Goal: Task Accomplishment & Management: Manage account settings

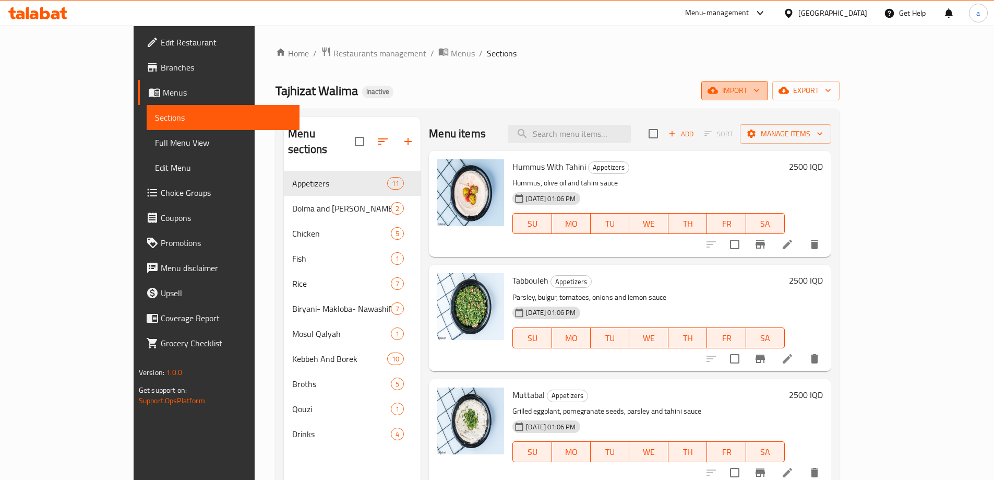
click at [768, 99] on button "import" at bounding box center [734, 90] width 67 height 19
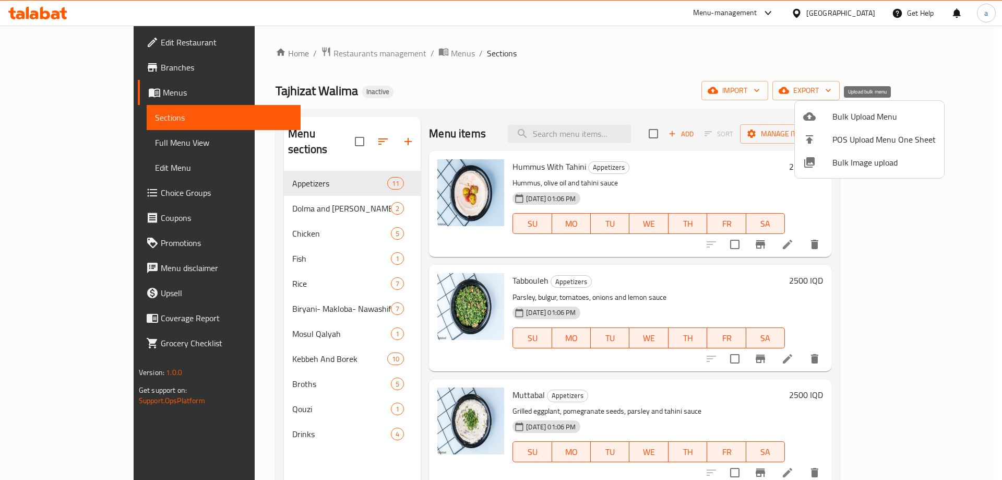
click at [849, 117] on span "Bulk Upload Menu" at bounding box center [883, 116] width 103 height 13
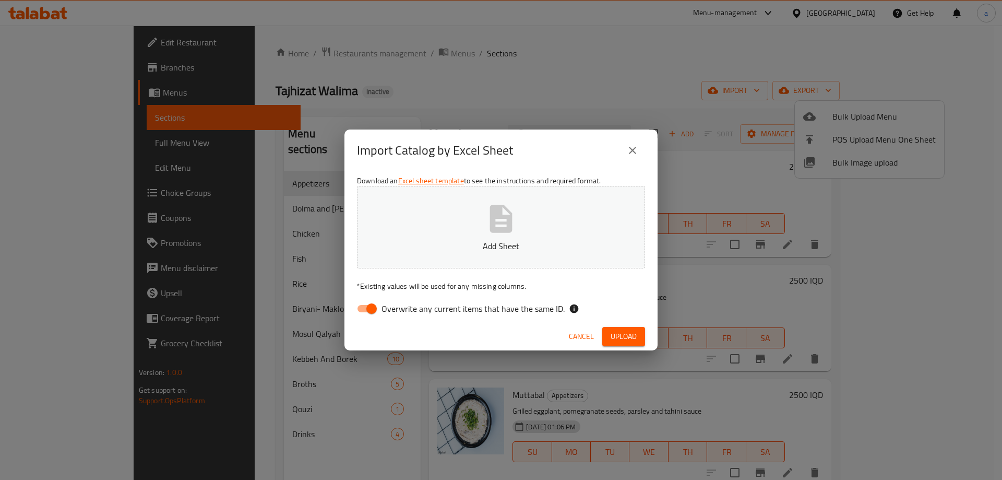
click at [362, 312] on input "Overwrite any current items that have the same ID." at bounding box center [371, 309] width 59 height 20
checkbox input "false"
click at [434, 239] on button "Add Sheet" at bounding box center [501, 227] width 288 height 82
click at [618, 333] on span "Upload" at bounding box center [624, 336] width 26 height 13
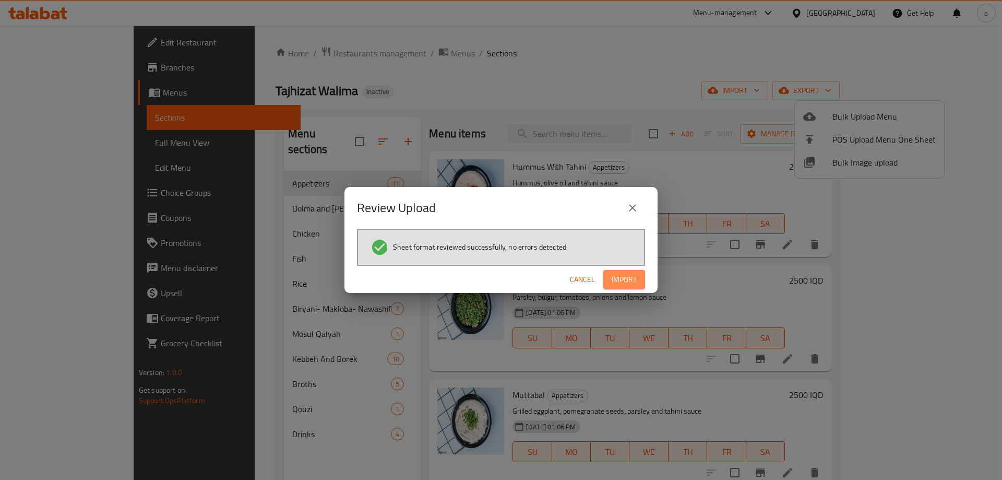
click at [625, 275] on span "Import" at bounding box center [624, 279] width 25 height 13
click at [598, 279] on span "Cancel" at bounding box center [590, 279] width 25 height 13
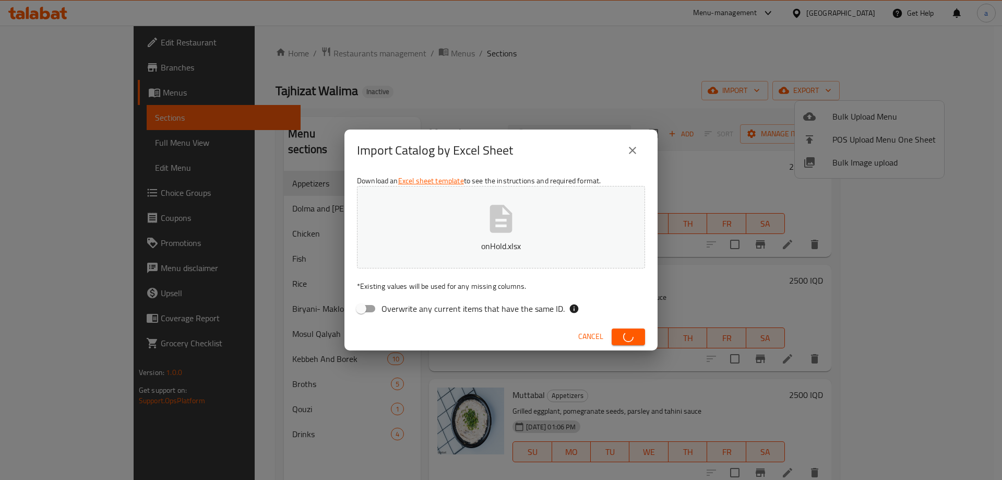
click at [630, 149] on icon "close" at bounding box center [632, 150] width 7 height 7
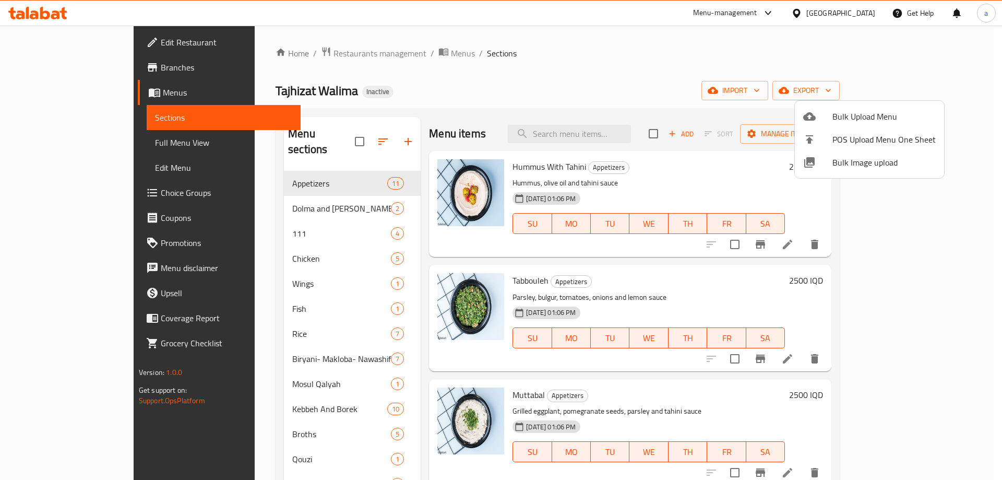
click at [278, 278] on div at bounding box center [501, 240] width 1002 height 480
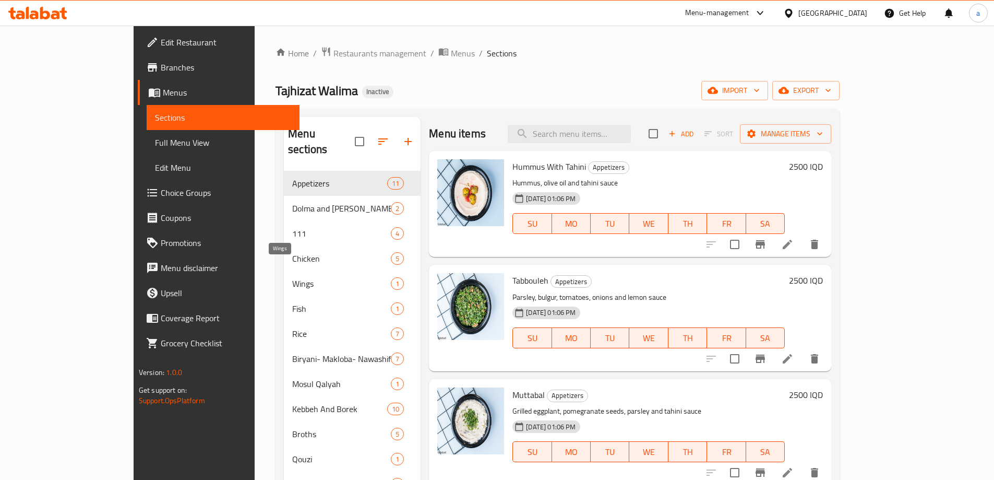
click at [292, 277] on span "Wings" at bounding box center [341, 283] width 99 height 13
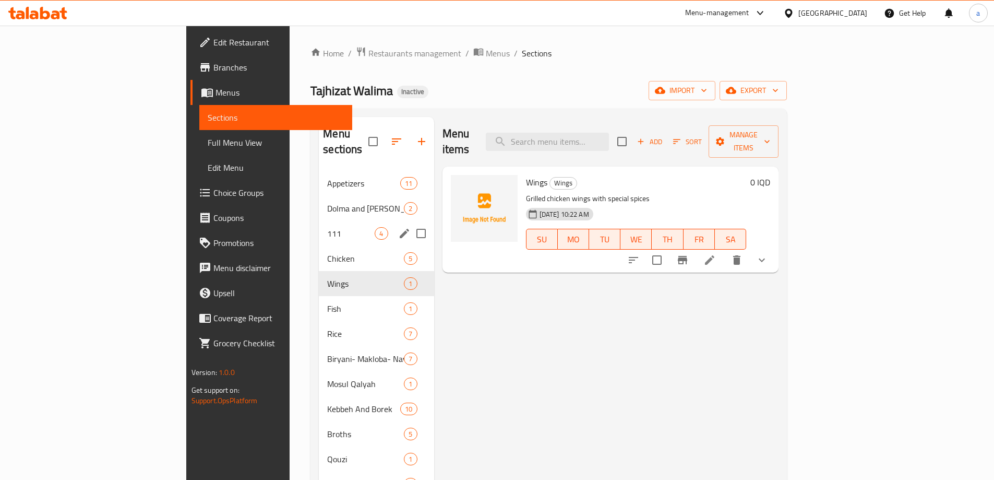
click at [410, 222] on input "Menu sections" at bounding box center [421, 233] width 22 height 22
checkbox input "true"
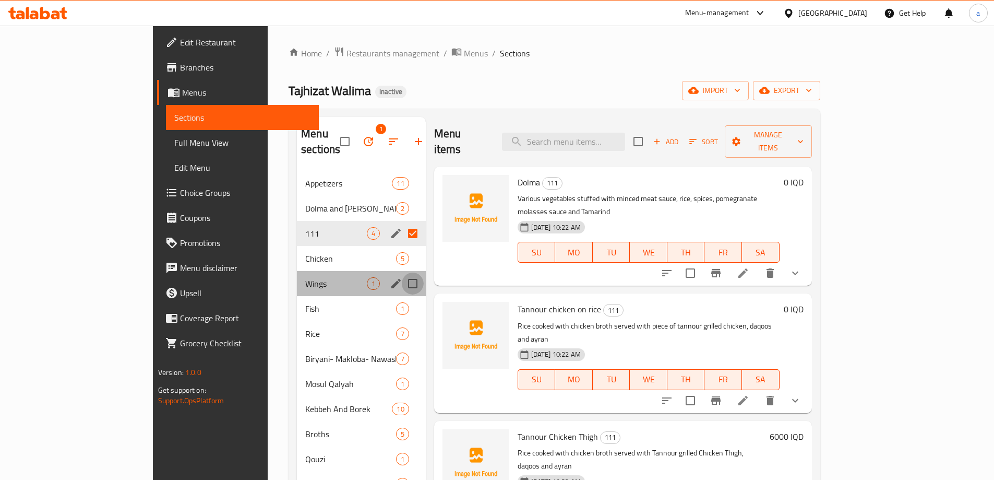
click at [402, 272] on input "Menu sections" at bounding box center [413, 283] width 22 height 22
checkbox input "true"
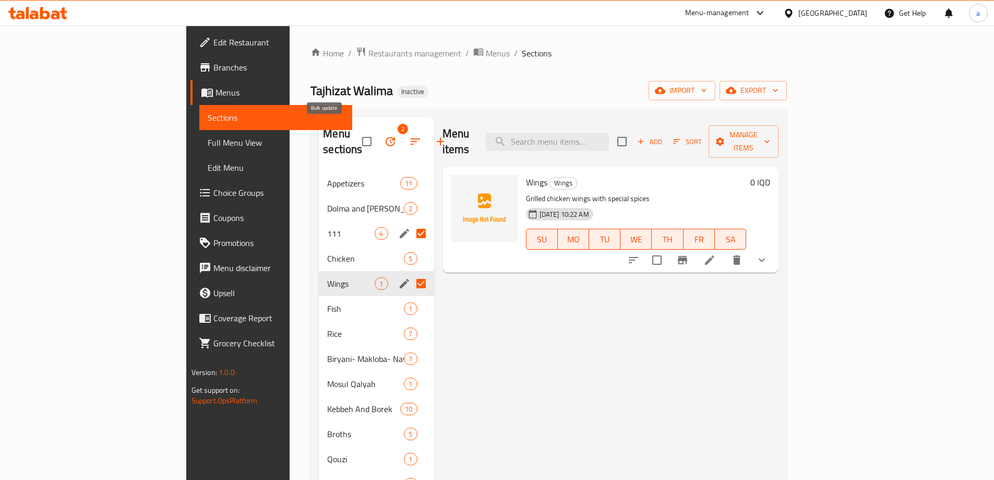
click at [378, 129] on button "button" at bounding box center [390, 141] width 25 height 25
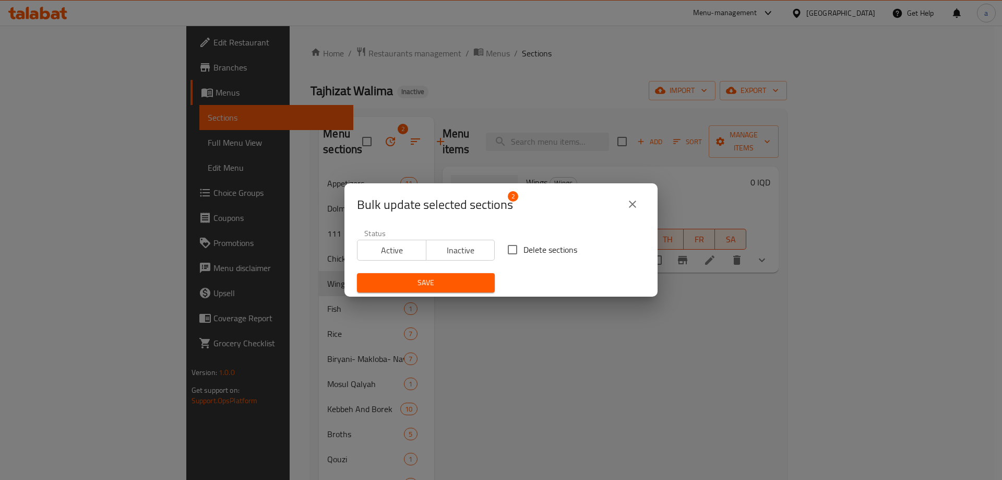
click at [505, 246] on input "Delete sections" at bounding box center [513, 249] width 22 height 22
checkbox input "true"
click at [460, 286] on span "Save" at bounding box center [425, 282] width 121 height 13
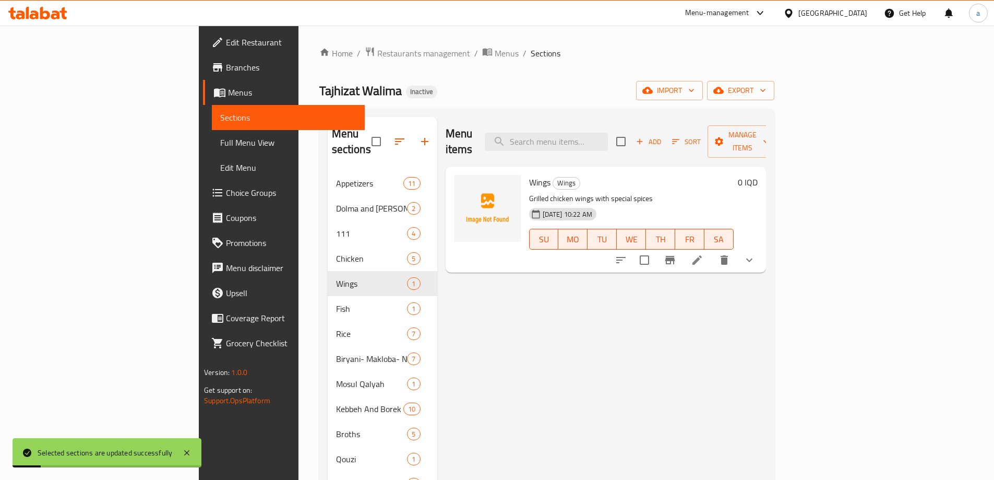
click at [774, 101] on div "Home / Restaurants management / Menus / Sections Tajhizat Walima Inactive impor…" at bounding box center [546, 325] width 455 height 558
click at [695, 94] on span "import" at bounding box center [670, 90] width 50 height 13
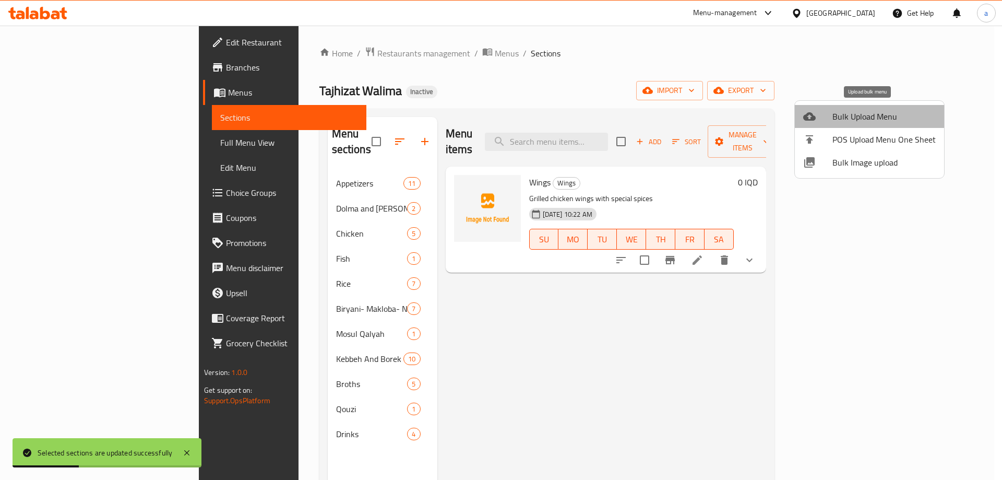
click at [876, 122] on span "Bulk Upload Menu" at bounding box center [883, 116] width 103 height 13
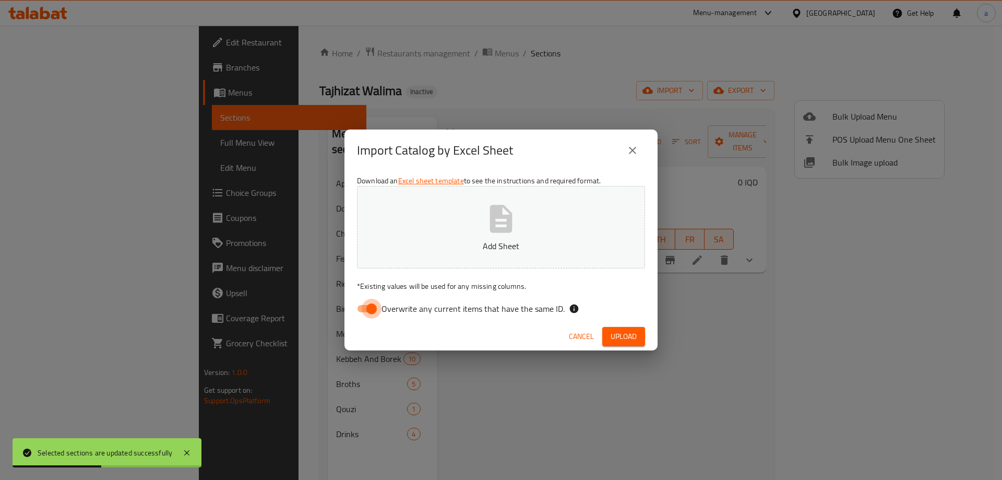
drag, startPoint x: 378, startPoint y: 308, endPoint x: 423, endPoint y: 255, distance: 70.0
click at [376, 308] on input "Overwrite any current items that have the same ID." at bounding box center [371, 309] width 59 height 20
checkbox input "false"
click at [447, 230] on button "Add Sheet" at bounding box center [501, 227] width 288 height 82
click at [635, 333] on span "Upload" at bounding box center [624, 336] width 26 height 13
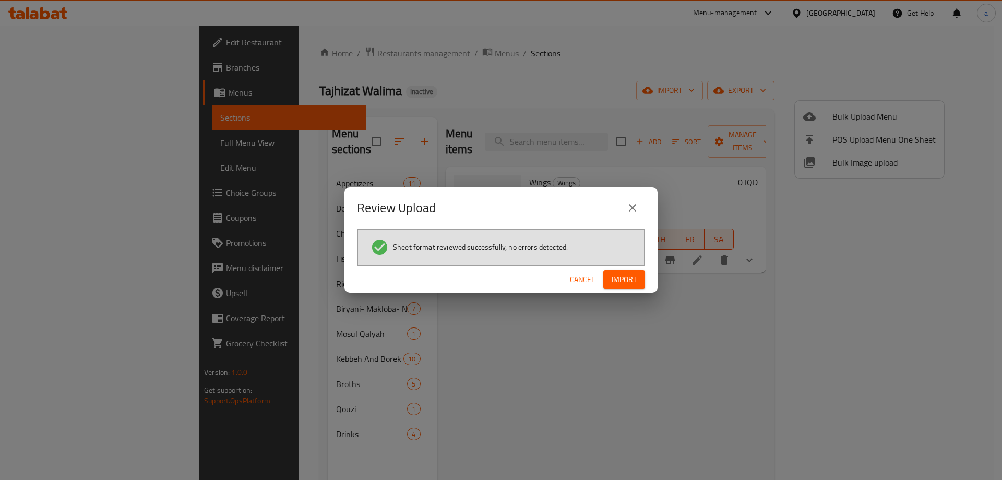
click at [626, 281] on span "Import" at bounding box center [624, 279] width 25 height 13
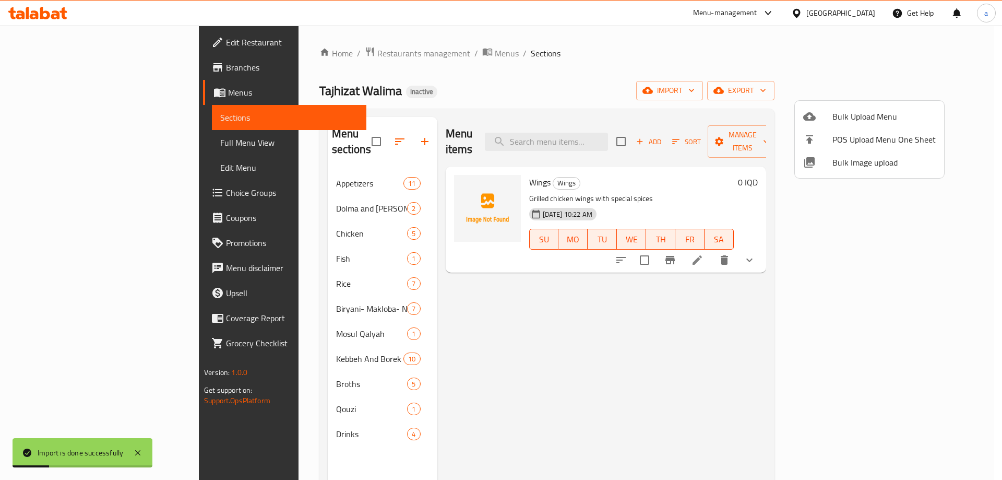
click at [264, 246] on div at bounding box center [501, 240] width 1002 height 480
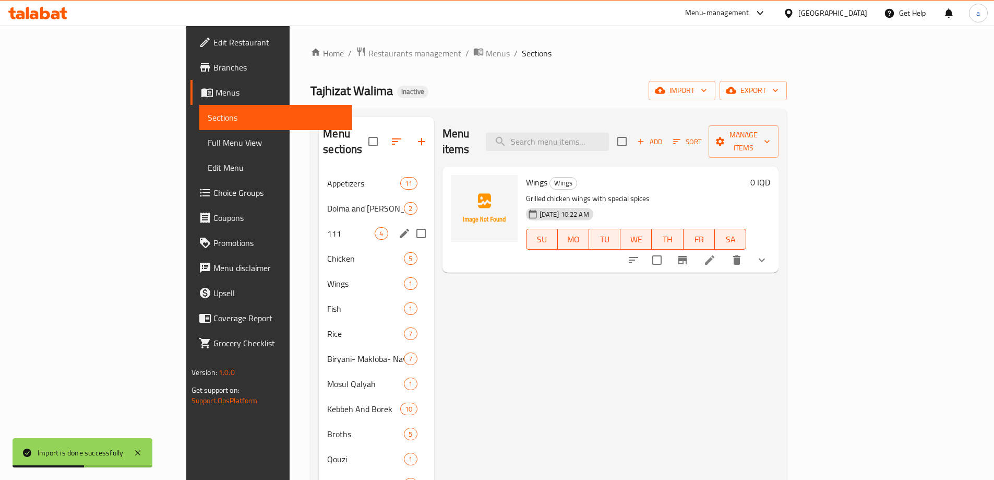
click at [319, 224] on div "111 4" at bounding box center [376, 233] width 115 height 25
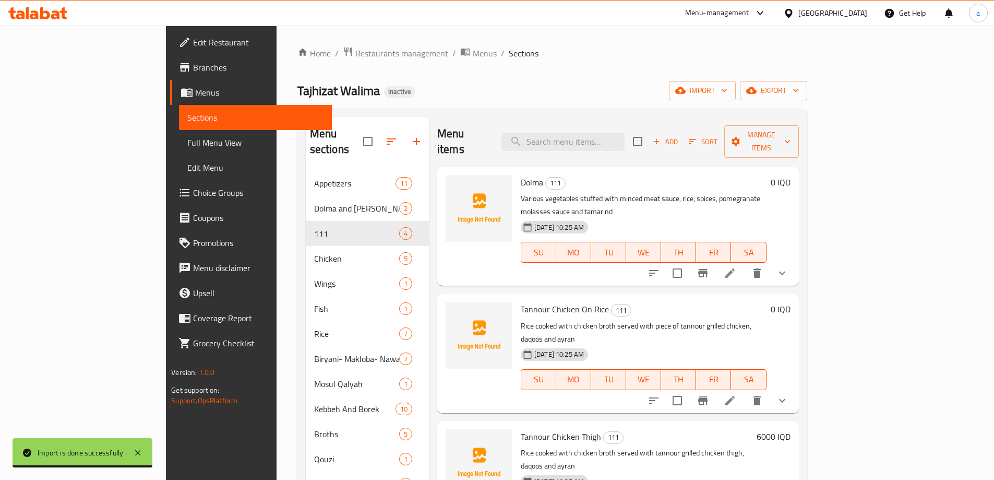
click at [187, 145] on span "Full Menu View" at bounding box center [255, 142] width 136 height 13
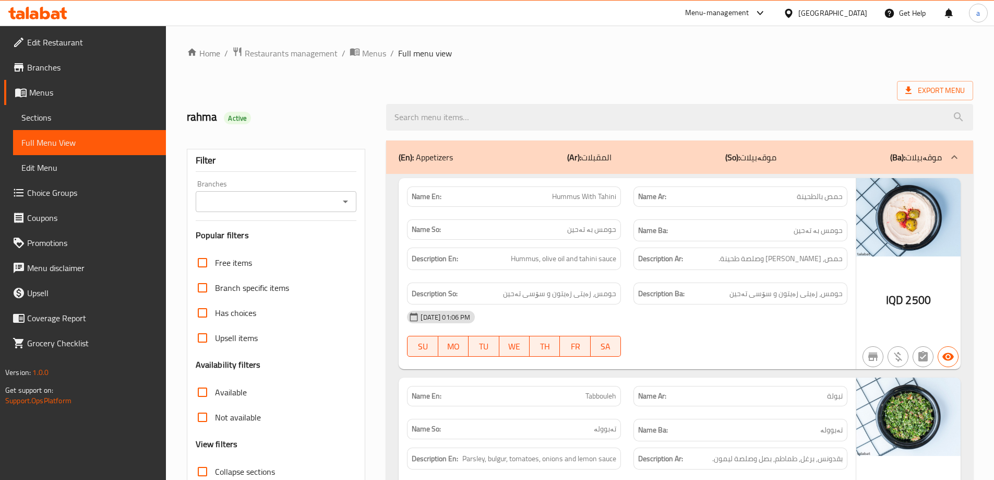
click at [86, 124] on link "Sections" at bounding box center [89, 117] width 153 height 25
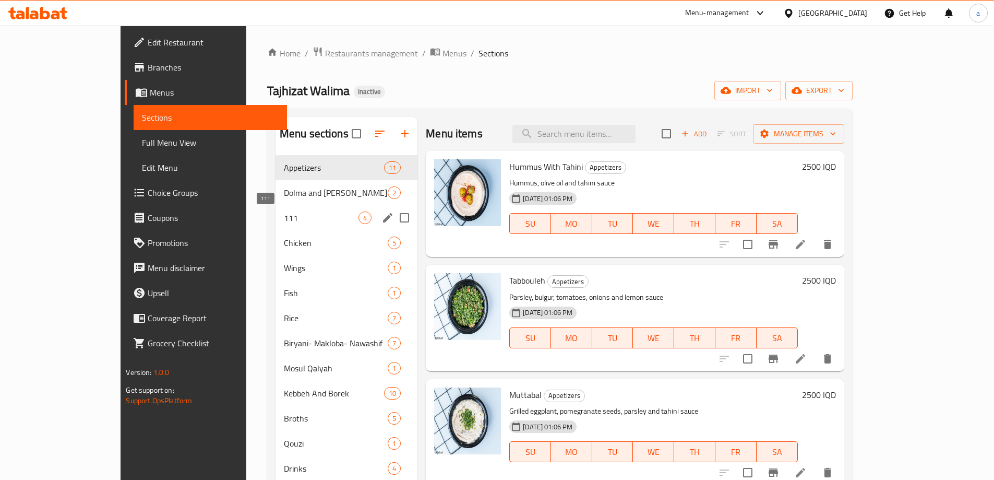
drag, startPoint x: 220, startPoint y: 223, endPoint x: 230, endPoint y: 222, distance: 10.0
click at [284, 223] on span "111" at bounding box center [321, 217] width 75 height 13
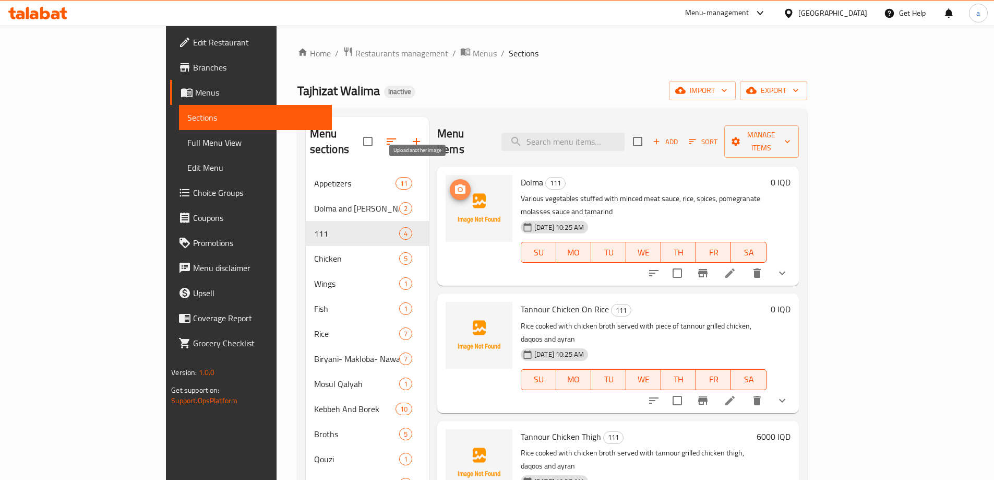
click at [459, 188] on circle "upload picture" at bounding box center [460, 189] width 3 height 3
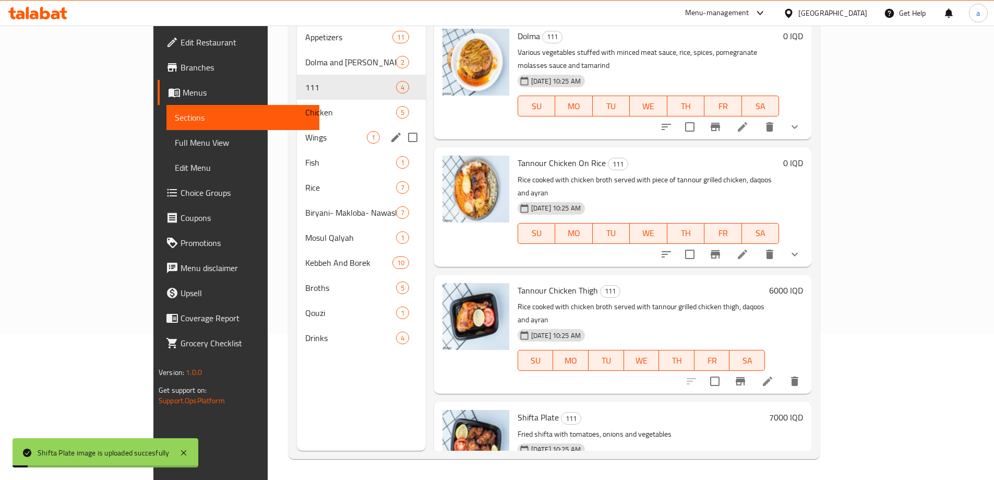
click at [305, 131] on span "Wings" at bounding box center [335, 137] width 61 height 13
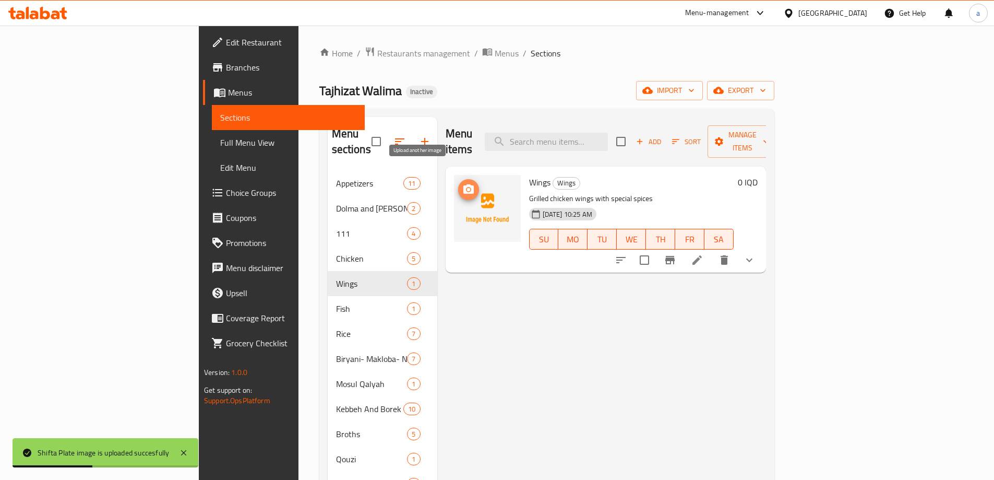
click at [458, 183] on span "upload picture" at bounding box center [468, 189] width 21 height 13
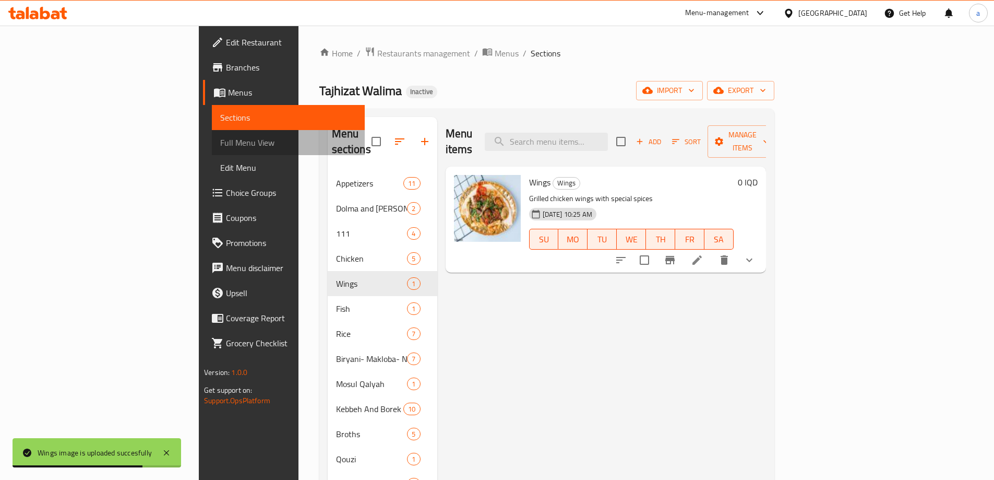
click at [220, 139] on span "Full Menu View" at bounding box center [288, 142] width 136 height 13
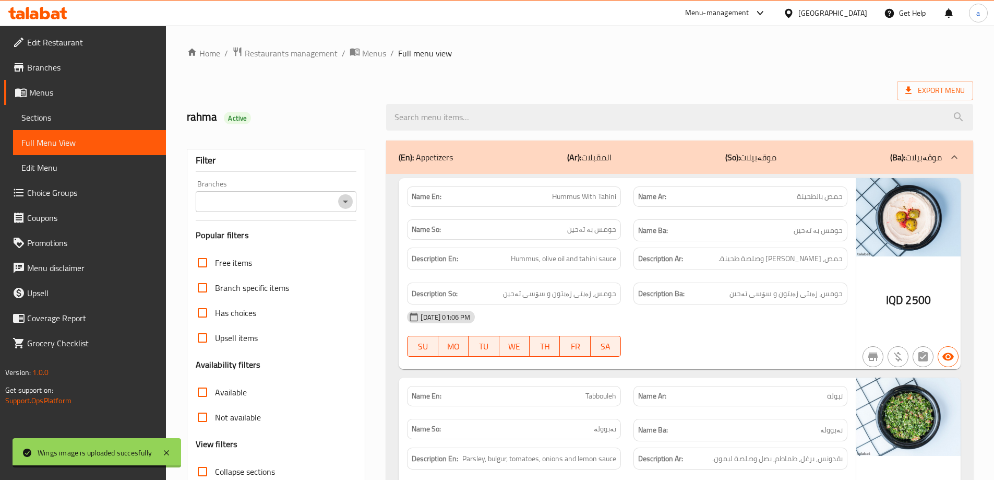
click at [346, 199] on icon "Open" at bounding box center [345, 201] width 13 height 13
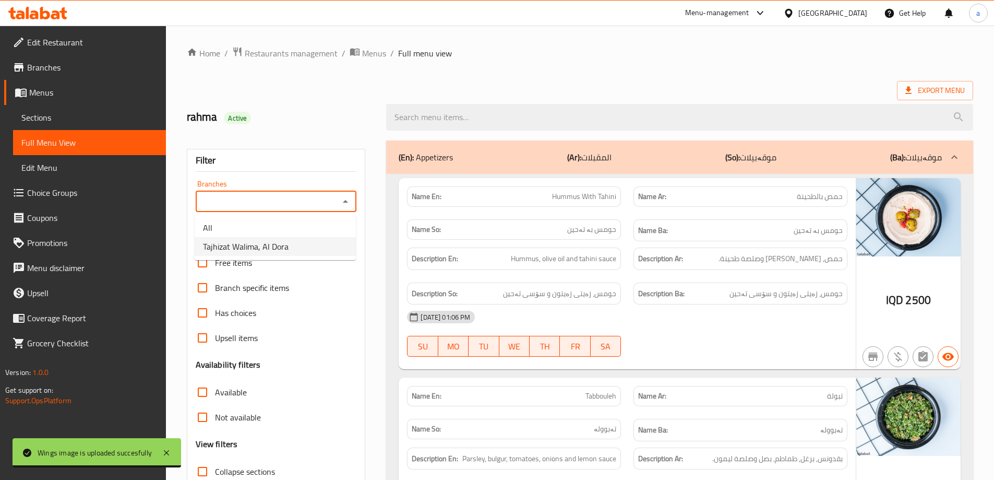
click at [290, 241] on li "Tajhizat Walima, Al Dora" at bounding box center [275, 246] width 161 height 19
type input "Tajhizat Walima, Al Dora"
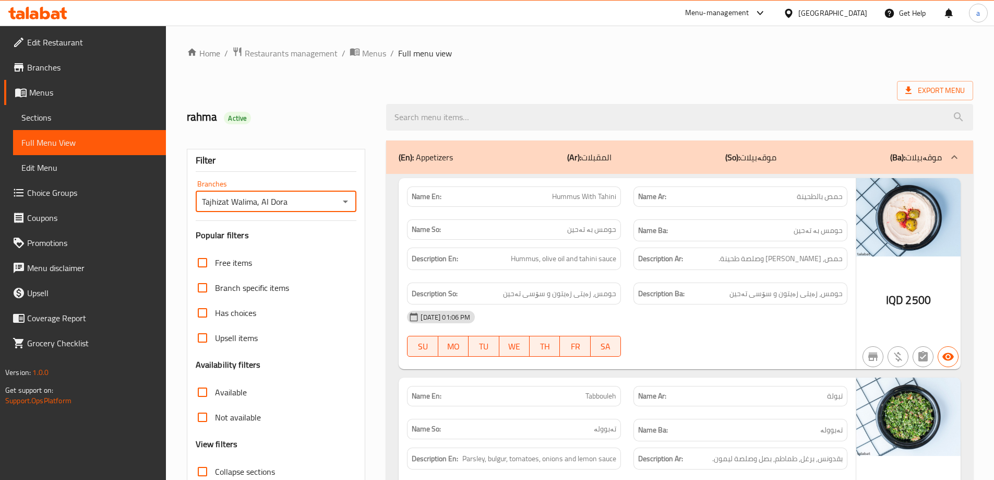
scroll to position [313, 0]
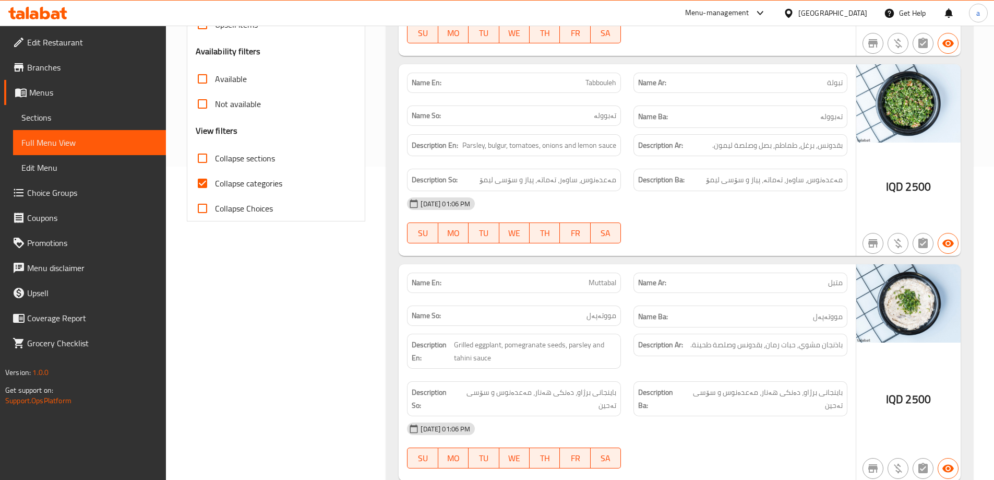
click at [240, 156] on span "Collapse sections" at bounding box center [245, 158] width 60 height 13
click at [215, 156] on input "Collapse sections" at bounding box center [202, 158] width 25 height 25
checkbox input "true"
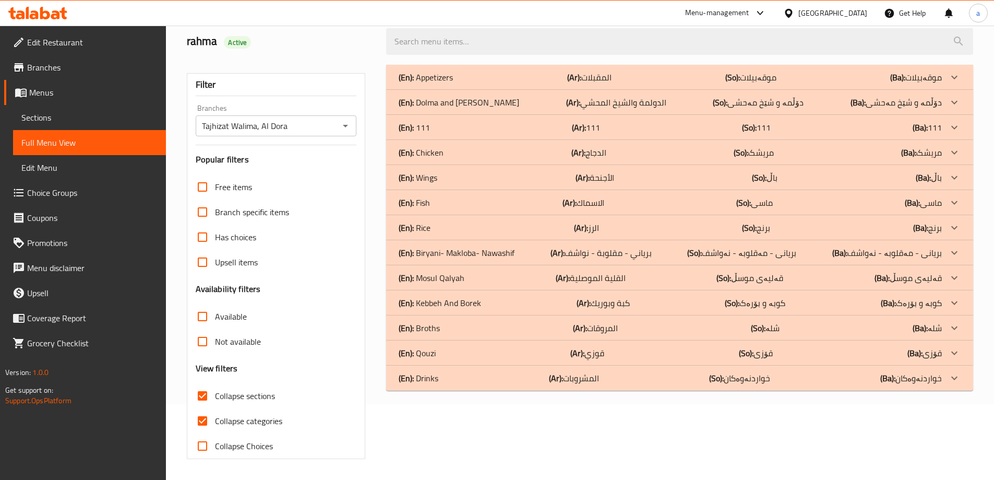
click at [203, 408] on input "Collapse categories" at bounding box center [202, 420] width 25 height 25
checkbox input "false"
click at [597, 183] on p "(Ar): الأجنحة" at bounding box center [595, 177] width 39 height 13
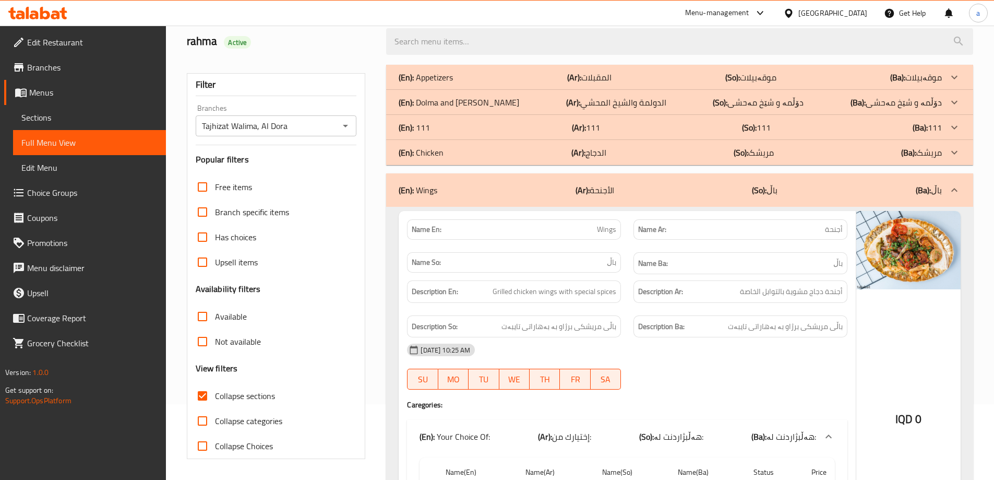
click at [600, 124] on div "(En): 111 (Ar): 111 (So): 111 (Ba): 111" at bounding box center [670, 127] width 543 height 13
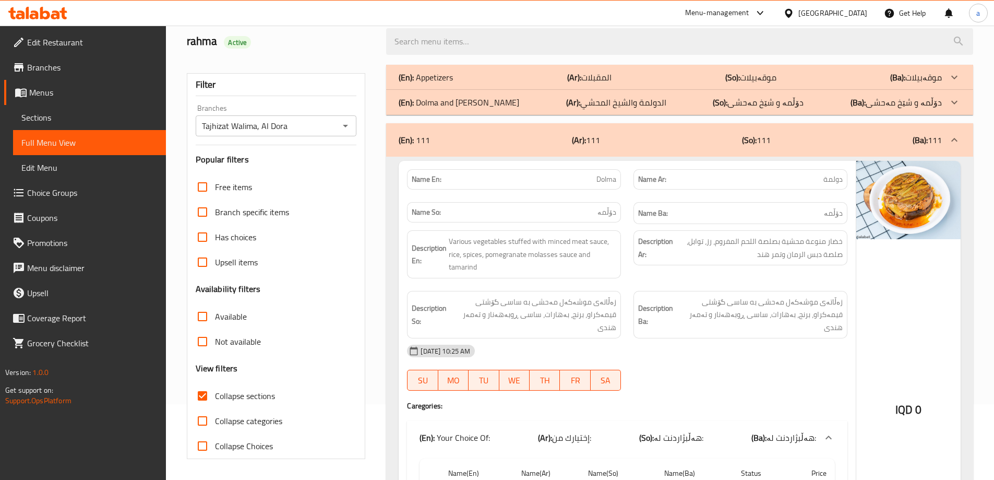
click at [559, 166] on div "Name En: Dolma" at bounding box center [514, 179] width 226 height 33
click at [771, 257] on span "خضار منوعة محشية بصلصة اللحم المفروم، رز، توابل، صلصة دبس الرمان وتمر هند" at bounding box center [759, 248] width 168 height 26
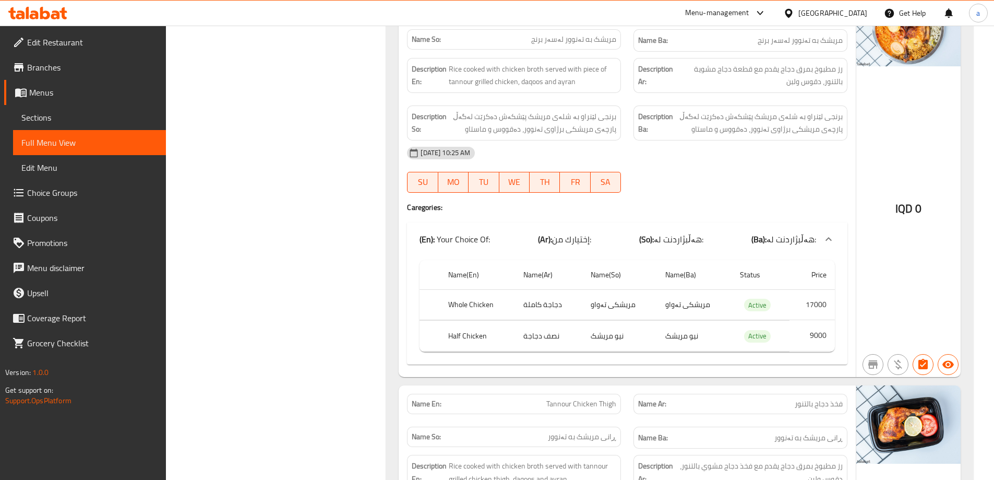
scroll to position [545, 0]
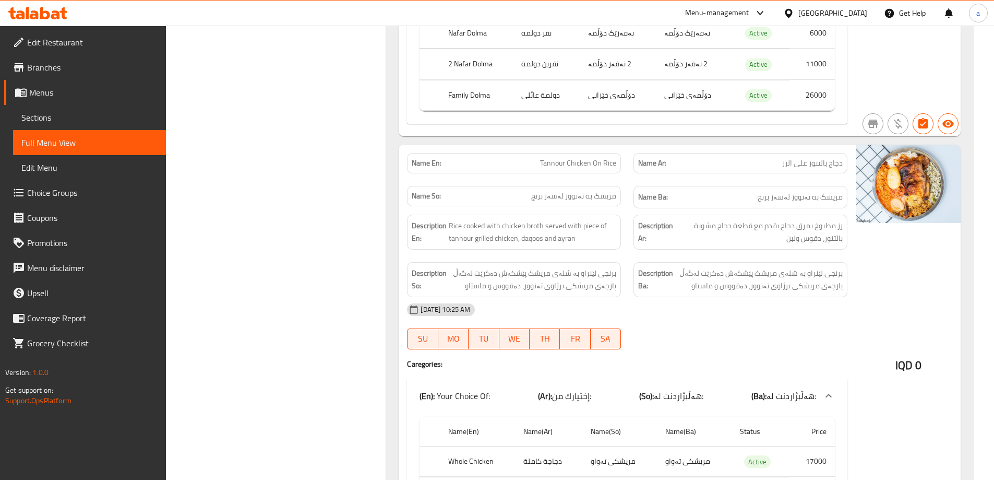
click at [643, 297] on div "14-09-2025 10:25 AM" at bounding box center [627, 309] width 453 height 25
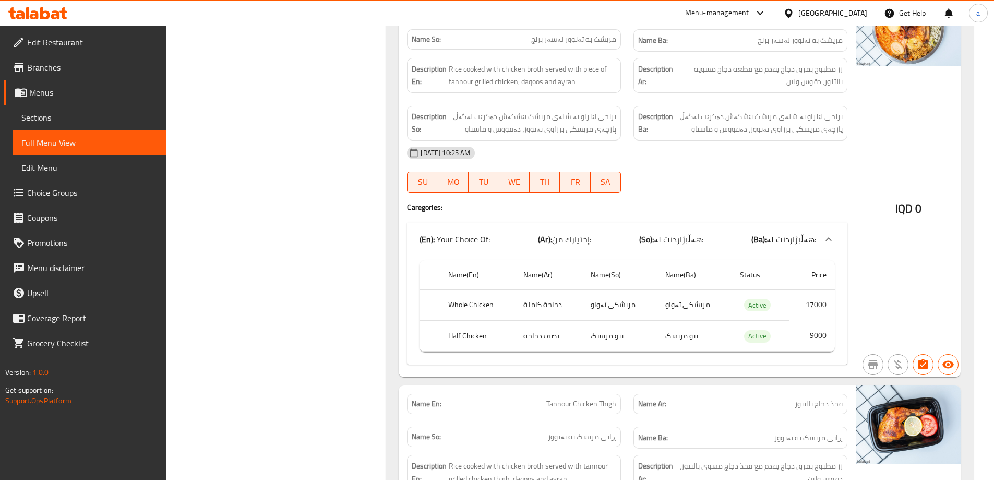
click at [688, 186] on div at bounding box center [740, 192] width 226 height 13
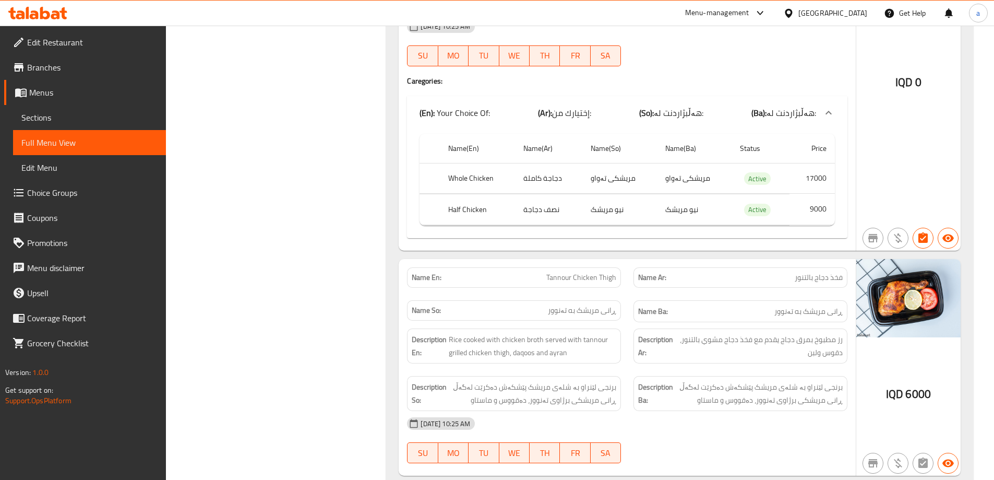
scroll to position [858, 0]
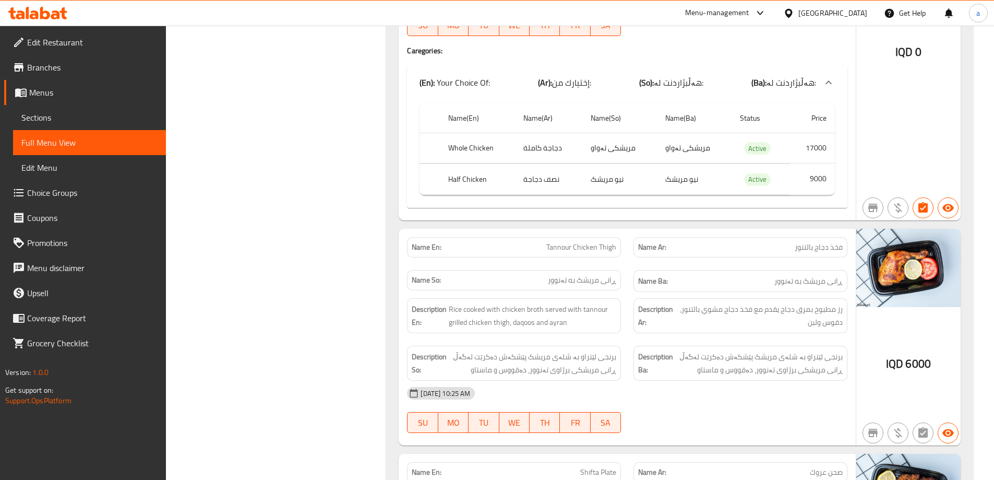
click at [652, 278] on div "Name Ba: ڕانی مریشک به تەنوور" at bounding box center [741, 281] width 214 height 22
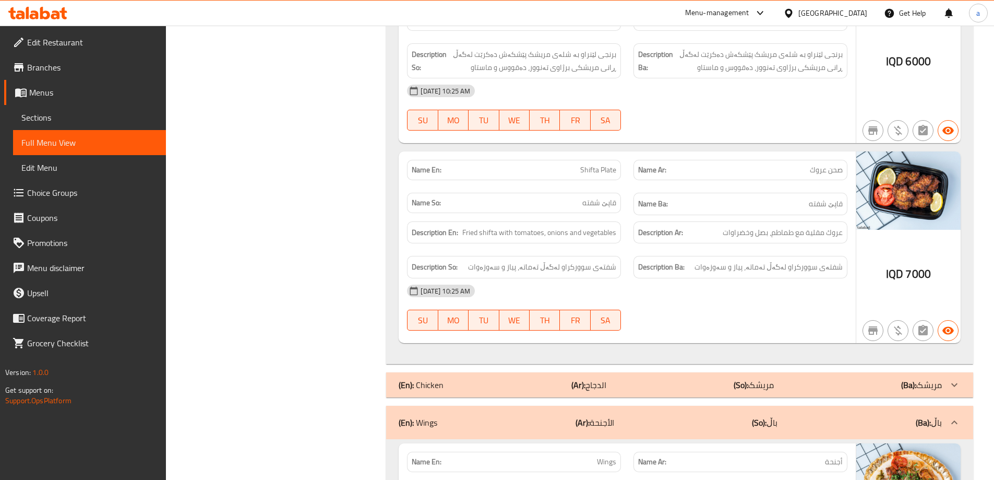
scroll to position [1172, 0]
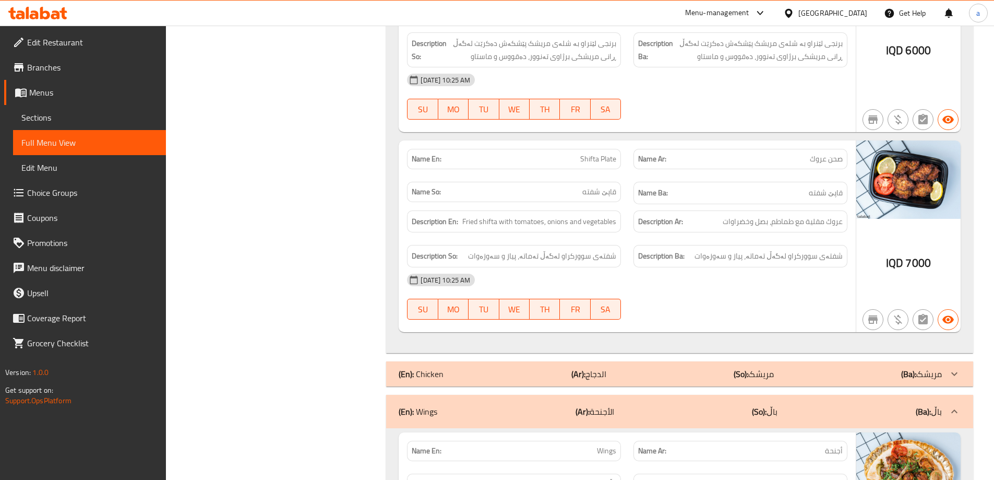
click at [798, 267] on div "14-09-2025 10:25 AM" at bounding box center [627, 279] width 453 height 25
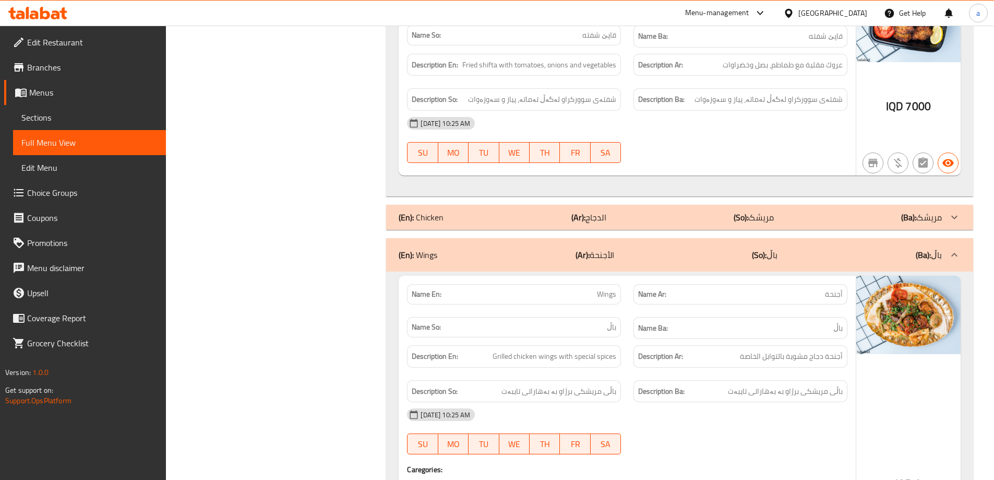
scroll to position [1485, 0]
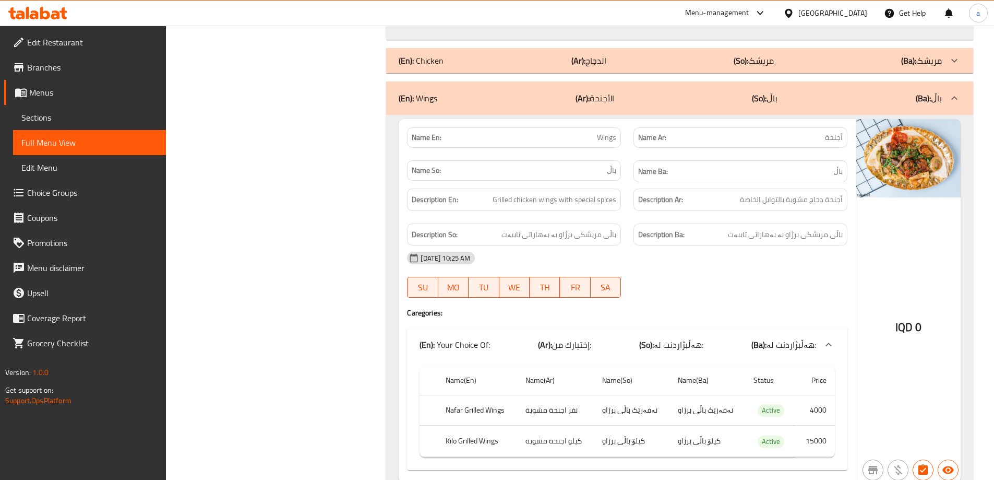
click at [801, 245] on div "14-09-2025 10:25 AM" at bounding box center [627, 257] width 453 height 25
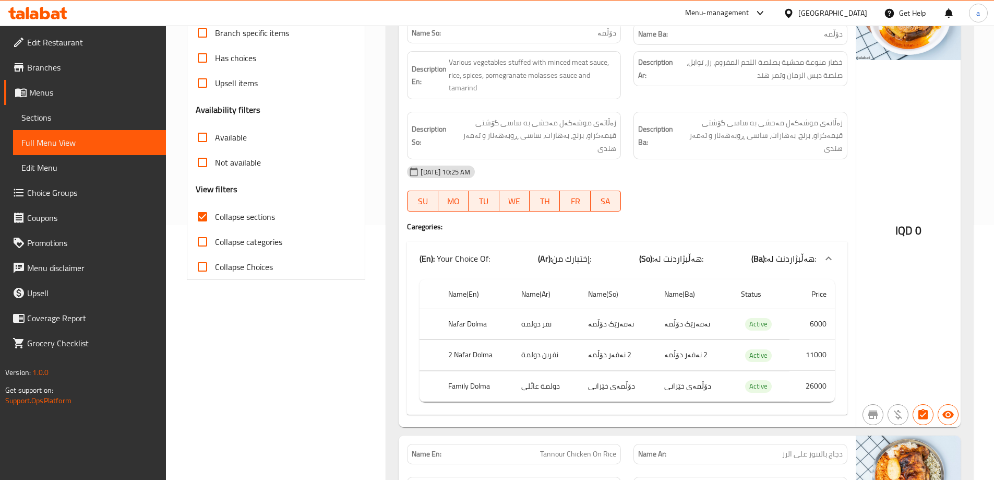
scroll to position [0, 0]
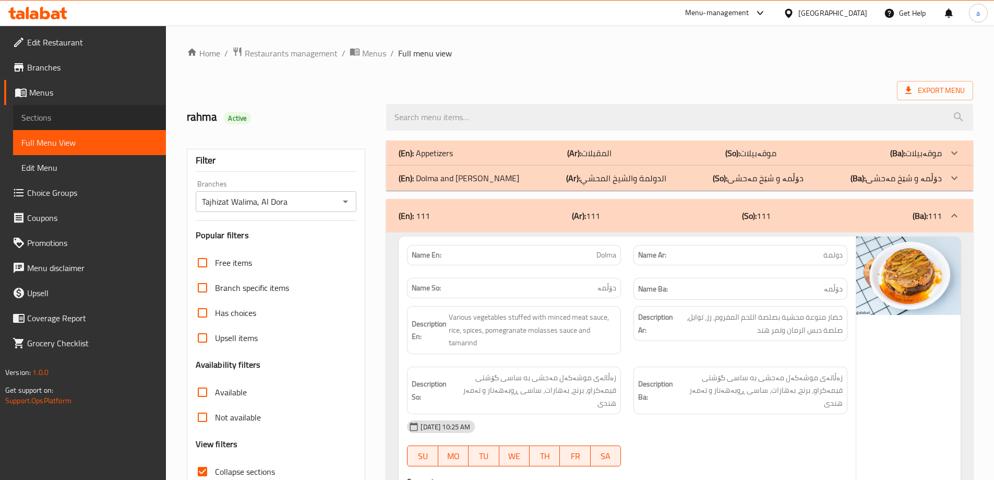
click at [74, 117] on span "Sections" at bounding box center [89, 117] width 136 height 13
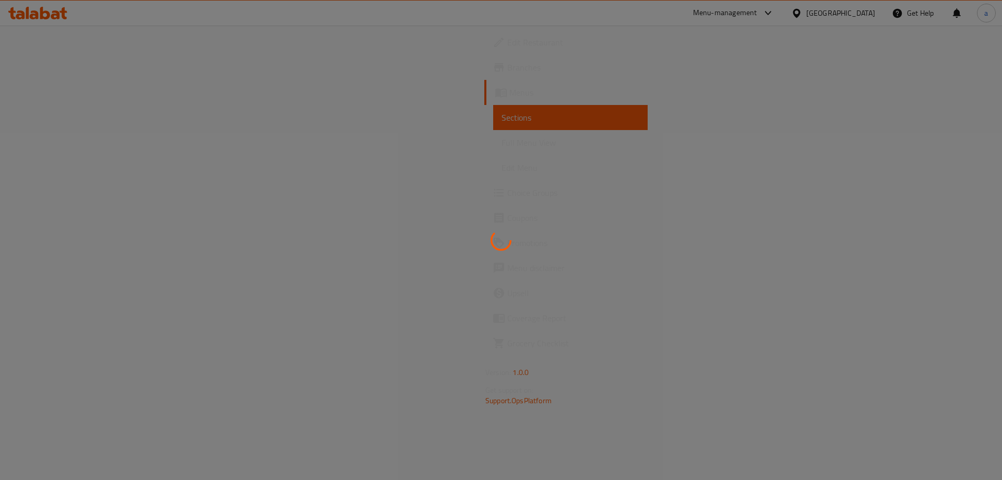
click at [71, 145] on div at bounding box center [501, 240] width 1002 height 480
click at [76, 146] on div at bounding box center [501, 240] width 1002 height 480
click at [64, 138] on div at bounding box center [501, 240] width 1002 height 480
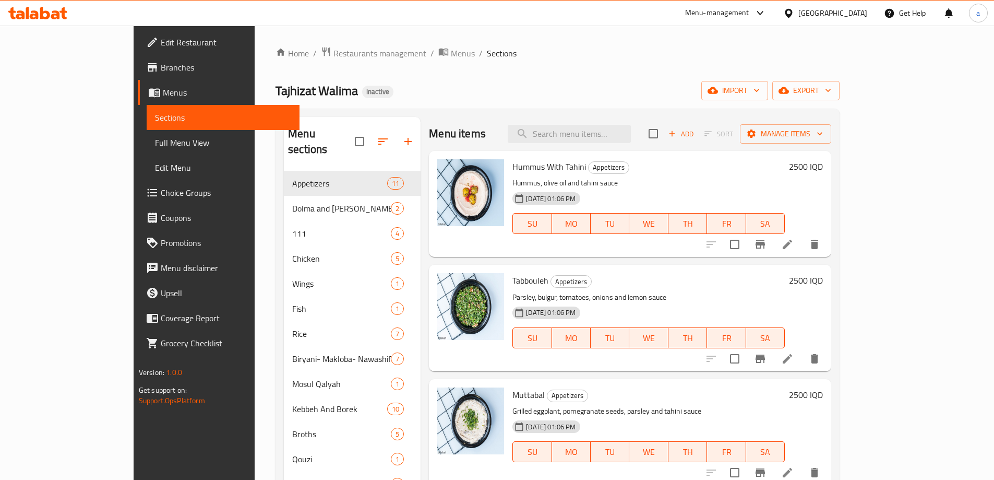
click at [155, 138] on span "Full Menu View" at bounding box center [223, 142] width 136 height 13
click at [155, 149] on span "Full Menu View" at bounding box center [223, 142] width 136 height 13
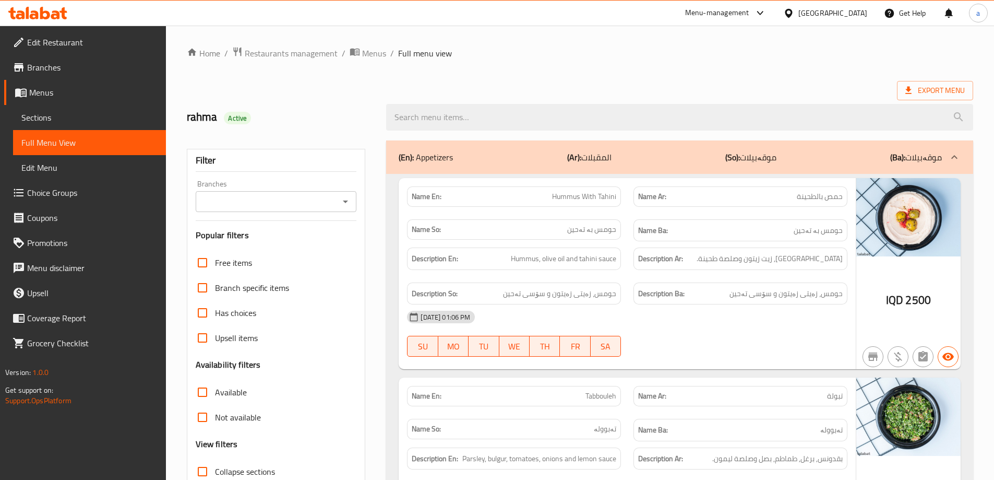
click at [51, 115] on span "Sections" at bounding box center [89, 117] width 136 height 13
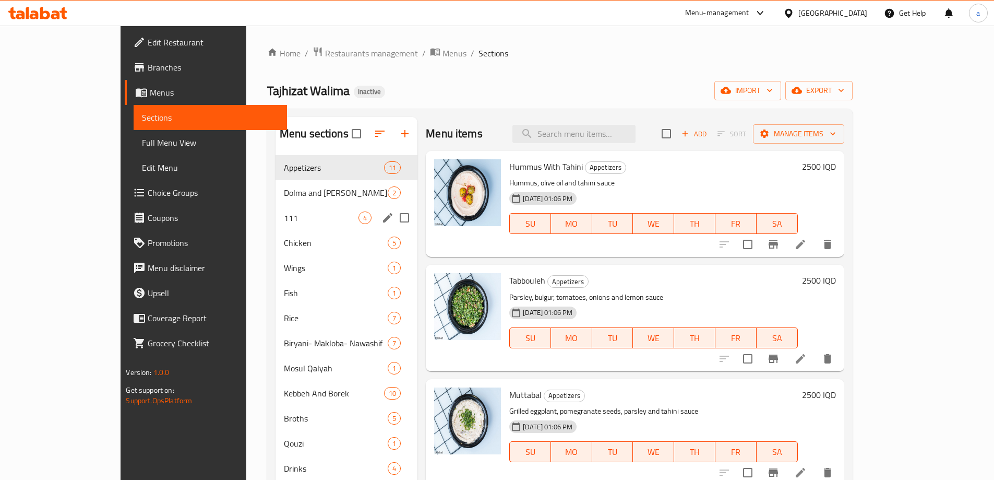
click at [284, 217] on span "111" at bounding box center [321, 217] width 75 height 13
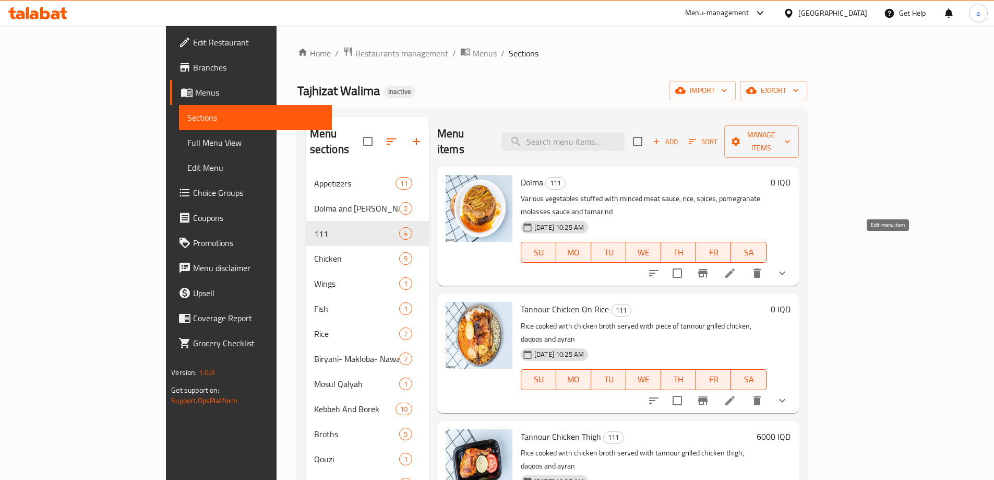
click at [736, 267] on icon at bounding box center [730, 273] width 13 height 13
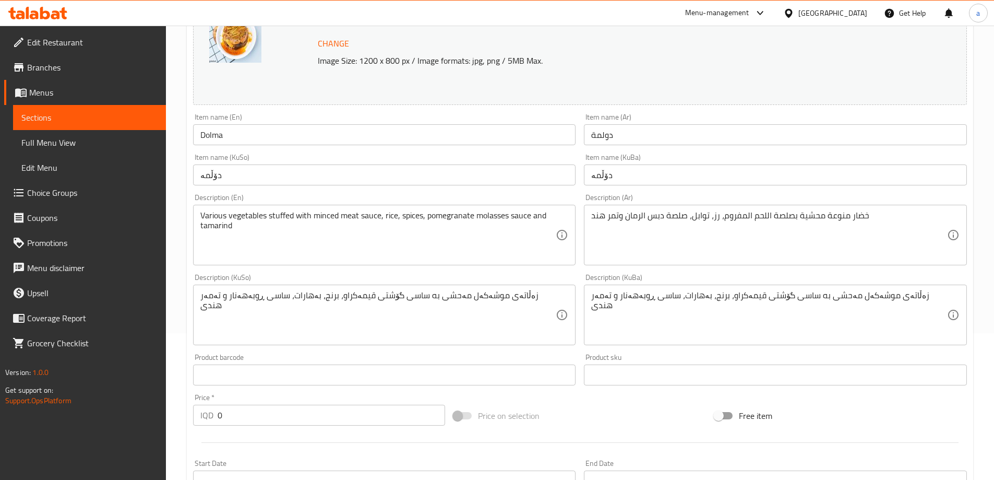
scroll to position [157, 0]
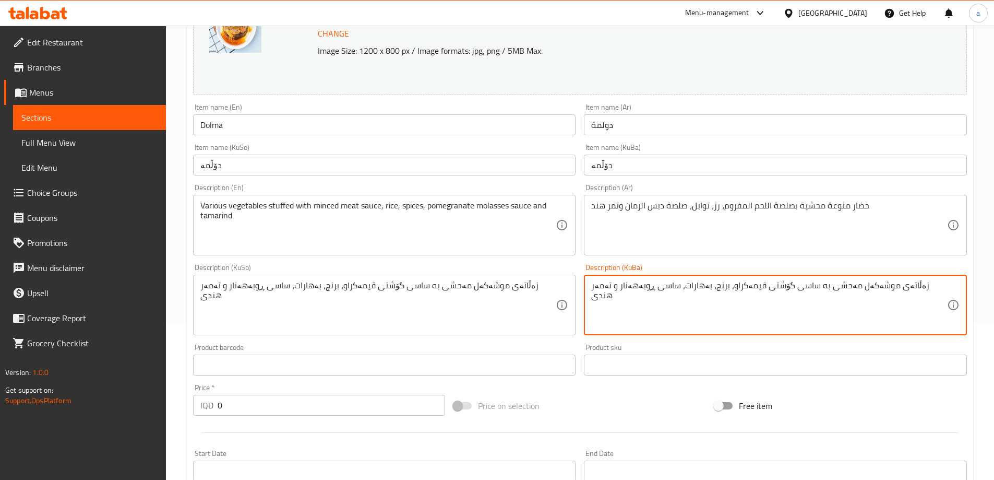
click at [922, 280] on textarea "زەڵاتەی موشەکەل مەحشی به ساسى گۆشتی قیمەکراو، برنج، بەهارات، ساسى ڕوبەهەنار و ت…" at bounding box center [769, 305] width 356 height 50
paste textarea "ەوزەوات"
type textarea "سەوزەواتى موشەکەل مەحشی به ساسى گۆشتی قیمەکراو، برنج، بەهارات، ساسى ڕوبەهەنار و…"
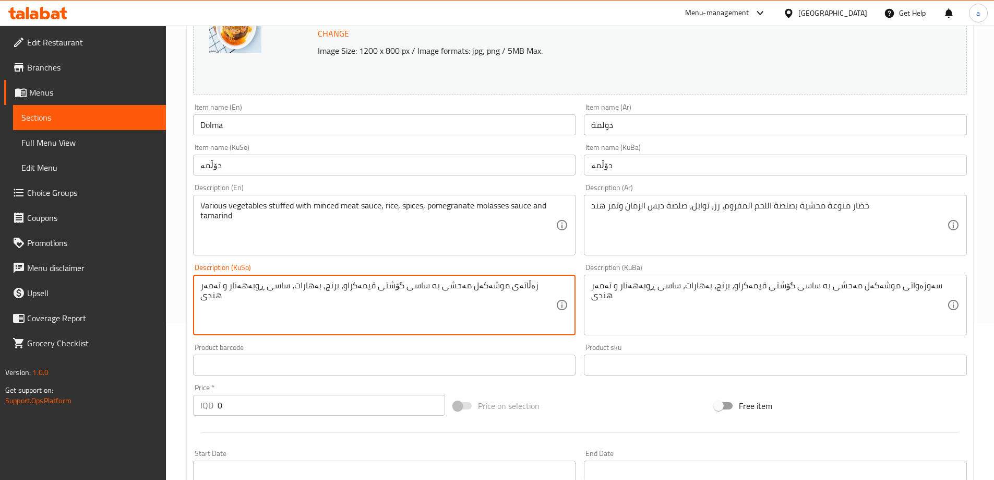
paste textarea "ەوزەواتى"
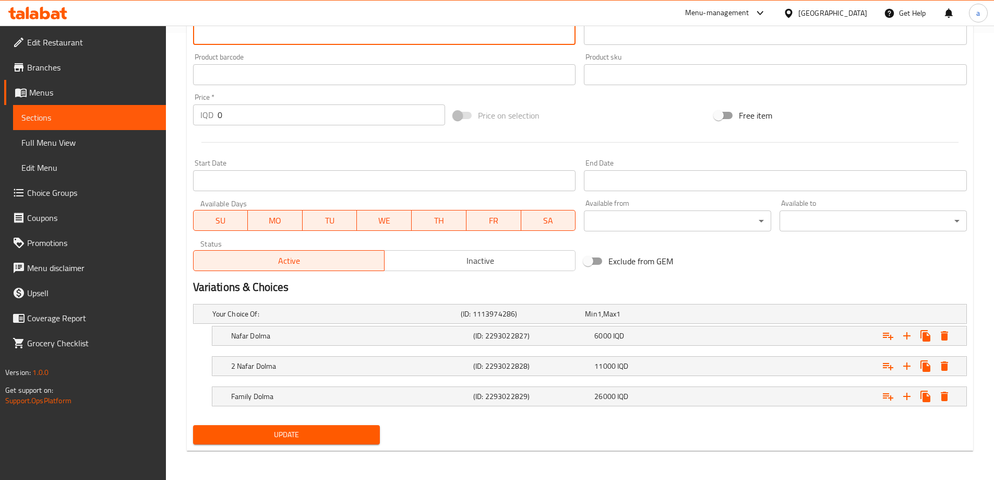
type textarea "سەوزەواتى موشەکەل مەحشی به ساسى گۆشتی قیمەکراو، برنج، بەهارات، ساسى ڕوبەهەنار و…"
click at [325, 431] on span "Update" at bounding box center [286, 434] width 171 height 13
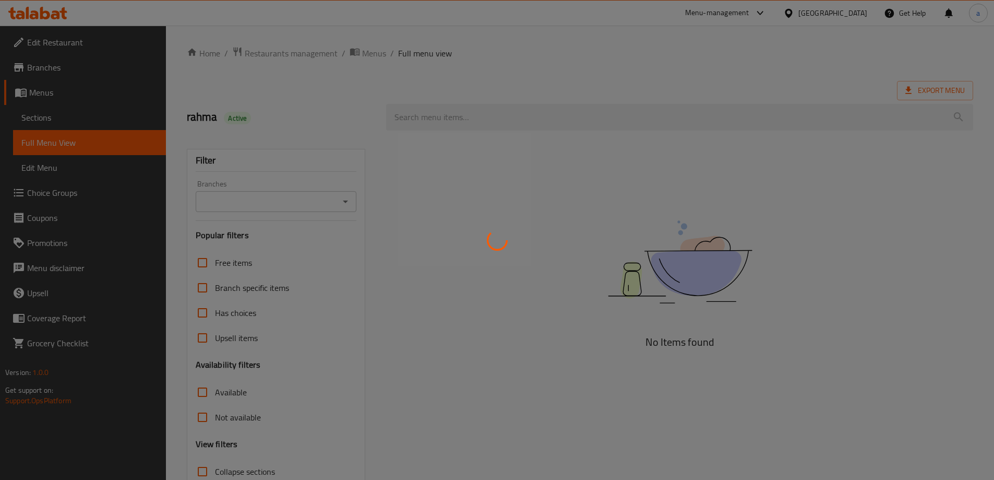
click at [345, 197] on div at bounding box center [497, 240] width 994 height 480
click at [341, 199] on div at bounding box center [497, 240] width 994 height 480
click at [338, 202] on div at bounding box center [497, 240] width 994 height 480
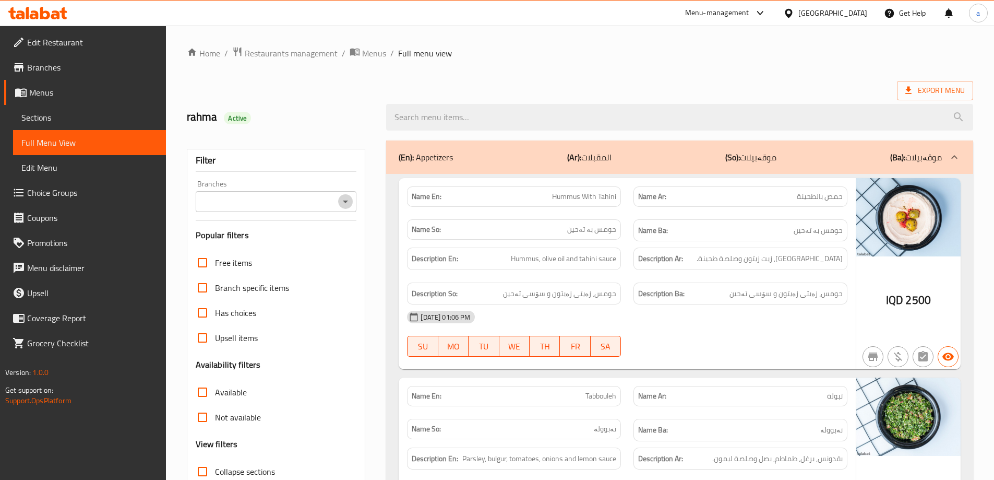
click at [341, 201] on icon "Open" at bounding box center [345, 201] width 13 height 13
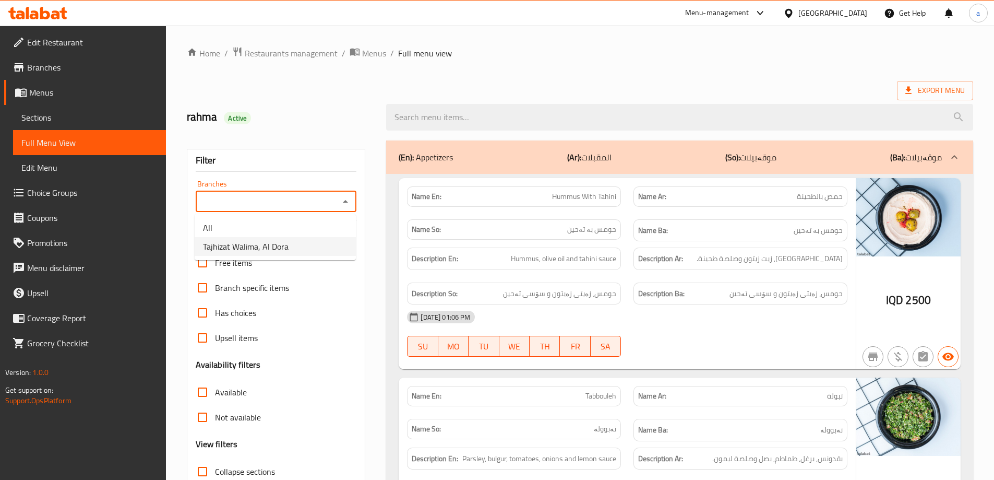
click at [319, 244] on li "Tajhizat Walima, Al Dora" at bounding box center [275, 246] width 161 height 19
type input "Tajhizat Walima, Al Dora"
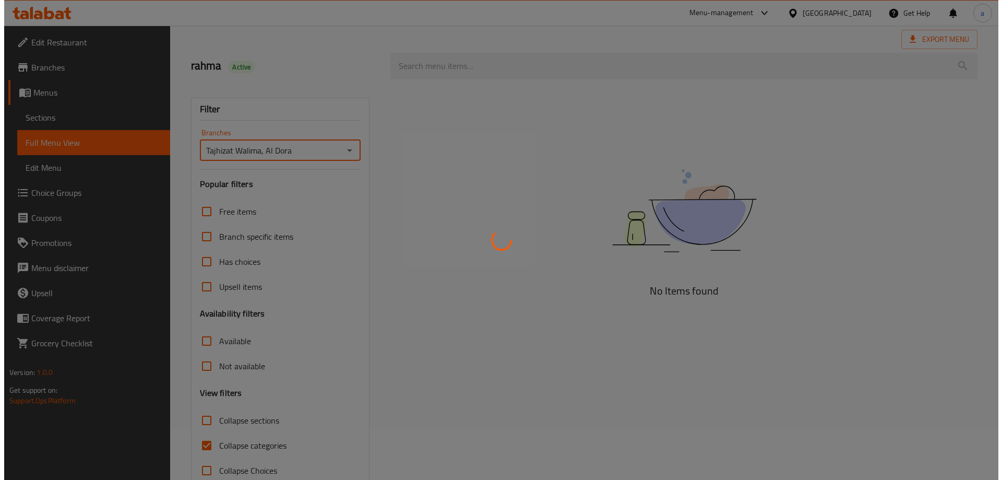
scroll to position [76, 0]
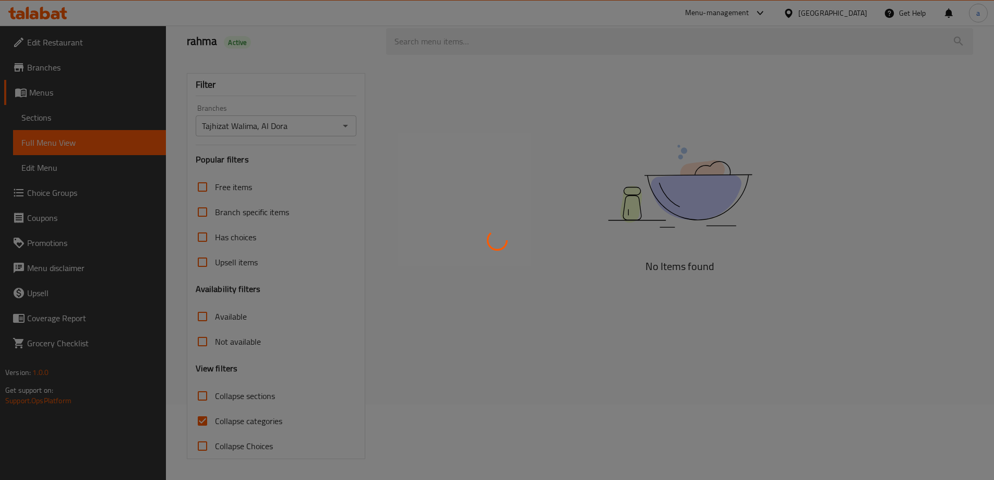
click at [199, 421] on div at bounding box center [497, 240] width 994 height 480
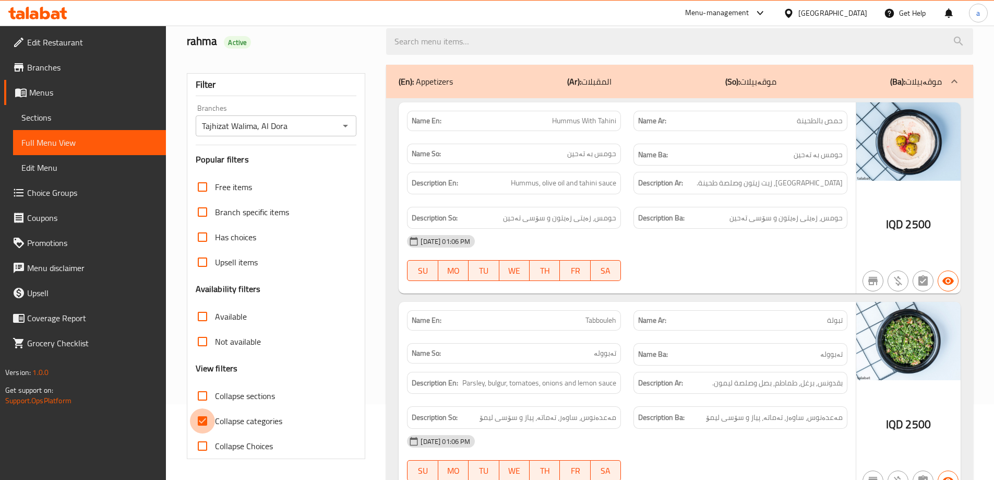
click at [205, 423] on input "Collapse categories" at bounding box center [202, 420] width 25 height 25
checkbox input "false"
click at [221, 400] on span "Collapse sections" at bounding box center [245, 395] width 60 height 13
click at [215, 400] on input "Collapse sections" at bounding box center [202, 395] width 25 height 25
checkbox input "true"
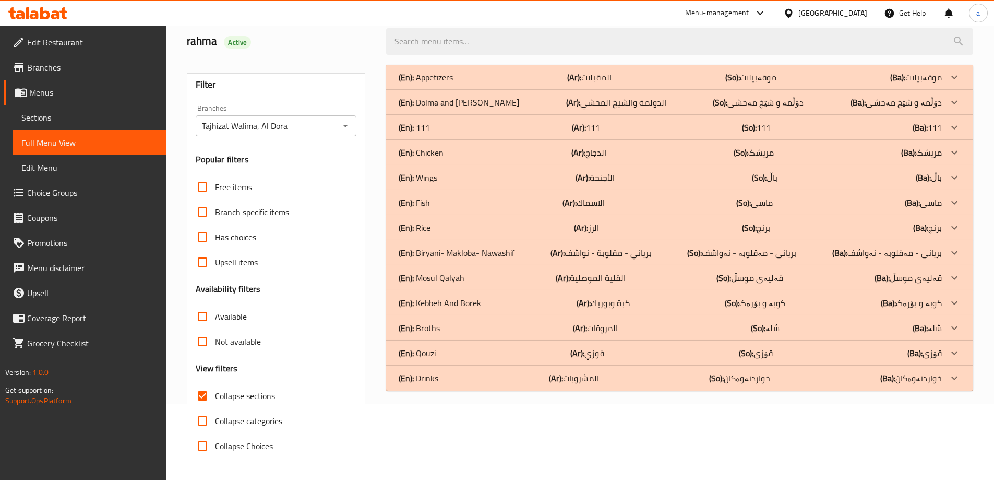
click at [74, 123] on span "Sections" at bounding box center [89, 117] width 136 height 13
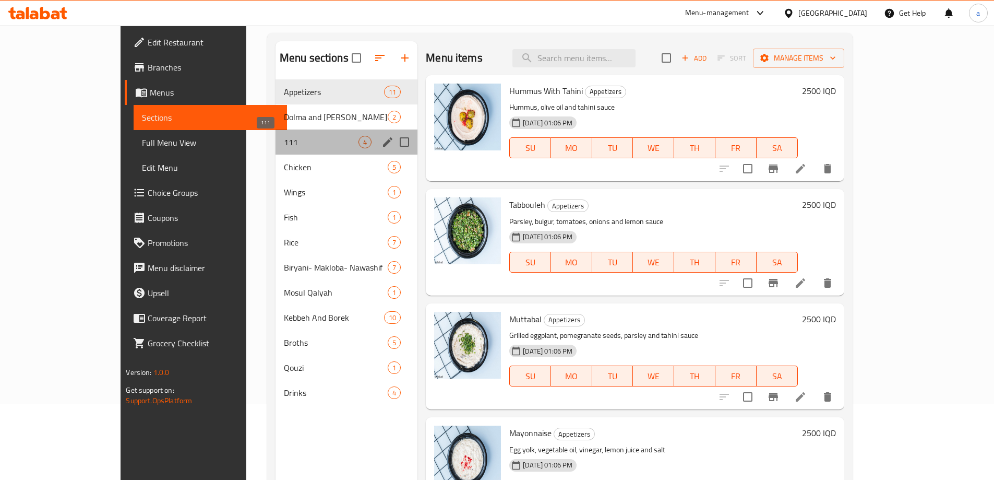
click at [284, 137] on span "111" at bounding box center [321, 142] width 75 height 13
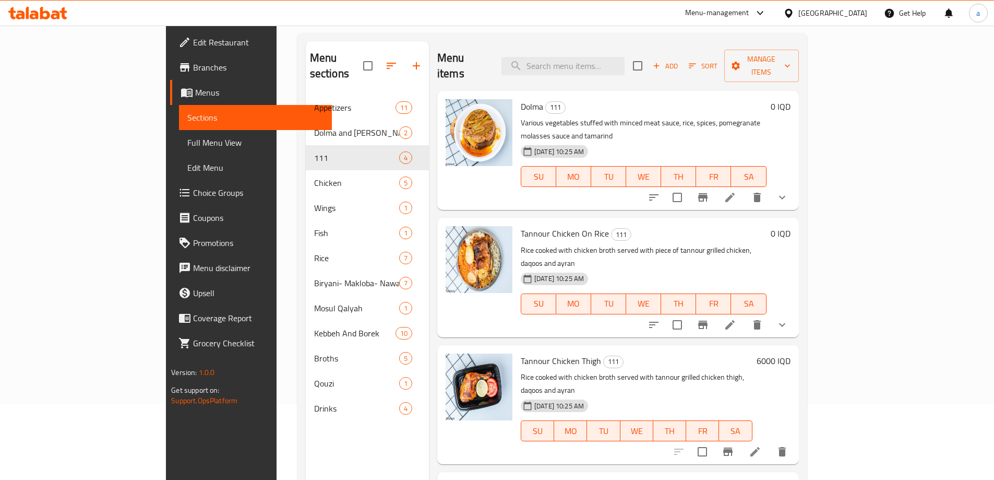
click at [608, 116] on p "Various vegetables stuffed with minced meat sauce, rice, spices, pomegranate mo…" at bounding box center [644, 129] width 246 height 26
click at [688, 186] on input "checkbox" at bounding box center [677, 197] width 22 height 22
checkbox input "true"
click at [791, 57] on span "Manage items" at bounding box center [762, 66] width 58 height 26
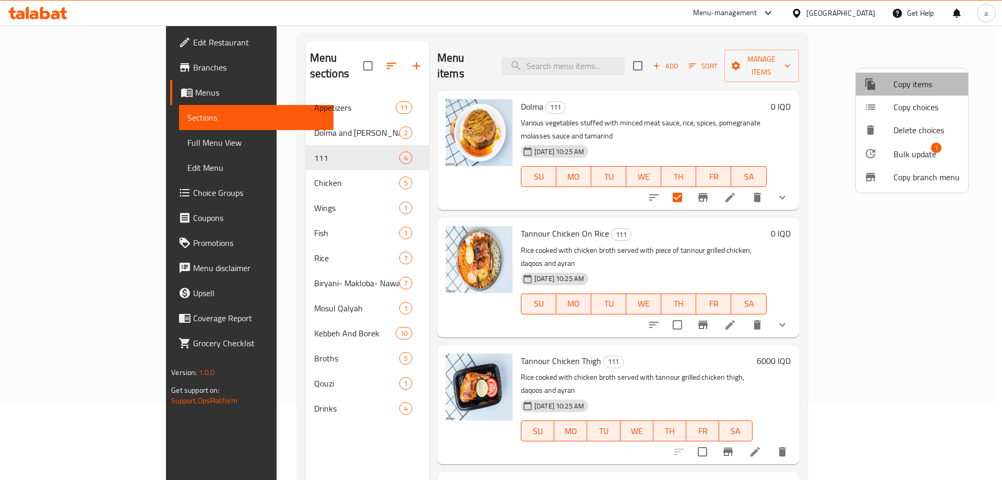
click at [929, 85] on span "Copy items" at bounding box center [926, 84] width 66 height 13
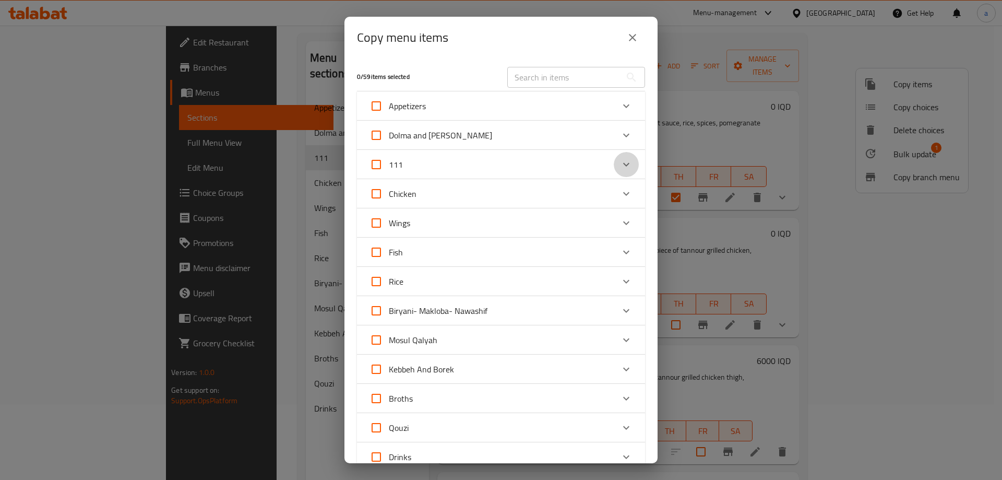
drag, startPoint x: 619, startPoint y: 161, endPoint x: 608, endPoint y: 164, distance: 11.8
click at [620, 162] on icon "Expand" at bounding box center [626, 164] width 13 height 13
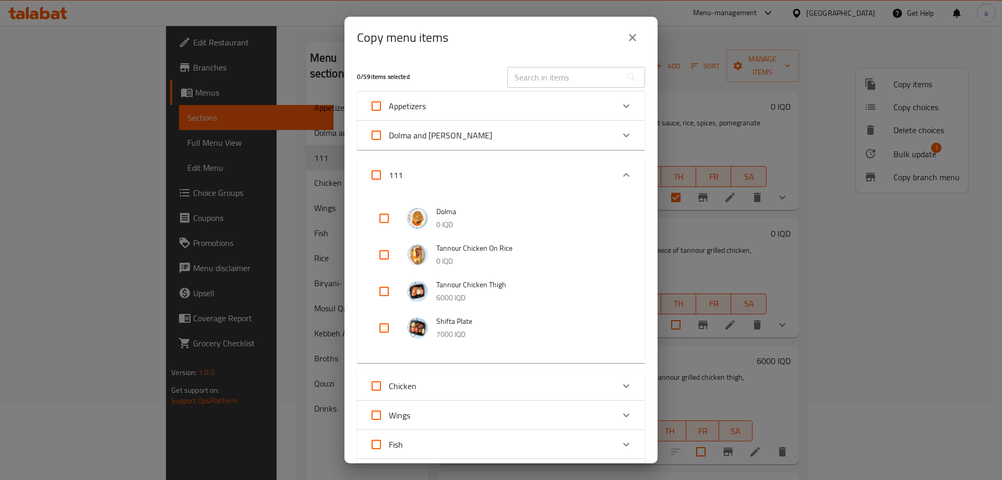
click at [378, 219] on input "checkbox" at bounding box center [384, 218] width 25 height 25
checkbox input "true"
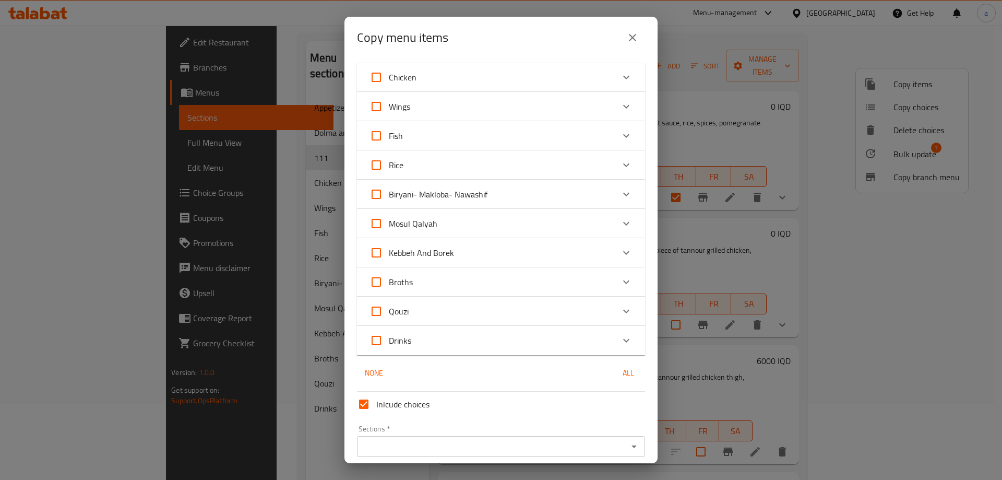
scroll to position [351, 0]
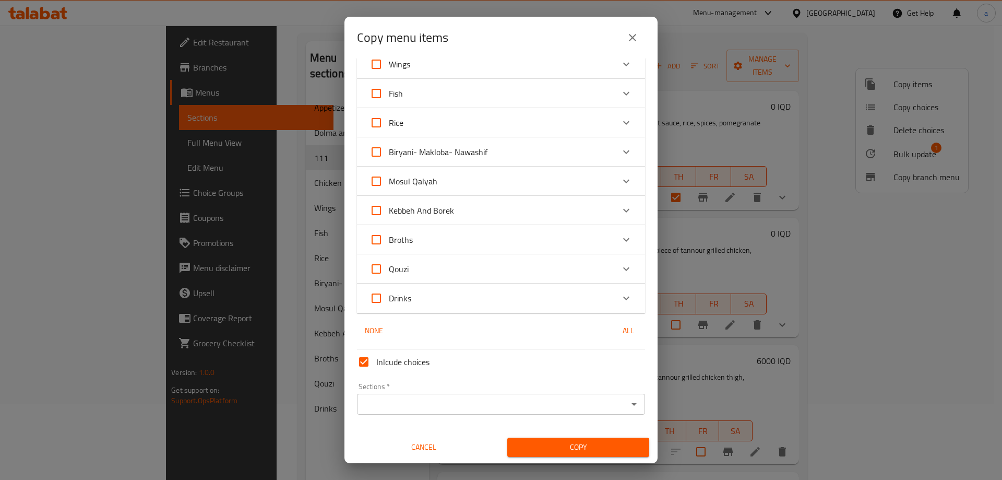
click at [415, 396] on div "Sections *" at bounding box center [501, 403] width 288 height 21
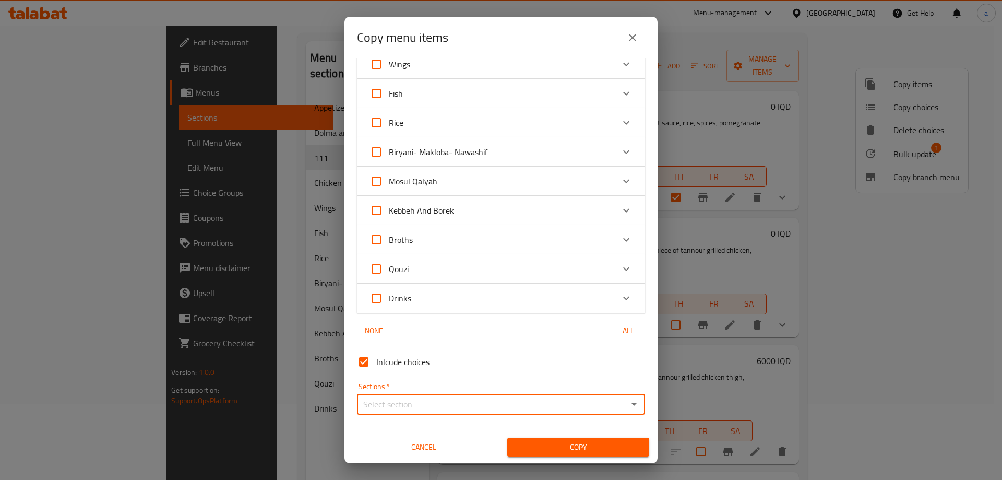
click at [461, 405] on input "Sections   *" at bounding box center [492, 404] width 265 height 15
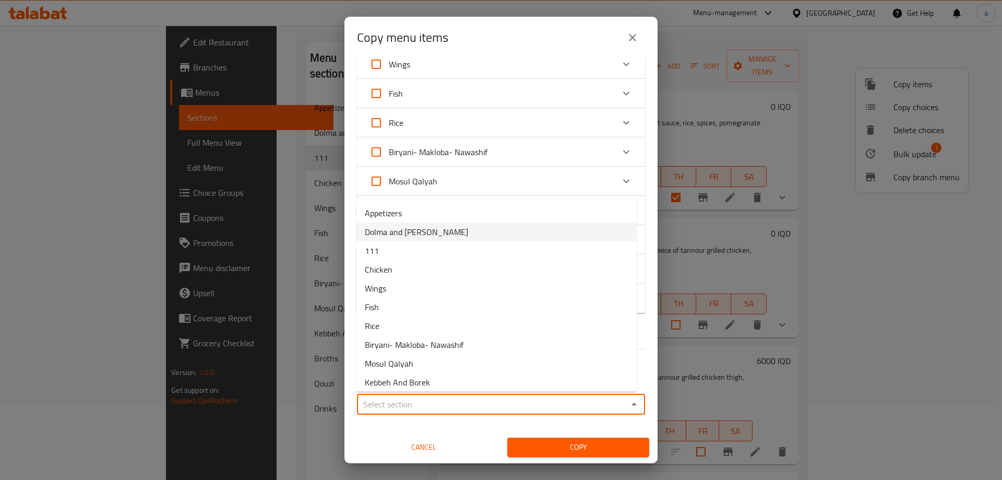
click at [439, 230] on span "Dolma and [PERSON_NAME]" at bounding box center [416, 231] width 103 height 13
type input "Dolma and [PERSON_NAME]"
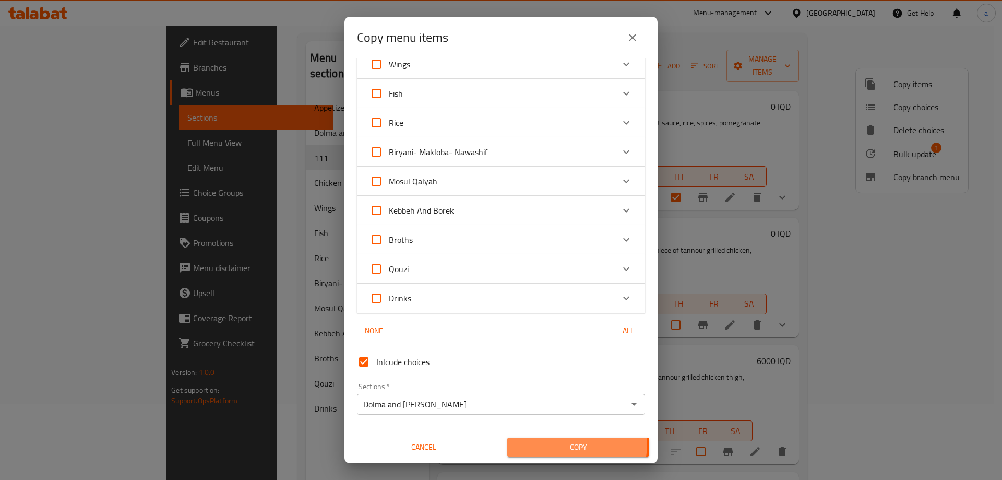
click at [550, 443] on span "Copy" at bounding box center [578, 446] width 125 height 13
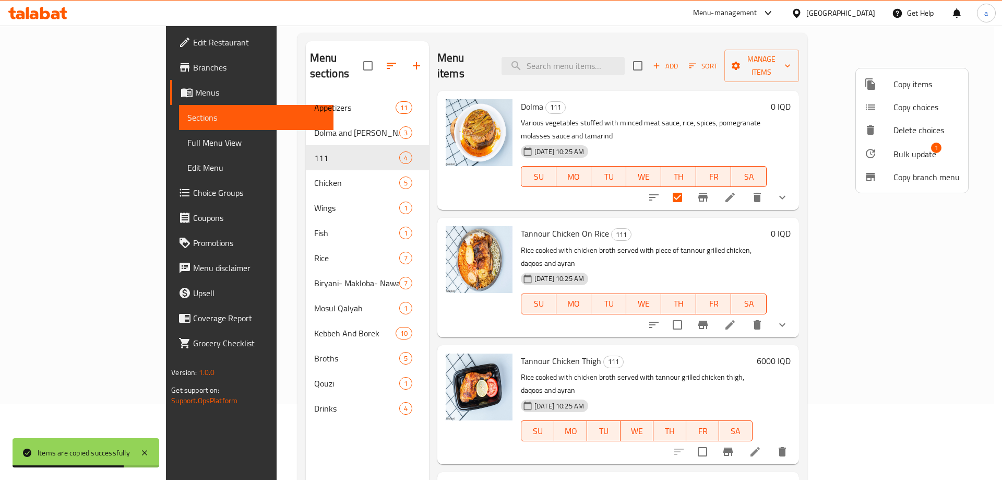
click at [986, 107] on div at bounding box center [501, 240] width 1002 height 480
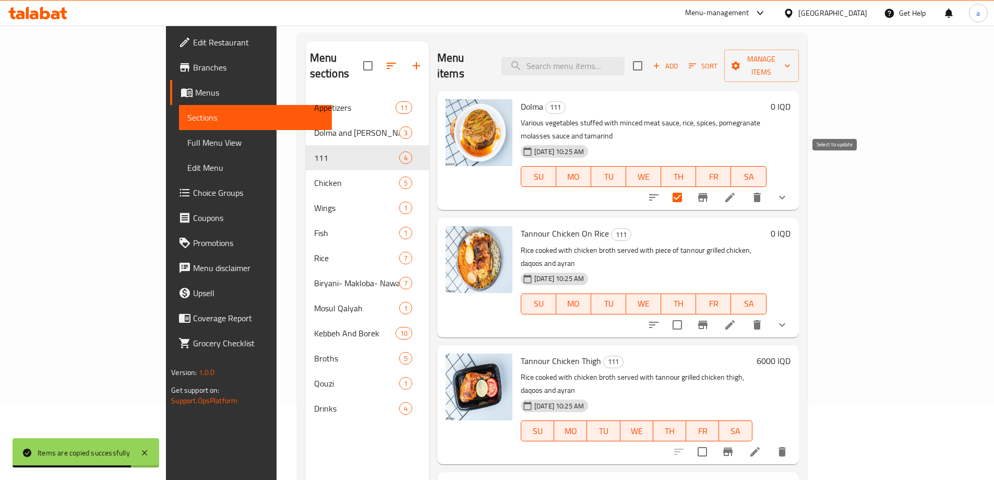
click at [688, 186] on input "checkbox" at bounding box center [677, 197] width 22 height 22
checkbox input "false"
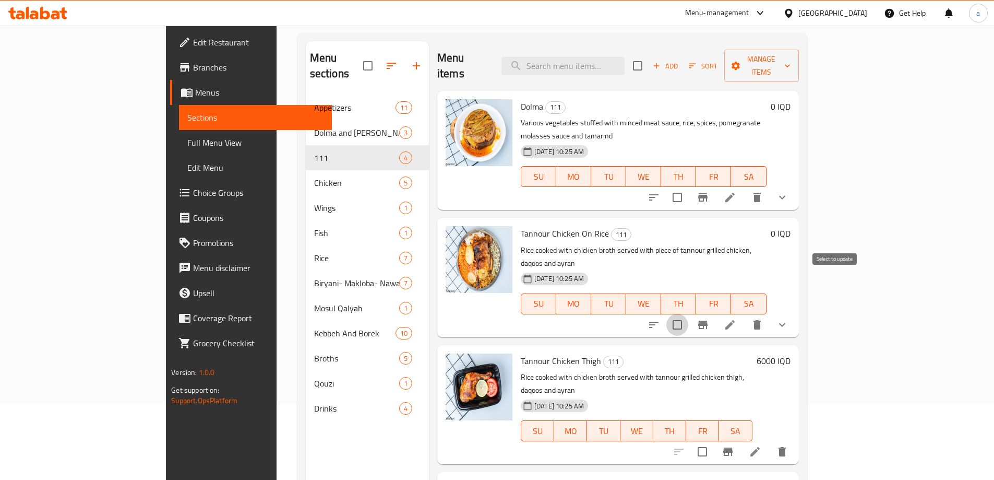
click at [688, 314] on input "checkbox" at bounding box center [677, 325] width 22 height 22
checkbox input "true"
drag, startPoint x: 861, startPoint y: 397, endPoint x: 858, endPoint y: 390, distance: 7.3
click at [713, 440] on input "checkbox" at bounding box center [702, 451] width 22 height 22
checkbox input "true"
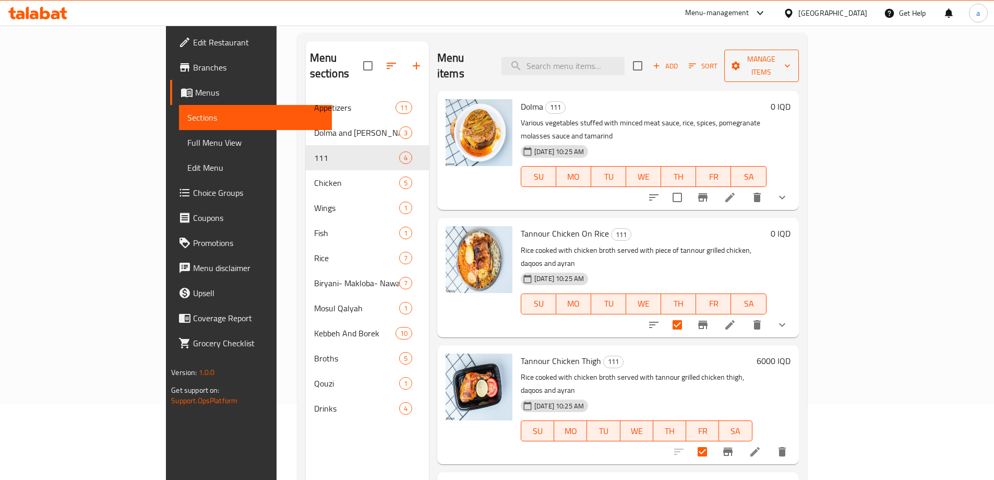
click at [741, 61] on icon "button" at bounding box center [736, 66] width 10 height 10
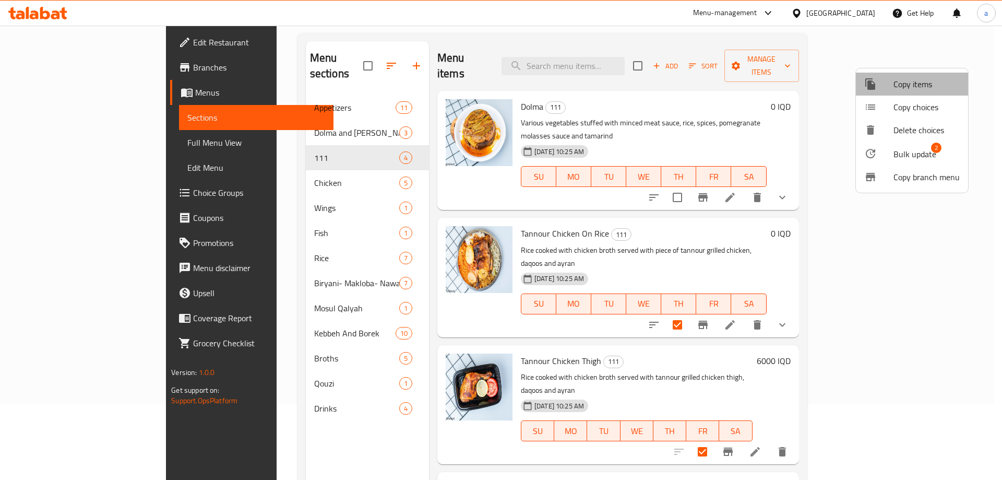
click at [924, 82] on span "Copy items" at bounding box center [926, 84] width 66 height 13
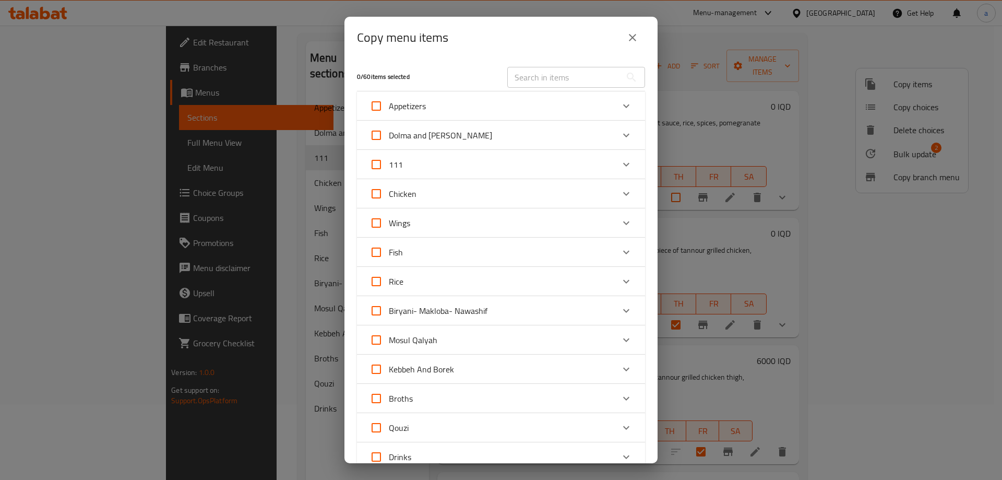
click at [620, 162] on icon "Expand" at bounding box center [626, 164] width 13 height 13
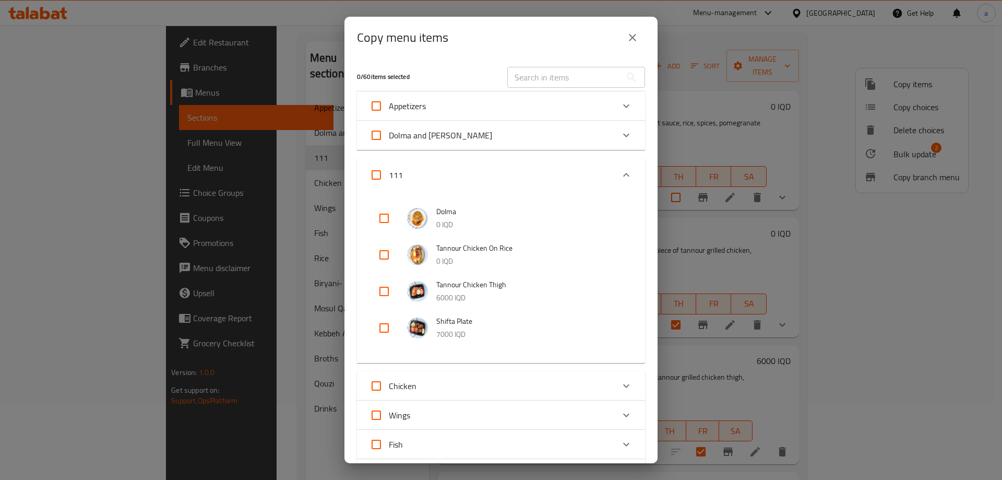
click at [380, 256] on input "checkbox" at bounding box center [384, 254] width 25 height 25
checkbox input "true"
click at [384, 293] on input "checkbox" at bounding box center [384, 291] width 25 height 25
checkbox input "true"
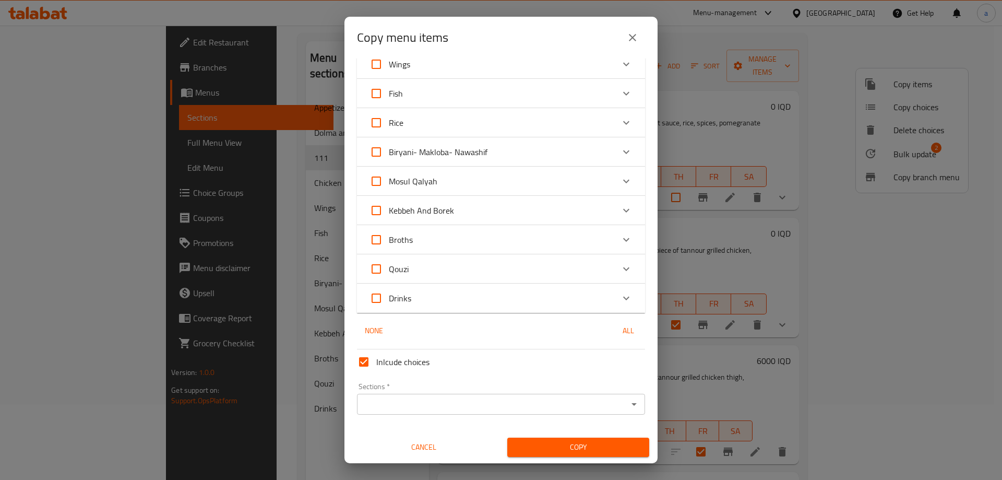
click at [398, 395] on div "Sections *" at bounding box center [501, 403] width 288 height 21
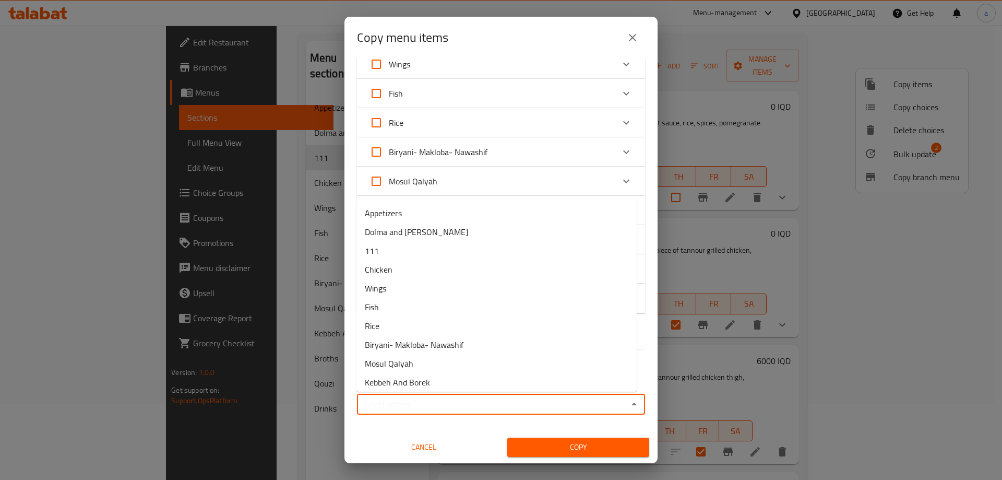
click at [422, 408] on input "Sections   *" at bounding box center [492, 404] width 265 height 15
click at [404, 272] on li "Chicken" at bounding box center [496, 269] width 280 height 19
type input "Chicken"
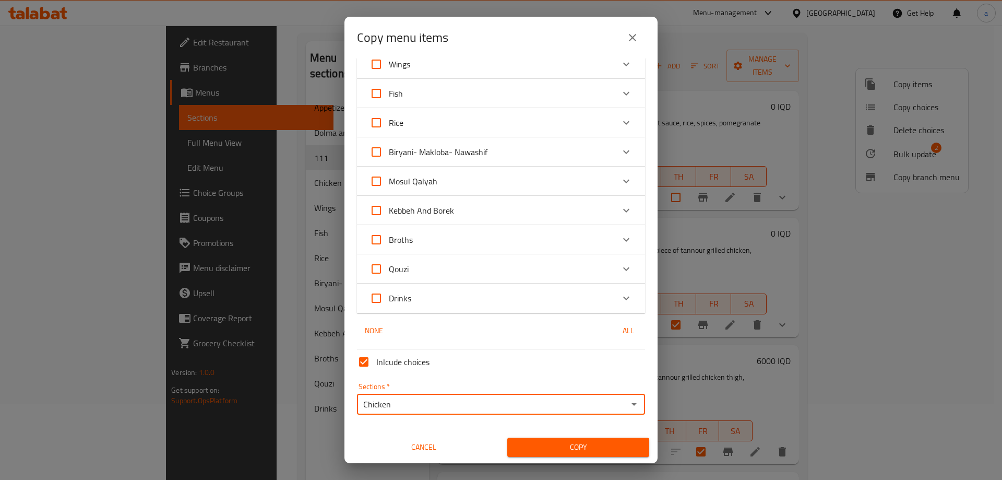
click at [537, 442] on span "Copy" at bounding box center [578, 446] width 125 height 13
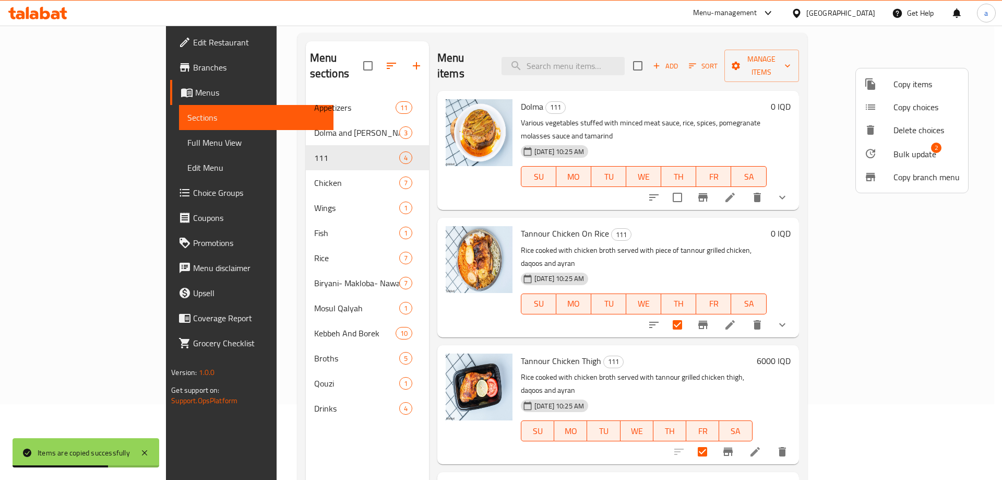
click at [986, 178] on div at bounding box center [501, 240] width 1002 height 480
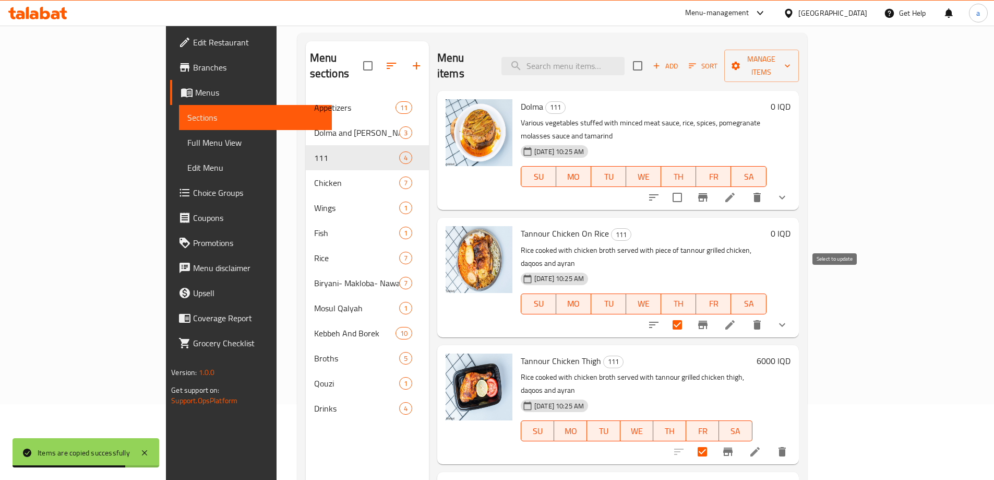
drag, startPoint x: 840, startPoint y: 280, endPoint x: 843, endPoint y: 304, distance: 24.2
click at [688, 314] on input "checkbox" at bounding box center [677, 325] width 22 height 22
checkbox input "false"
click at [713, 440] on input "checkbox" at bounding box center [702, 451] width 22 height 22
checkbox input "false"
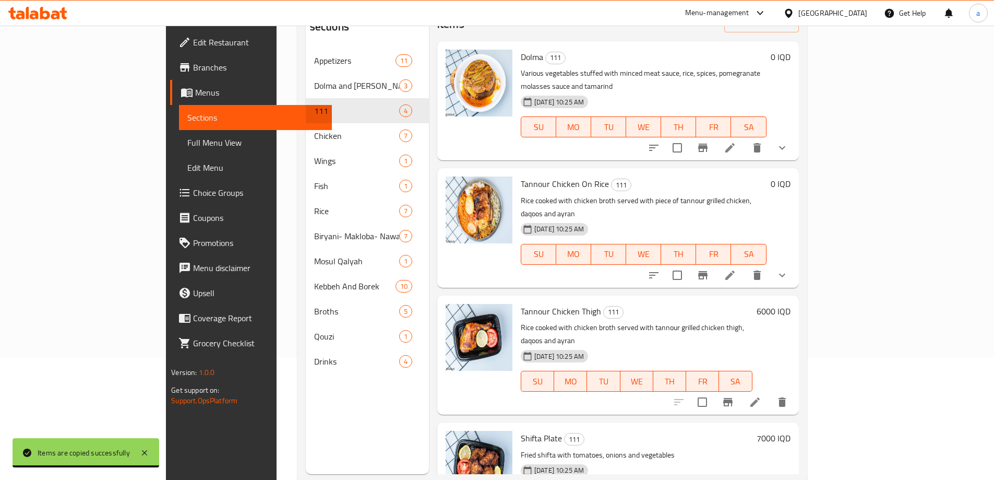
scroll to position [146, 0]
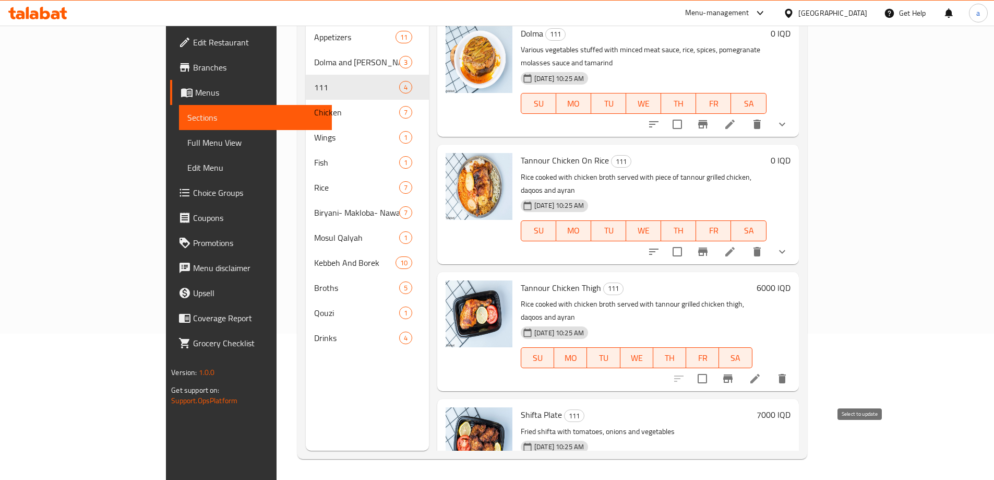
checkbox input "true"
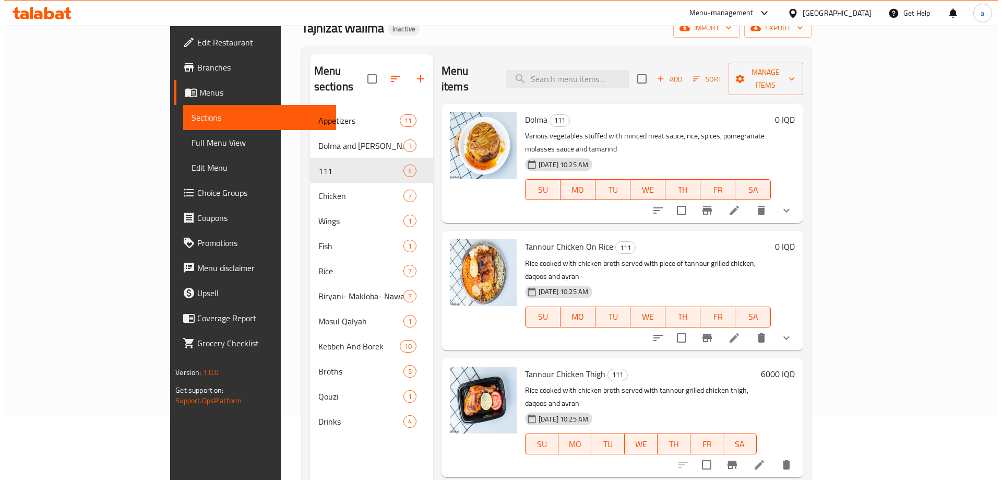
scroll to position [0, 0]
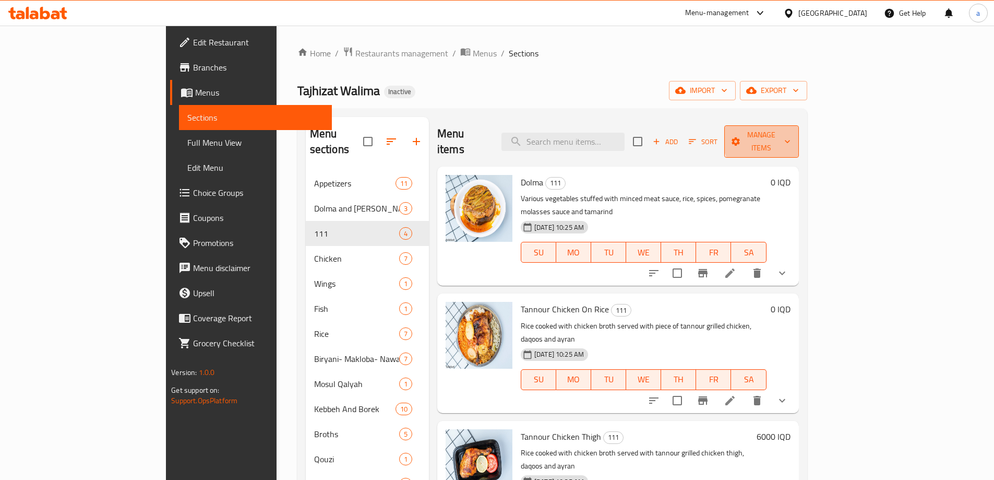
click at [791, 136] on span "Manage items" at bounding box center [762, 141] width 58 height 26
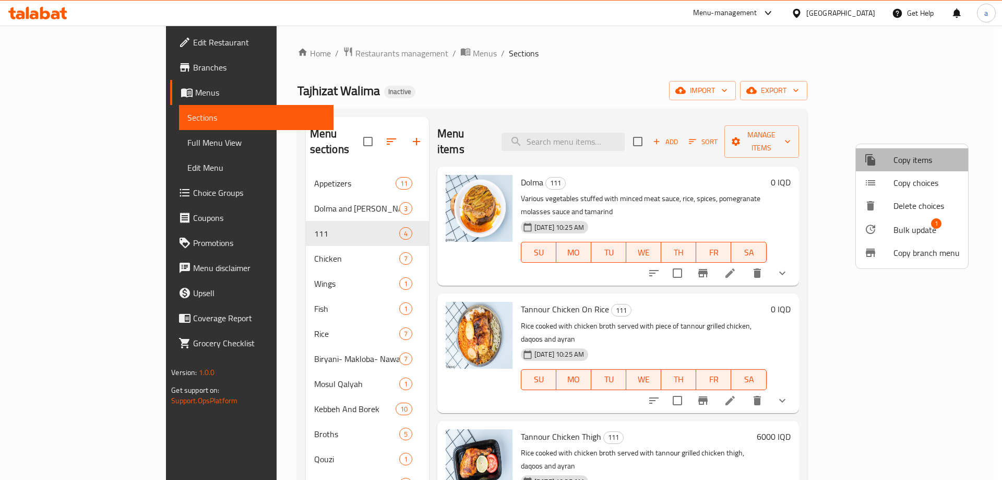
click at [915, 158] on span "Copy items" at bounding box center [926, 159] width 66 height 13
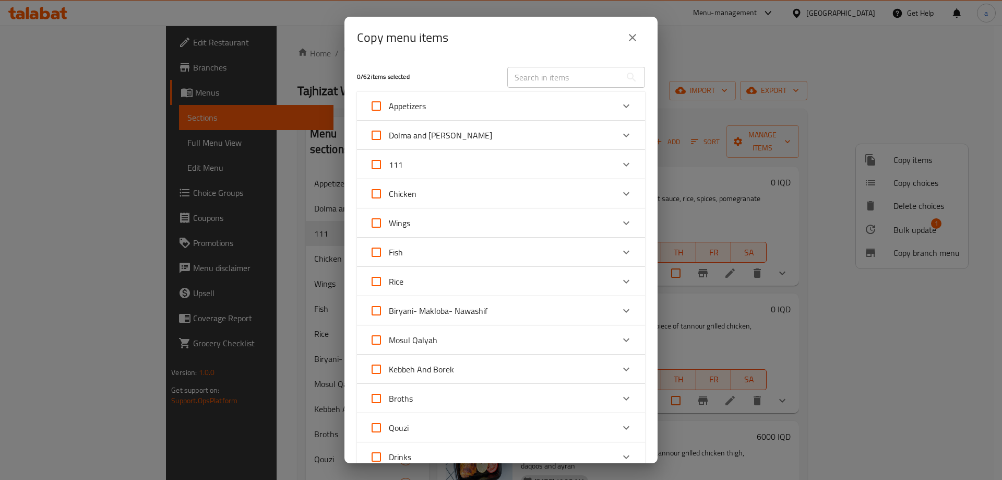
click at [620, 162] on icon "Expand" at bounding box center [626, 164] width 13 height 13
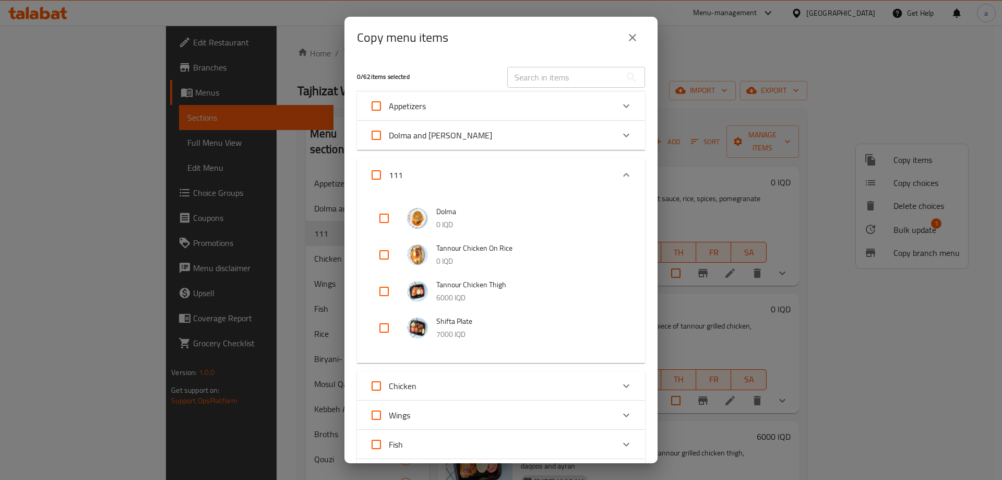
click at [380, 323] on input "checkbox" at bounding box center [384, 327] width 25 height 25
checkbox input "true"
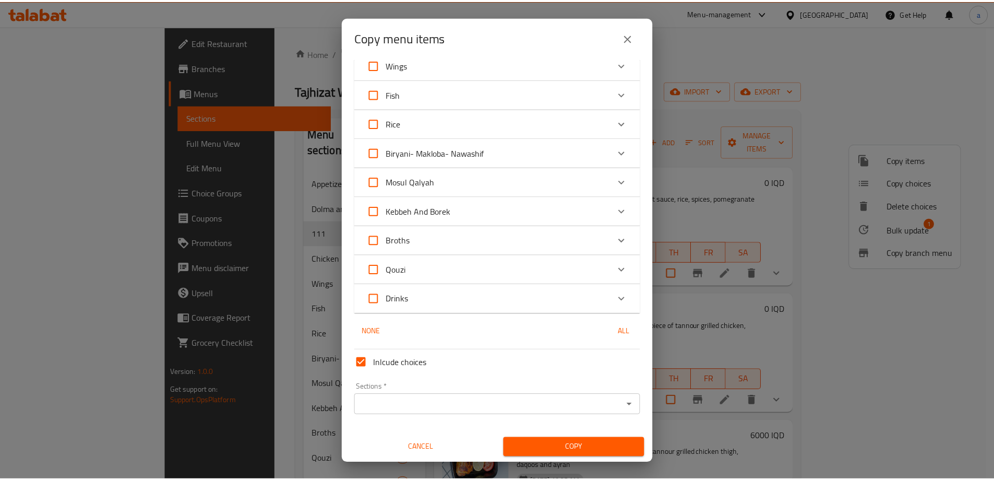
scroll to position [351, 0]
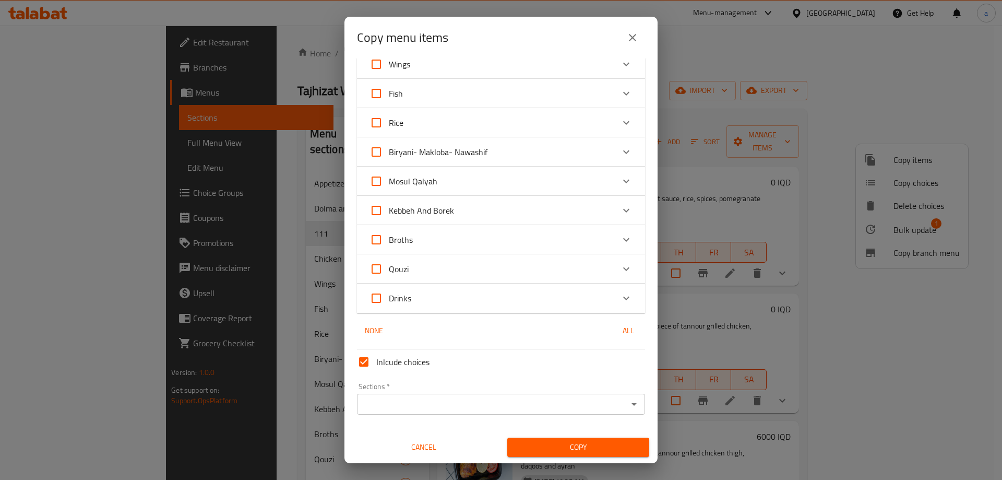
click at [393, 396] on div "Sections *" at bounding box center [501, 403] width 288 height 21
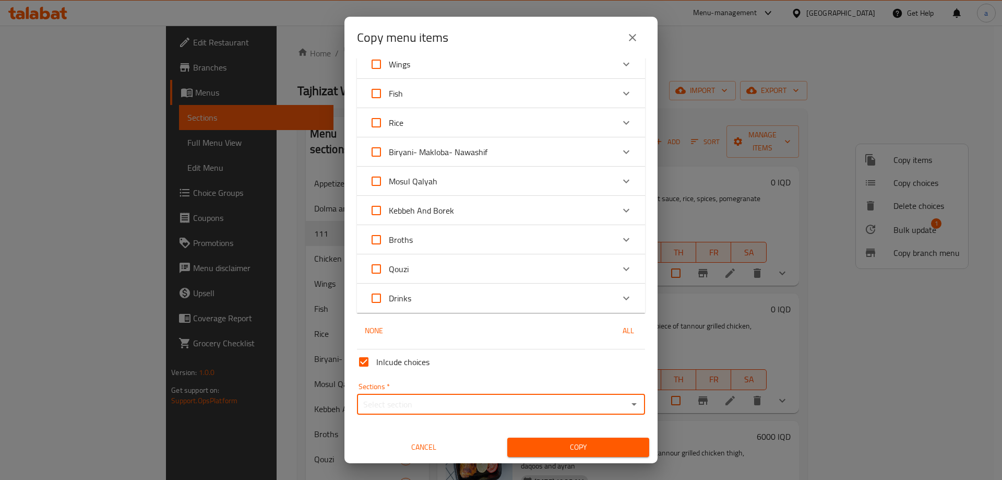
click at [428, 409] on input "Sections   *" at bounding box center [492, 404] width 265 height 15
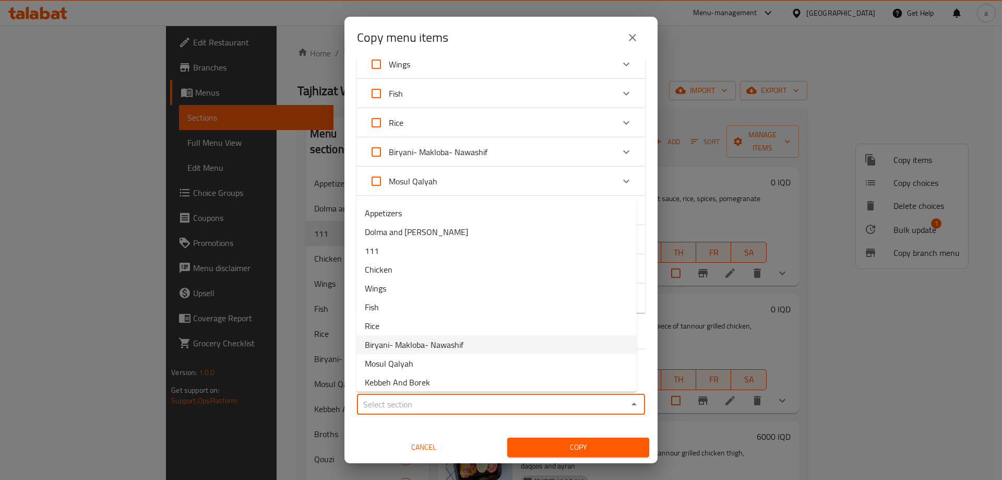
click at [478, 343] on li "Biryani- Makloba- Nawashif" at bounding box center [496, 344] width 280 height 19
type input "Biryani- Makloba- Nawashif"
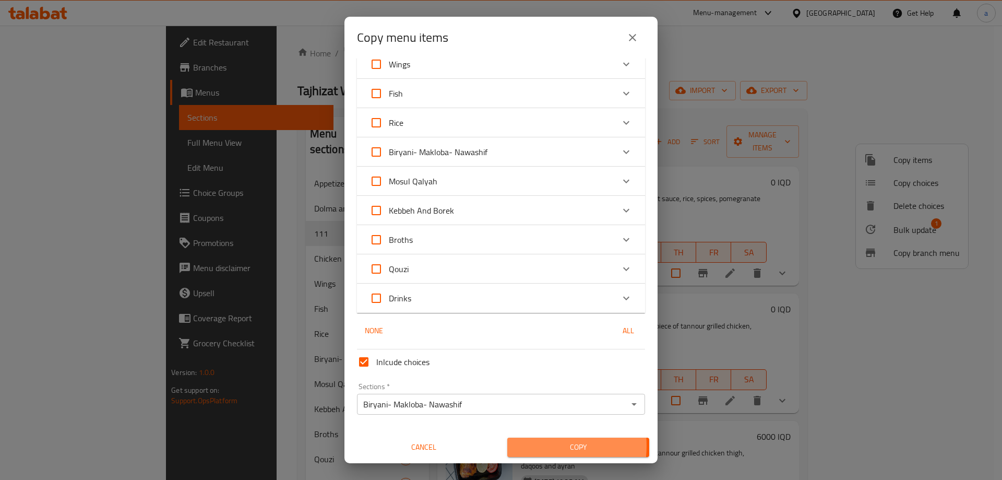
click at [537, 445] on span "Copy" at bounding box center [578, 446] width 125 height 13
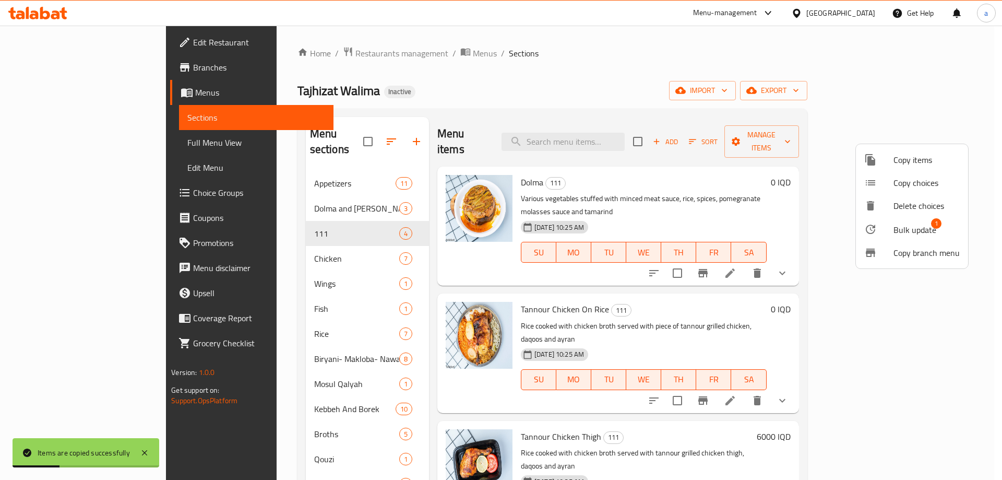
click at [313, 223] on div at bounding box center [501, 240] width 1002 height 480
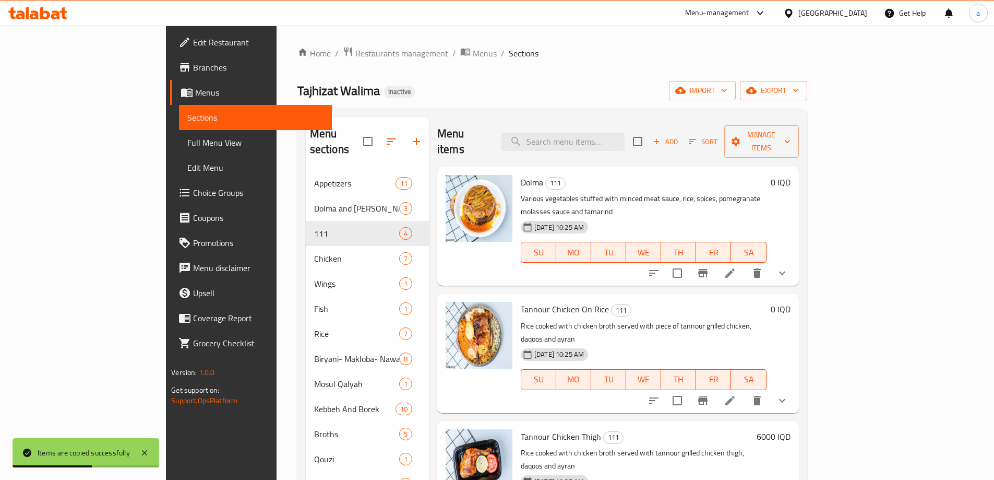
click at [353, 227] on span "111" at bounding box center [356, 233] width 85 height 13
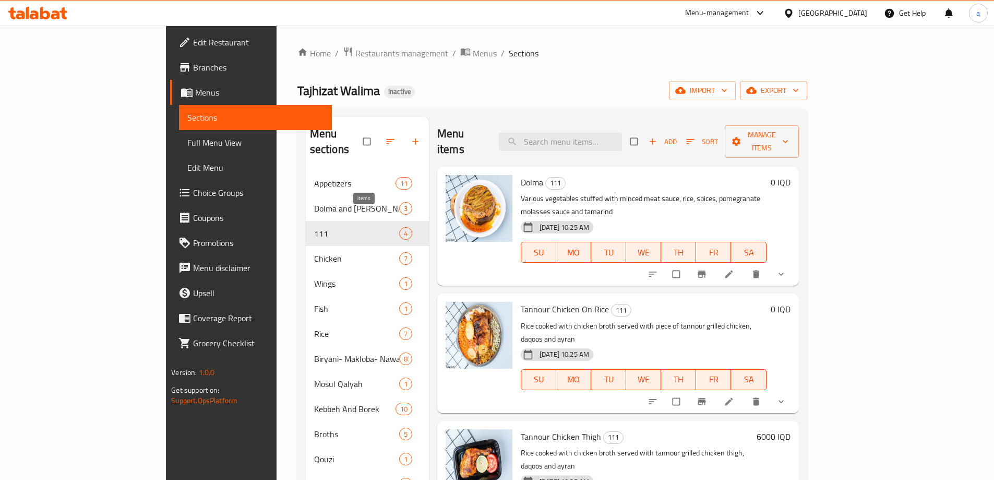
click at [400, 229] on span "4" at bounding box center [406, 234] width 12 height 10
click at [373, 221] on div "111 4" at bounding box center [367, 233] width 123 height 25
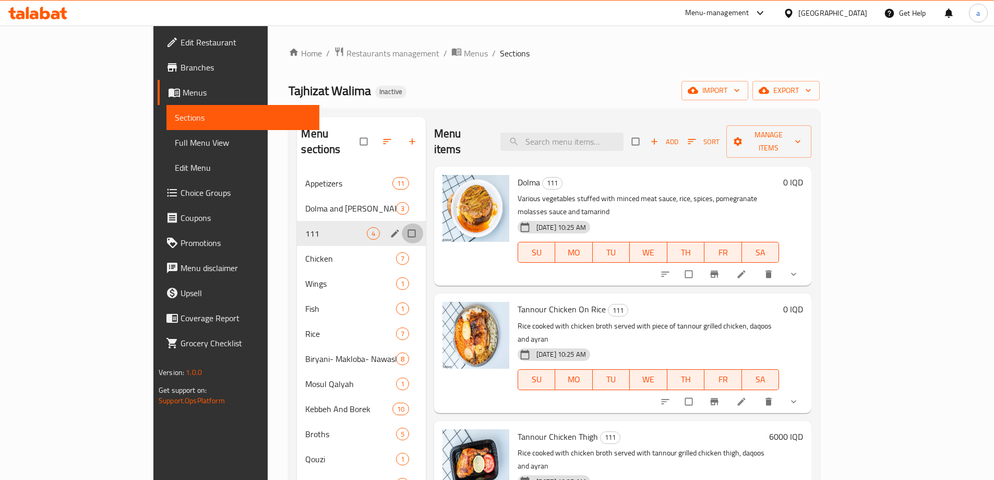
click at [402, 223] on input "Menu sections" at bounding box center [413, 233] width 22 height 20
checkbox input "true"
click at [364, 138] on icon "button" at bounding box center [368, 142] width 8 height 8
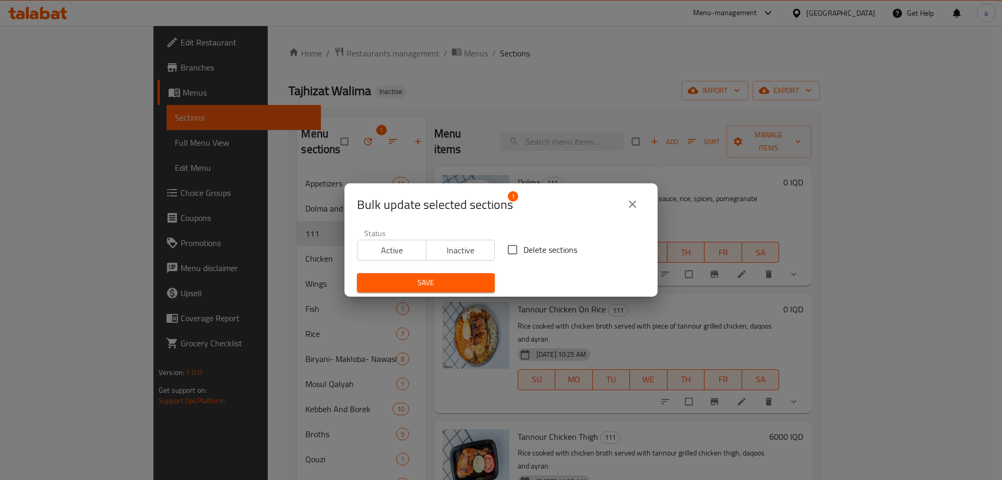
click at [516, 246] on input "Delete sections" at bounding box center [513, 249] width 22 height 22
checkbox input "true"
click at [453, 284] on span "Save" at bounding box center [425, 282] width 121 height 13
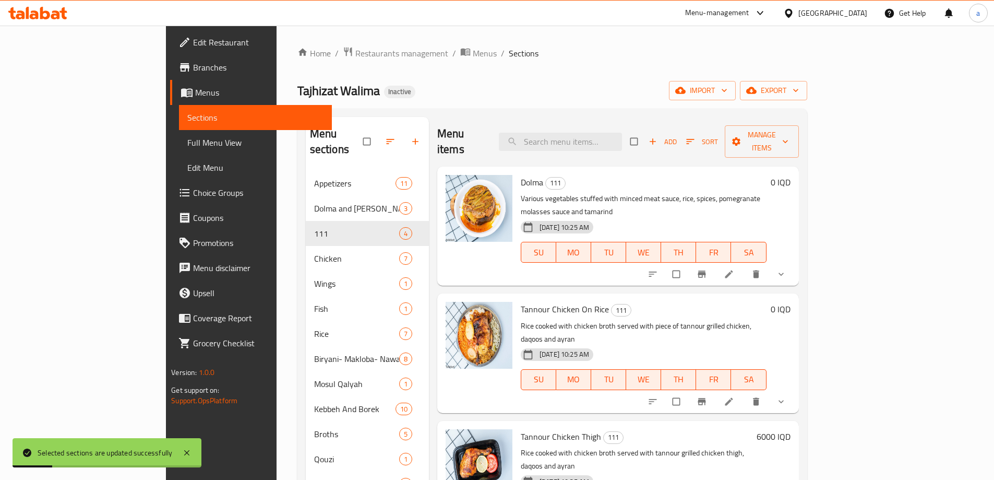
click at [187, 141] on span "Full Menu View" at bounding box center [255, 142] width 136 height 13
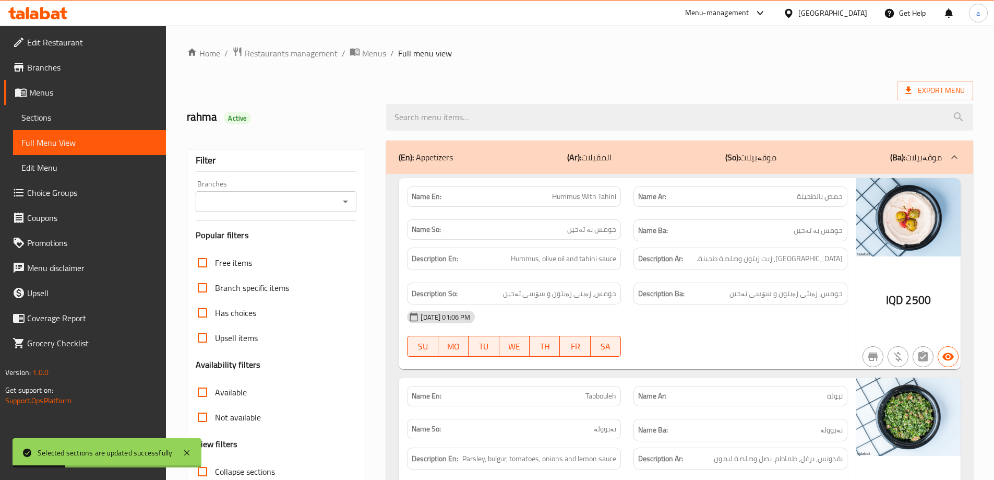
click at [347, 202] on icon "Open" at bounding box center [345, 201] width 13 height 13
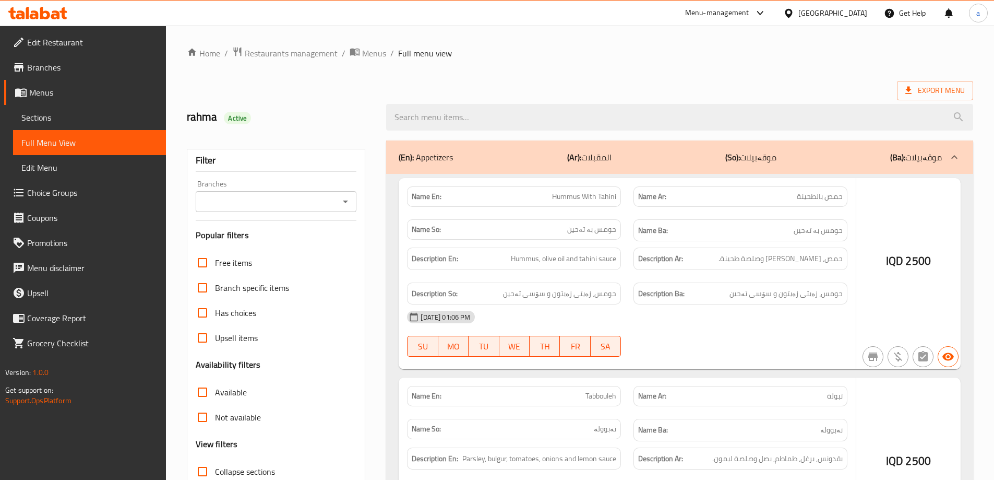
click at [340, 203] on div at bounding box center [497, 240] width 994 height 480
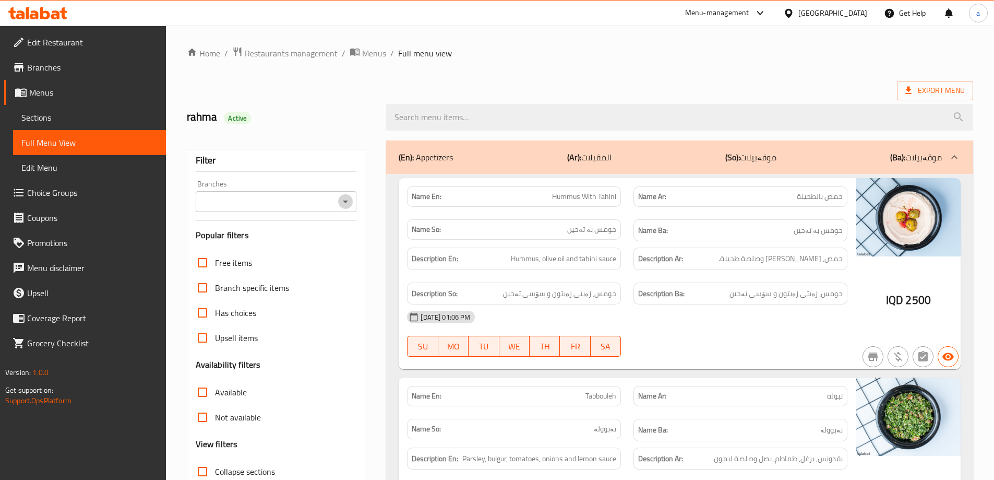
click at [344, 199] on icon "Open" at bounding box center [345, 201] width 13 height 13
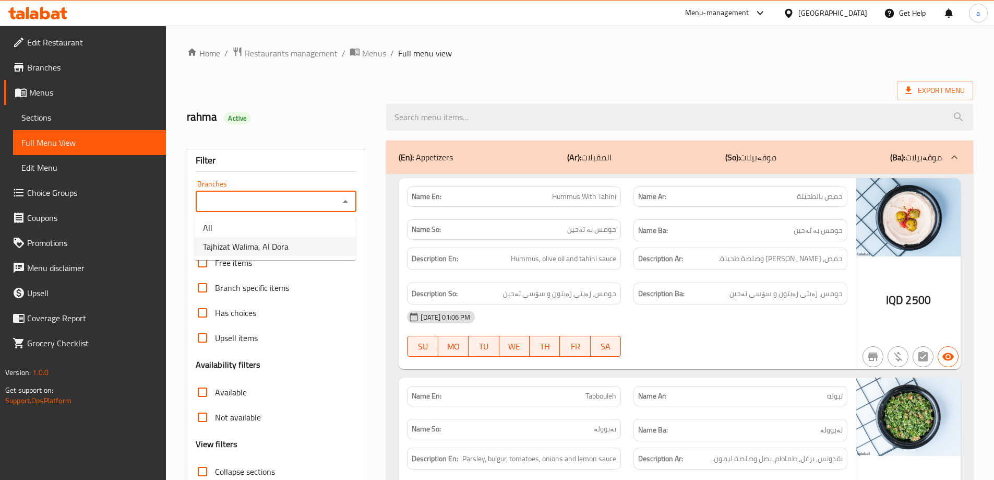
drag, startPoint x: 318, startPoint y: 249, endPoint x: 335, endPoint y: 250, distance: 16.3
click at [318, 249] on li "Tajhizat Walima, Al Dora" at bounding box center [275, 246] width 161 height 19
type input "Tajhizat Walima, Al Dora"
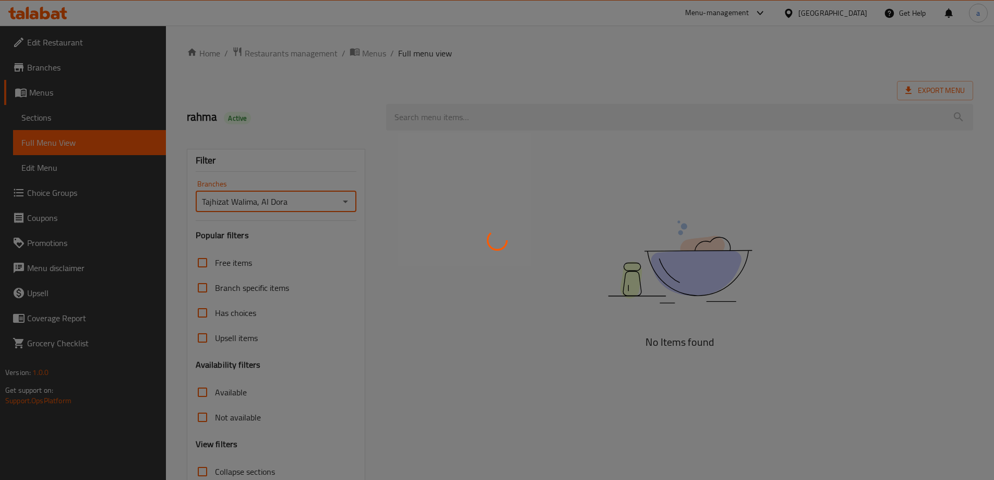
scroll to position [76, 0]
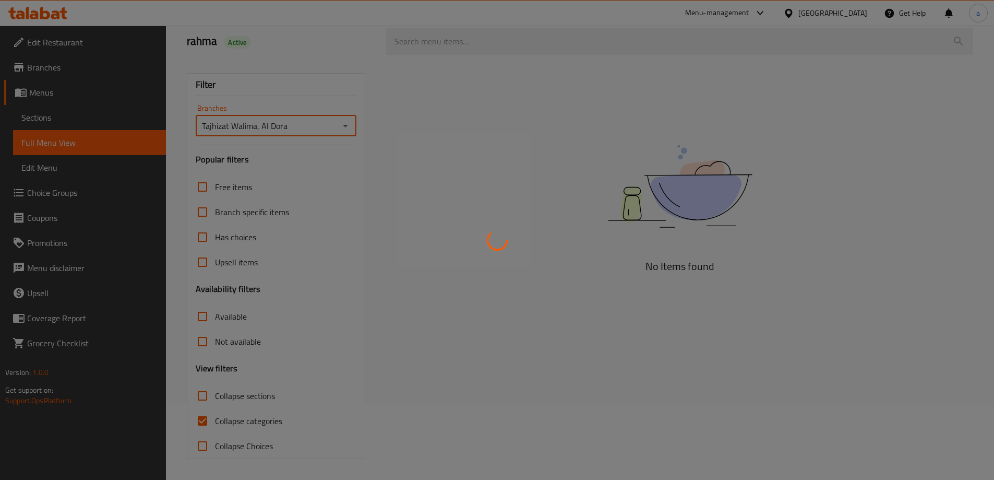
click at [204, 419] on div at bounding box center [497, 240] width 994 height 480
click at [204, 416] on div at bounding box center [497, 240] width 994 height 480
click at [206, 405] on div at bounding box center [497, 240] width 994 height 480
click at [200, 397] on div at bounding box center [497, 240] width 994 height 480
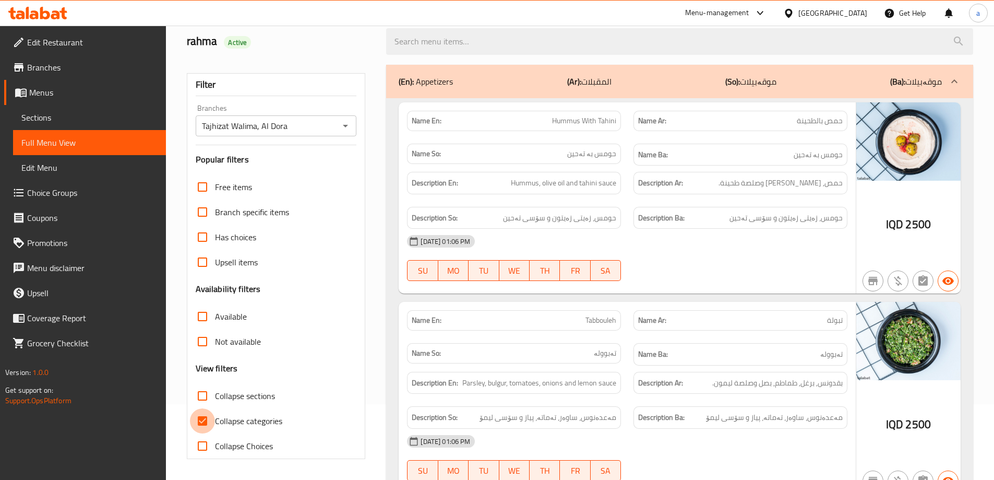
click at [199, 420] on input "Collapse categories" at bounding box center [202, 420] width 25 height 25
checkbox input "false"
click at [206, 401] on input "Collapse sections" at bounding box center [202, 395] width 25 height 25
checkbox input "true"
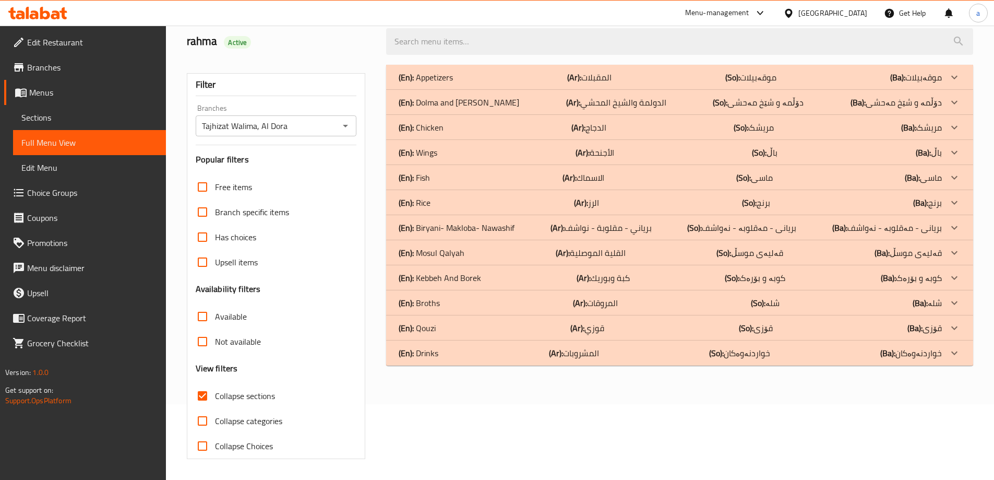
click at [637, 229] on p "(Ar): برياني - مقلوبة - نواشف" at bounding box center [601, 227] width 101 height 13
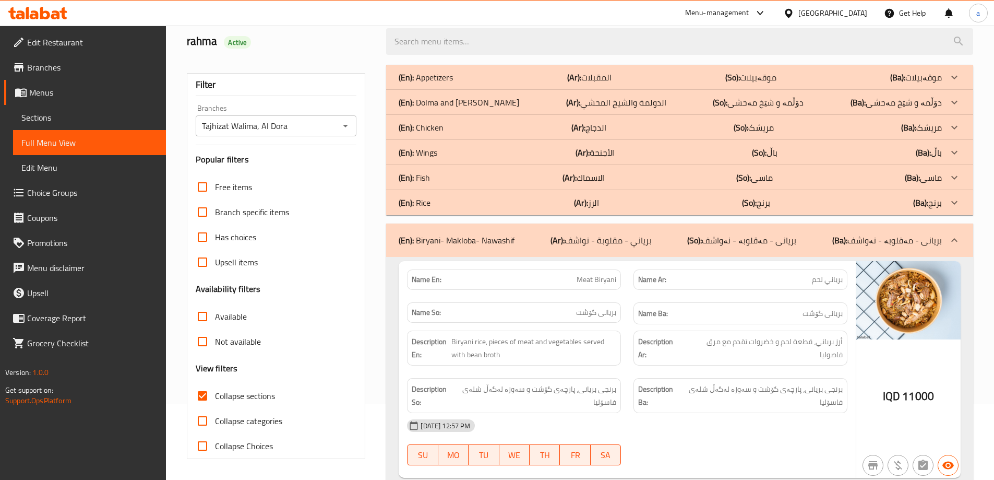
click at [618, 148] on div "(En): Wings (Ar): الأجنحة (So): باڵ (Ba): باڵ" at bounding box center [670, 152] width 543 height 13
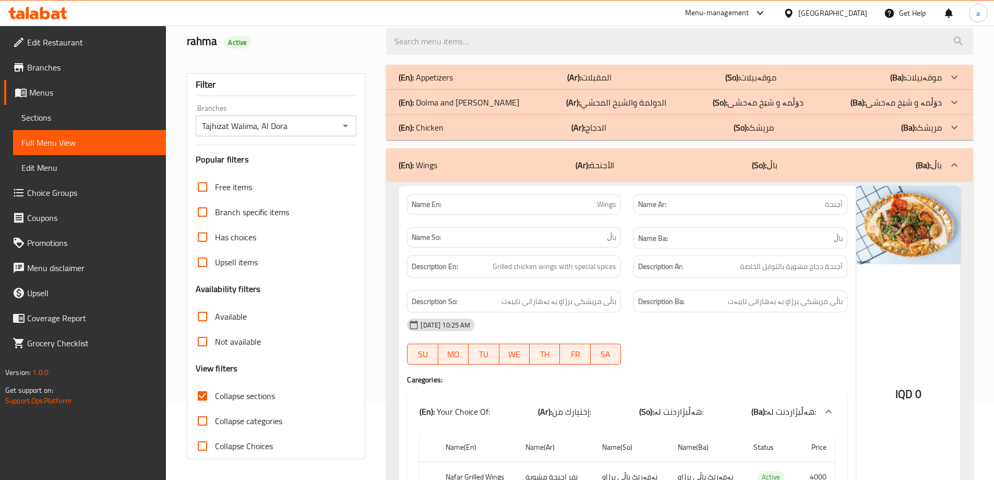
click at [629, 123] on div "(En): Chicken (Ar): الدجاج (So): مریشک (Ba): مریشک" at bounding box center [670, 127] width 543 height 13
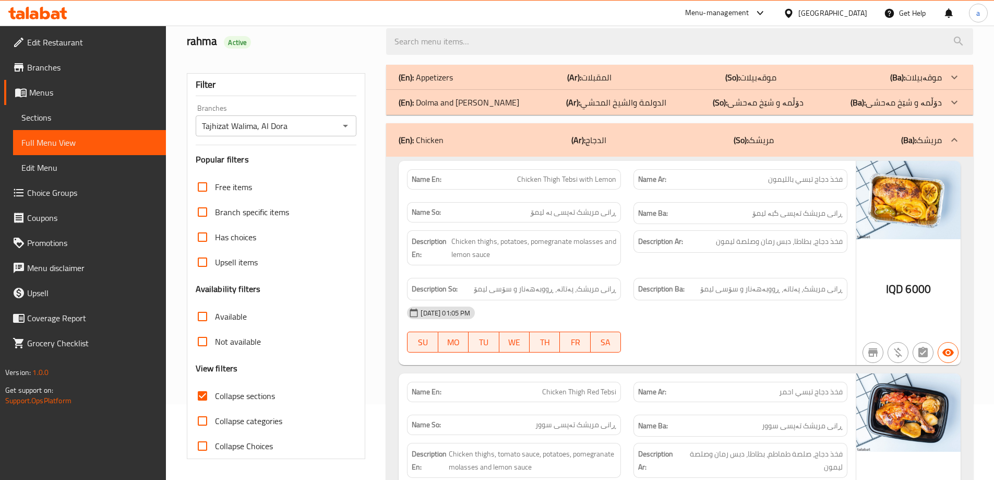
click at [638, 103] on p "(Ar): الدولمة والشيخ المحشي" at bounding box center [616, 102] width 100 height 13
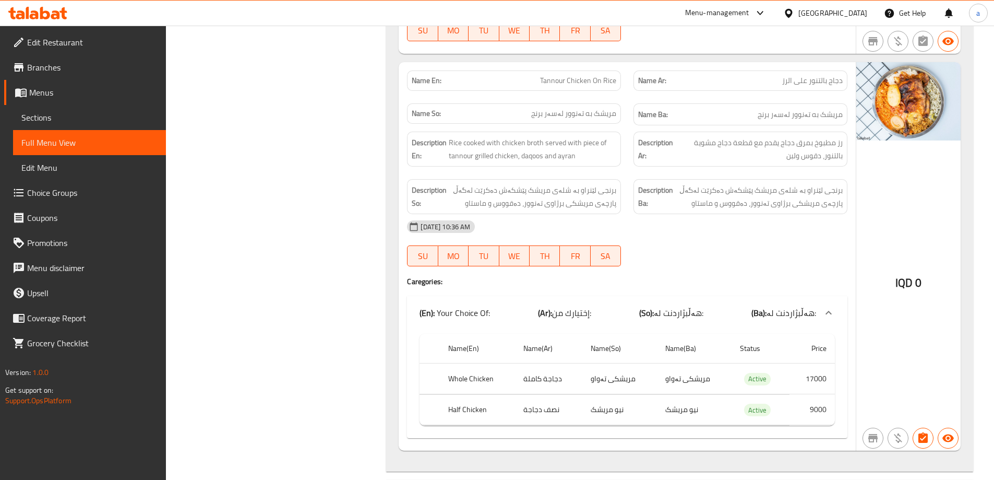
scroll to position [1377, 0]
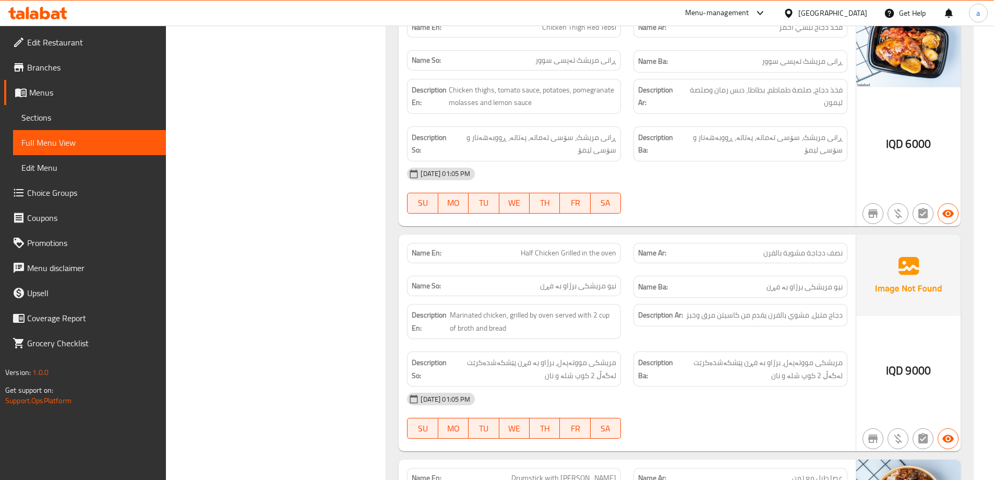
click at [672, 255] on div "Name Ar: نصف دجاجة مشوية بالفرن" at bounding box center [740, 252] width 226 height 33
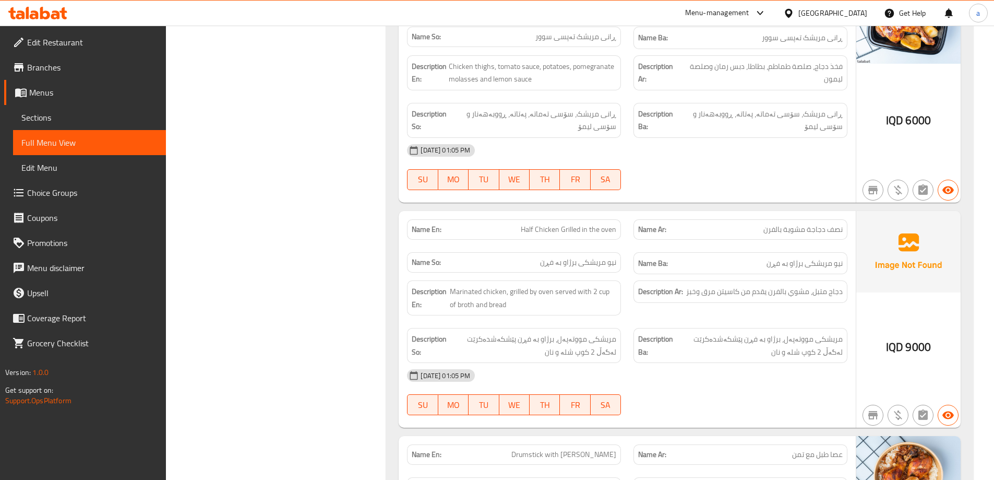
scroll to position [1425, 0]
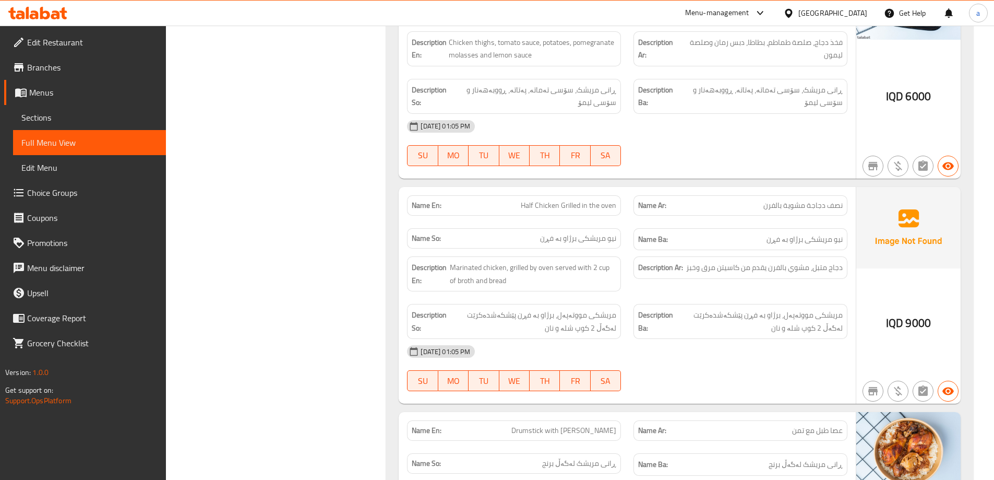
click at [838, 270] on div "Description Ar: دجاج متبل، مشوي بالفرن يقدم من كاسيتن مرق وخبز" at bounding box center [740, 273] width 226 height 47
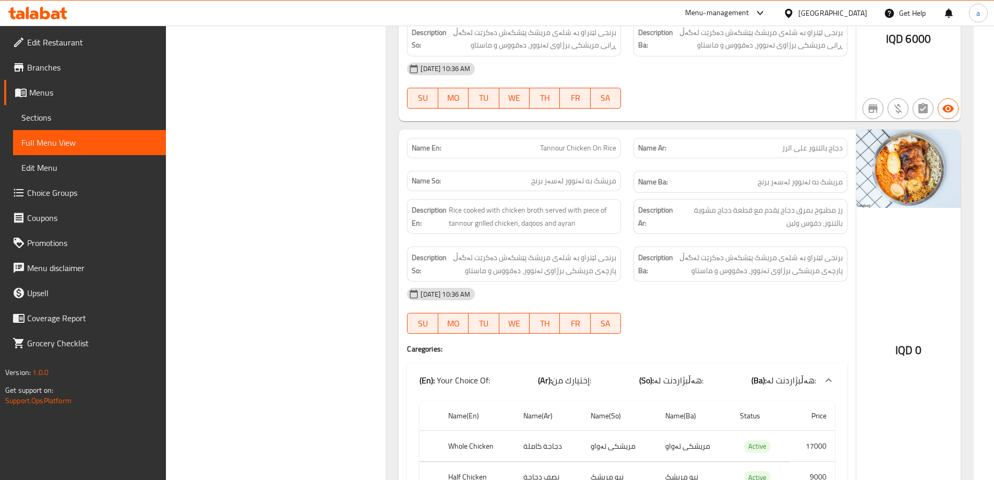
scroll to position [2361, 0]
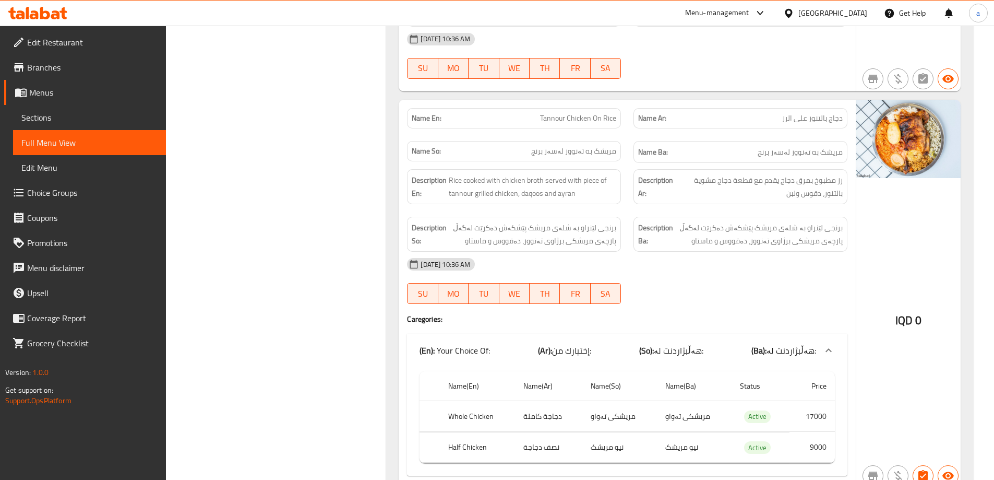
click at [753, 297] on div at bounding box center [740, 303] width 226 height 13
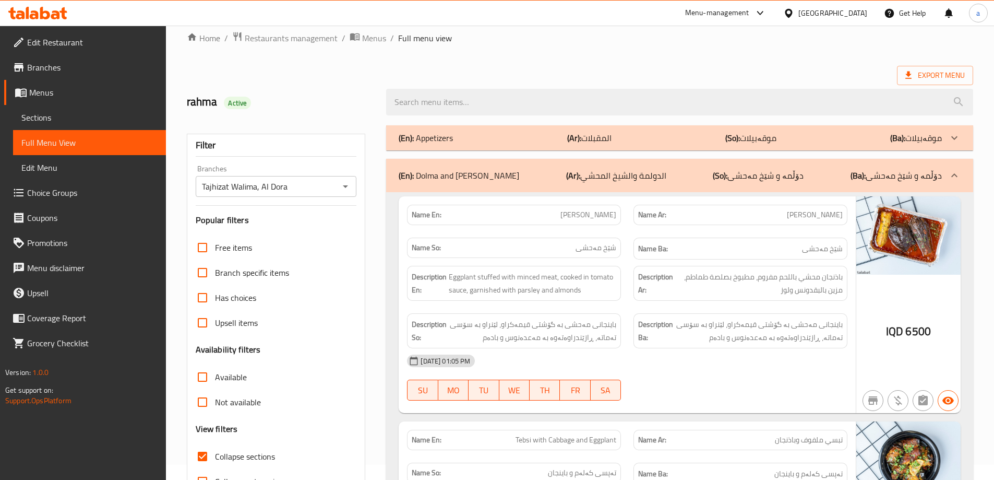
scroll to position [0, 0]
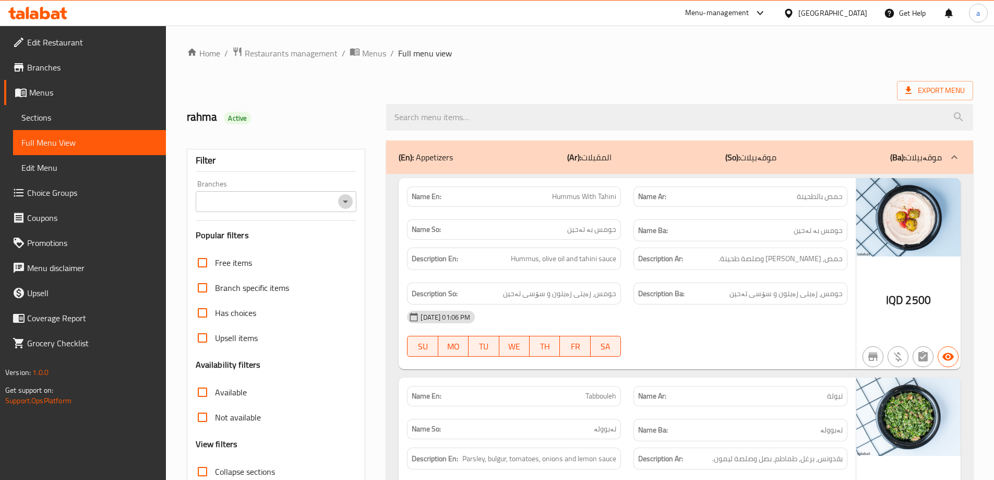
click at [347, 196] on icon "Open" at bounding box center [345, 201] width 13 height 13
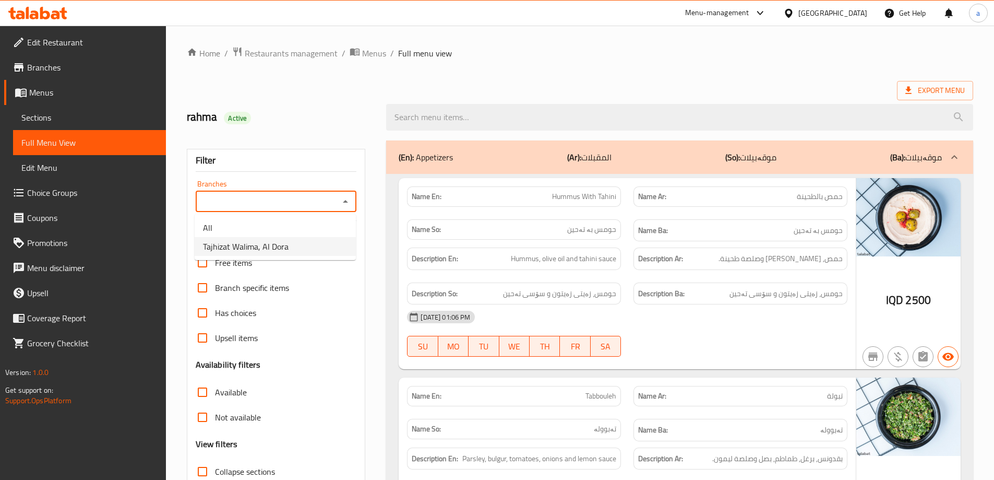
click at [302, 249] on li "Tajhizat Walima, Al Dora" at bounding box center [275, 246] width 161 height 19
type input "Tajhizat Walima, Al Dora"
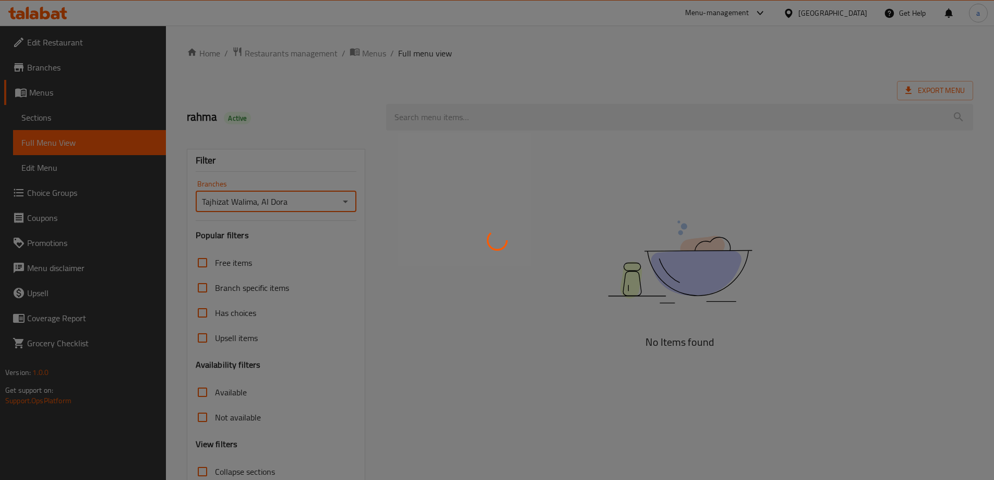
scroll to position [76, 0]
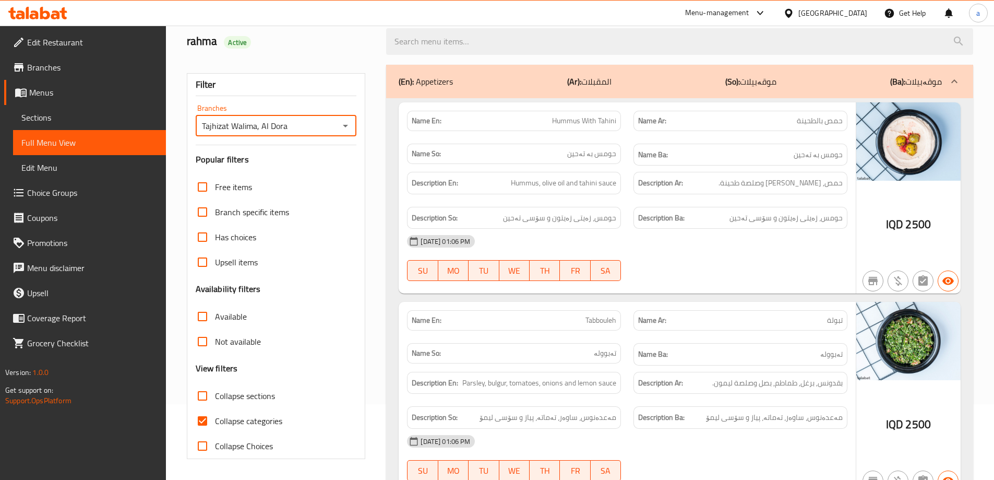
click at [201, 417] on input "Collapse categories" at bounding box center [202, 420] width 25 height 25
checkbox input "false"
click at [200, 394] on input "Collapse sections" at bounding box center [202, 395] width 25 height 25
checkbox input "true"
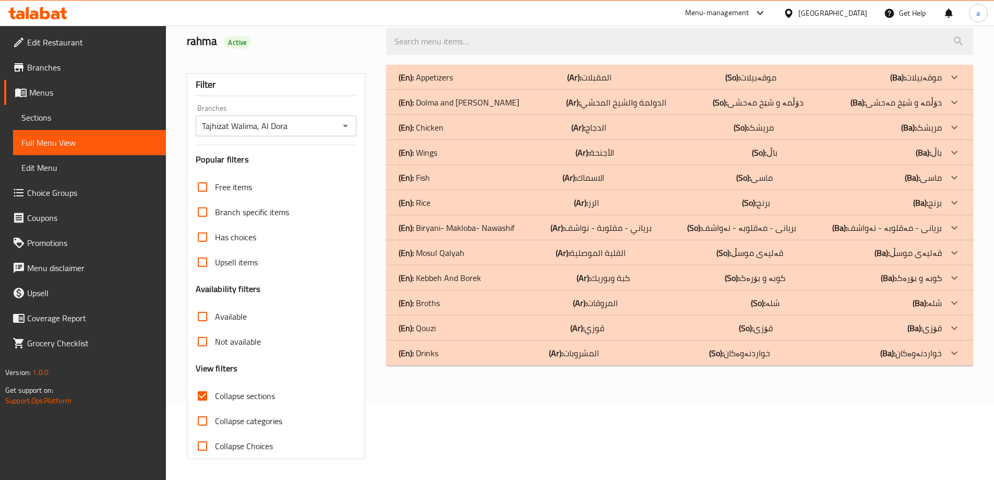
click at [637, 232] on p "(Ar): برياني - مقلوبة - نواشف" at bounding box center [601, 227] width 101 height 13
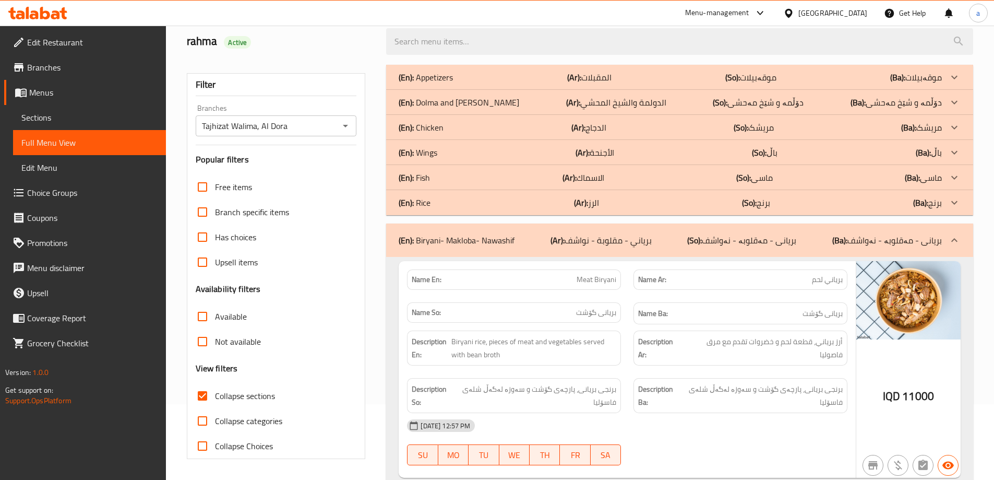
click at [637, 149] on div "(En): Wings (Ar): الأجنحة (So): باڵ (Ba): باڵ" at bounding box center [670, 152] width 543 height 13
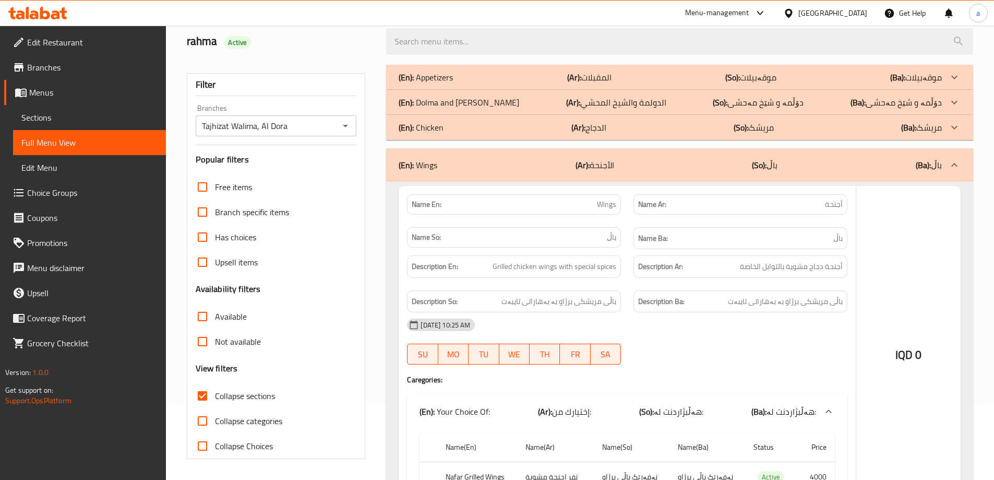
click at [635, 126] on div "(En): Chicken (Ar): الدجاج (So): مریشک (Ba): مریشک" at bounding box center [670, 127] width 543 height 13
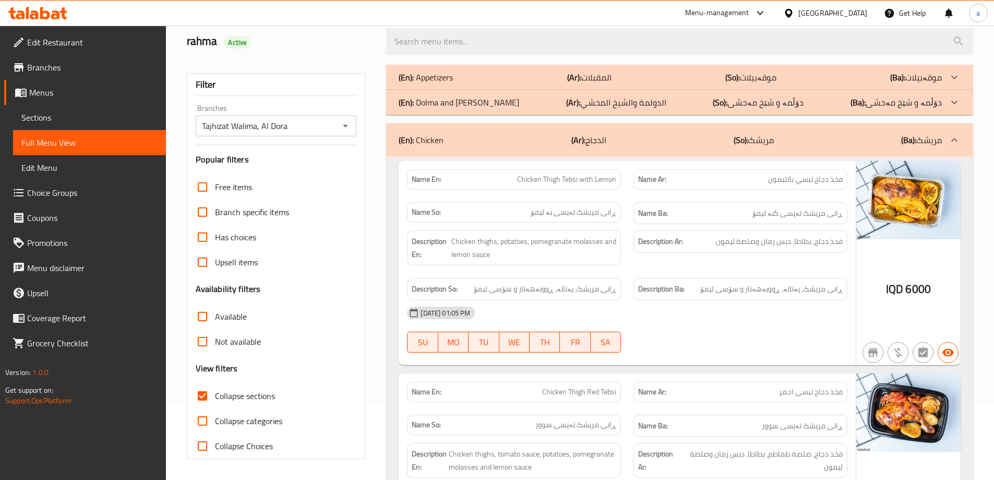
click at [654, 96] on p "(Ar): الدولمة والشيخ المحشي" at bounding box center [616, 102] width 100 height 13
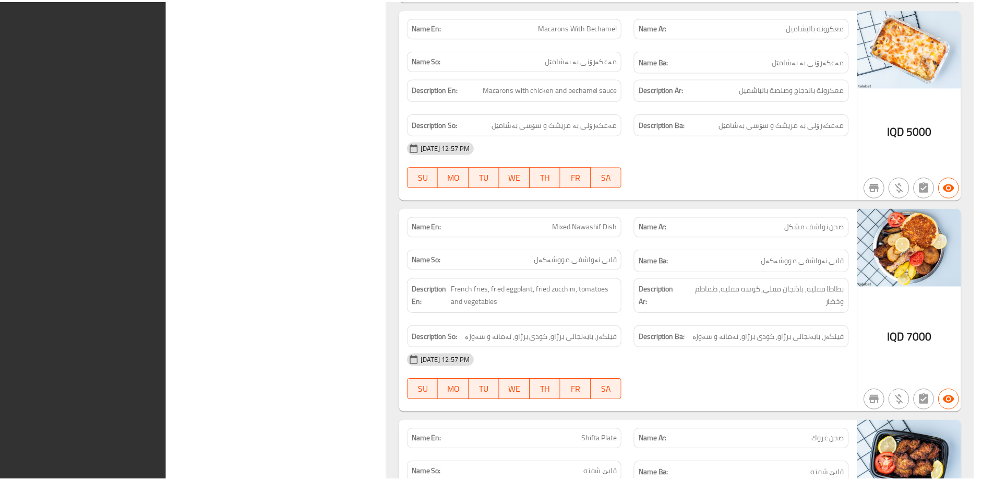
scroll to position [4791, 0]
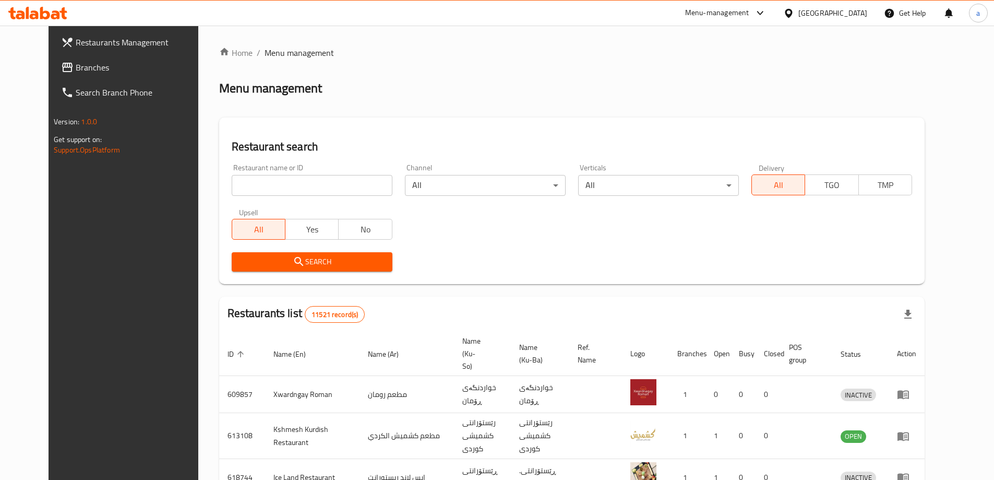
click at [53, 58] on link "Branches" at bounding box center [134, 67] width 162 height 25
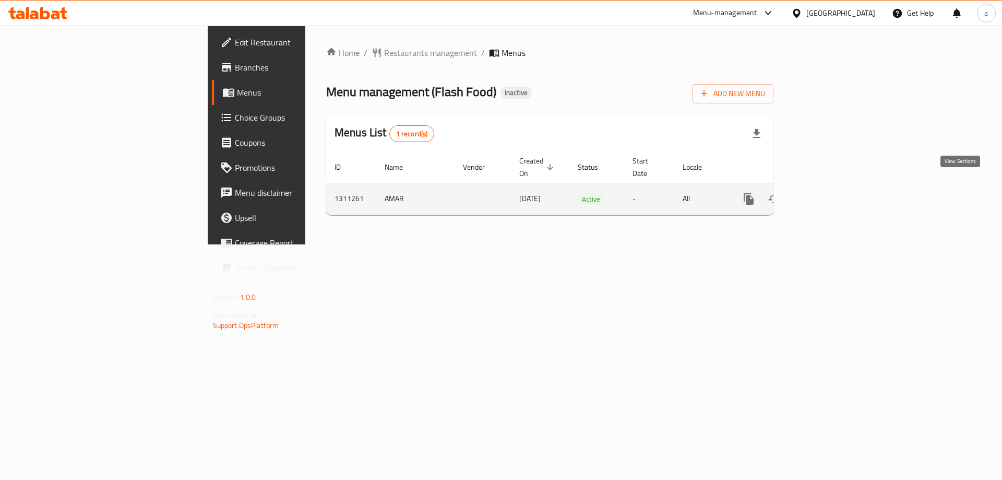
click at [830, 193] on icon "enhanced table" at bounding box center [824, 199] width 13 height 13
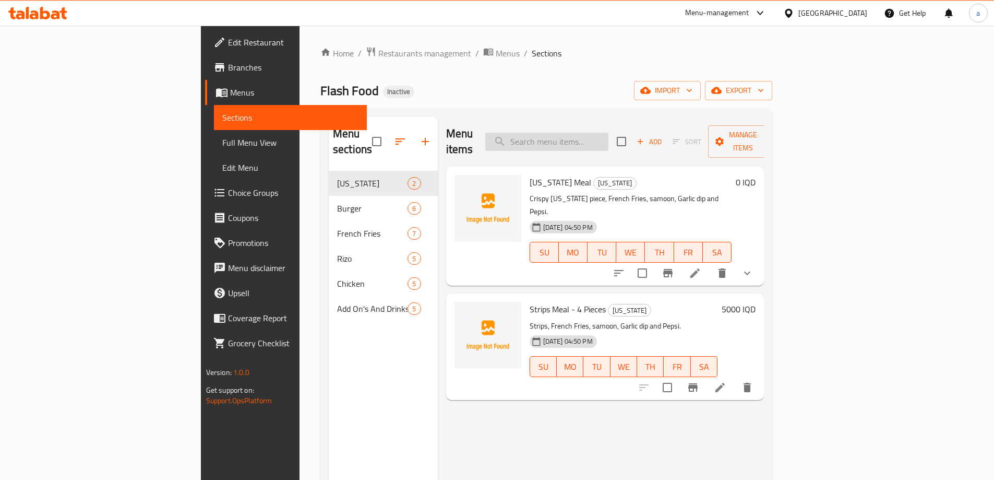
click at [608, 133] on input "search" at bounding box center [546, 142] width 123 height 18
paste input "[US_STATE] Meal"
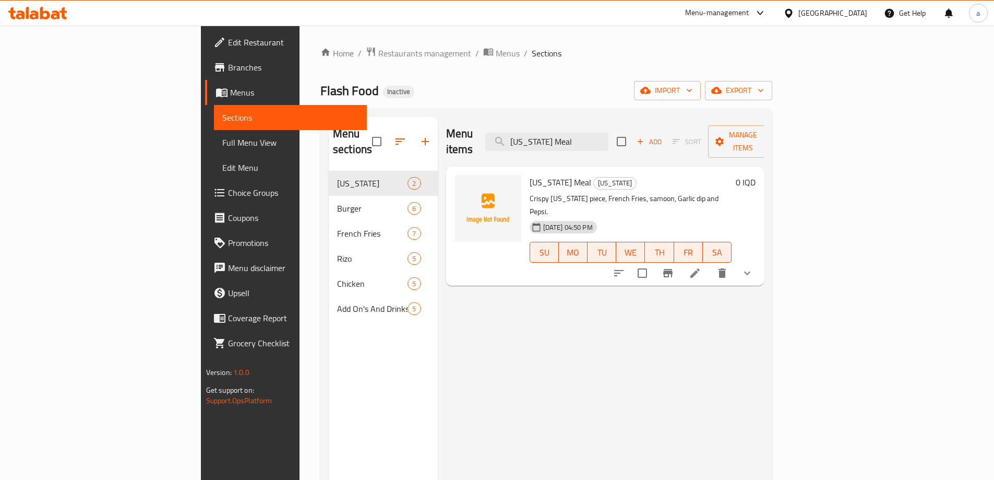
type input "[US_STATE] Meal"
click at [700, 268] on icon at bounding box center [694, 272] width 9 height 9
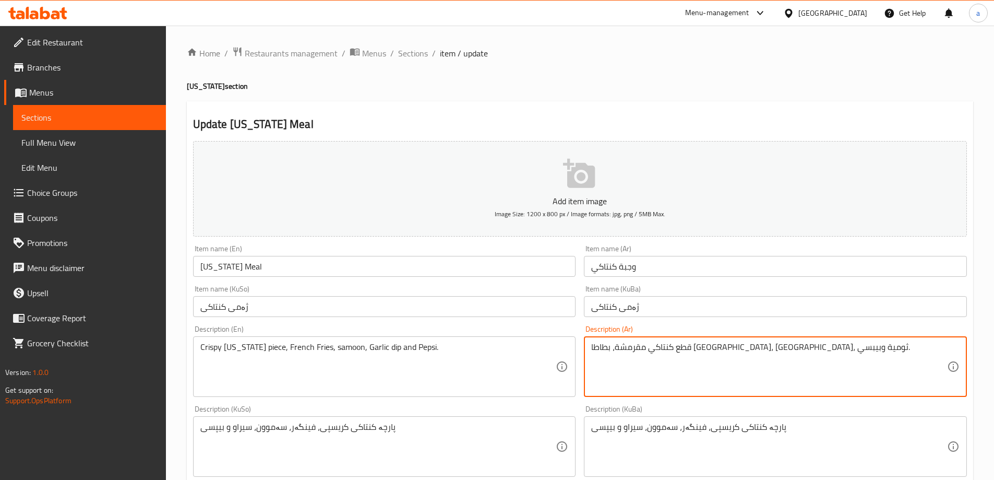
click at [606, 348] on textarea "قطع كنتاكي مقرمشة، بطاطا [GEOGRAPHIC_DATA]، [GEOGRAPHIC_DATA]، ثومية وبيبسي." at bounding box center [769, 367] width 356 height 50
click at [617, 350] on textarea "قطع كنتاكي مقرمشة، بطاطا [GEOGRAPHIC_DATA]، [GEOGRAPHIC_DATA]، ثومية وبيبسي." at bounding box center [769, 367] width 356 height 50
drag, startPoint x: 615, startPoint y: 344, endPoint x: 563, endPoint y: 343, distance: 51.7
click at [563, 343] on div "Add item image Image Size: 1200 x 800 px / Image formats: jpg, png / 5MB Max. I…" at bounding box center [580, 422] width 782 height 570
paste textarea "كوكاكولا"
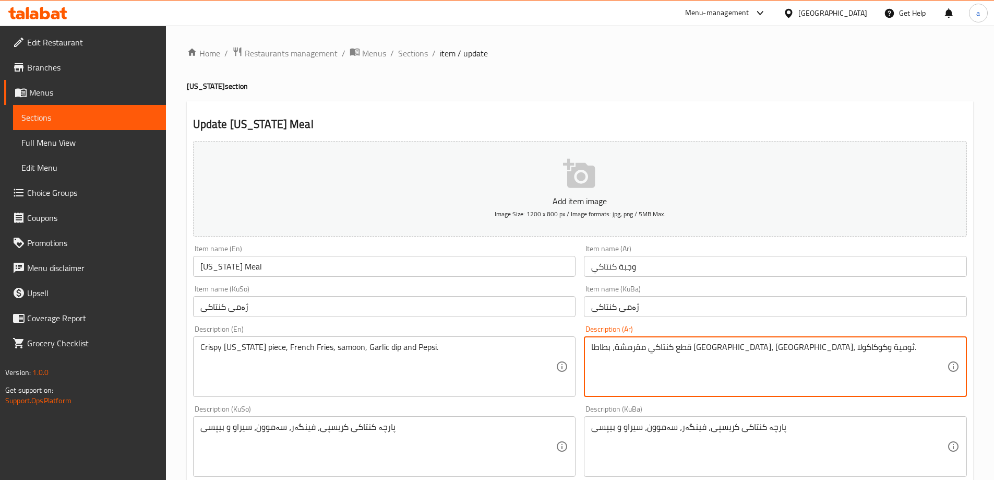
type textarea "قطع كنتاكي مقرمشة، بطاطا [GEOGRAPHIC_DATA]، [GEOGRAPHIC_DATA]، ثومية وكوكاكولا."
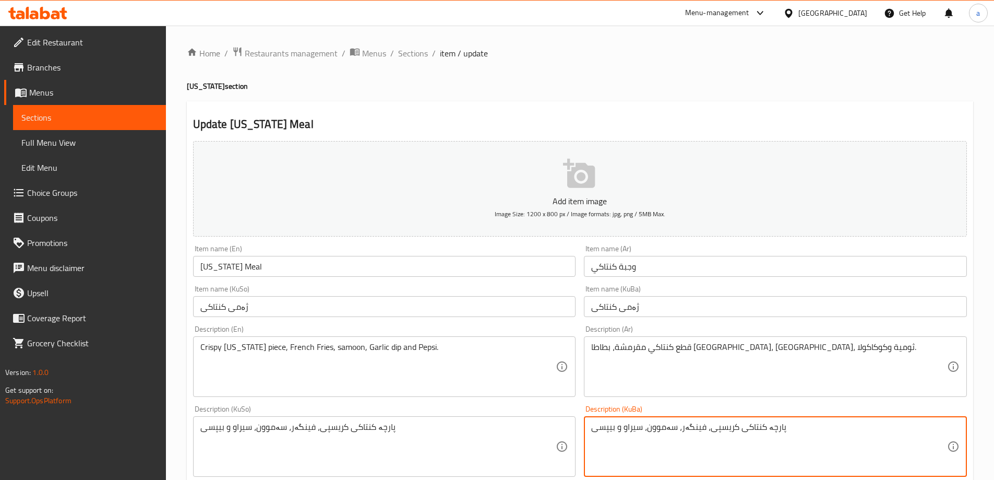
drag, startPoint x: 614, startPoint y: 432, endPoint x: 576, endPoint y: 434, distance: 37.7
paste textarea "کۆکاکۆلا"
click at [750, 435] on textarea "پارچە کنتاکی کریسپی، فینگەر، سەموون، [PERSON_NAME] و کۆکاکۆلا" at bounding box center [769, 447] width 356 height 50
click at [762, 413] on div "Description (KuBa) پارچە کنتاکی کریسپی، فینگەر، سەموون، سیراو و کۆکاکۆلا Descri…" at bounding box center [775, 440] width 383 height 71
type textarea "پارچە کنتاکی کریسپی، فینگەر، سەموون، سیراو و کۆکاکۆلا"
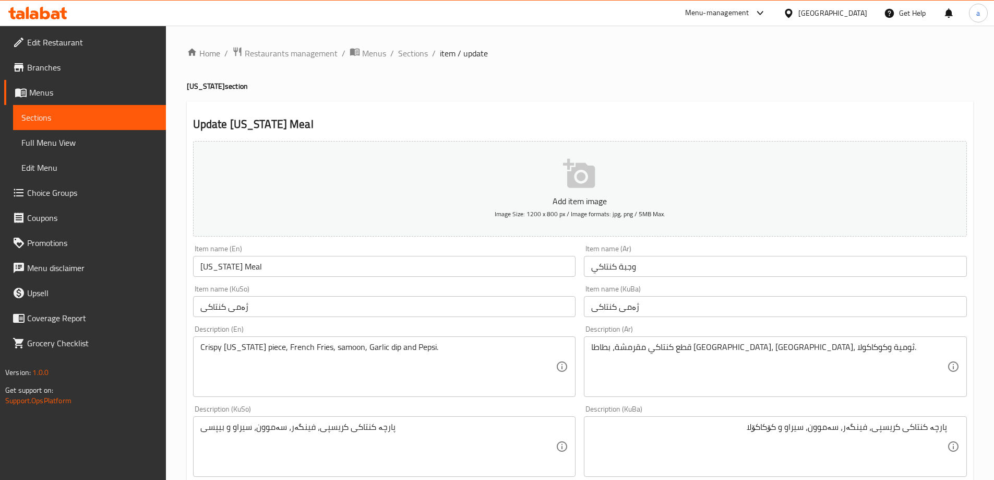
drag, startPoint x: 736, startPoint y: 421, endPoint x: 963, endPoint y: 421, distance: 227.5
click at [963, 421] on div "پارچە کنتاکی کریسپی، فینگەر، سەموون، سیراو و کۆکاکۆلا Description (KuBa)" at bounding box center [775, 446] width 383 height 61
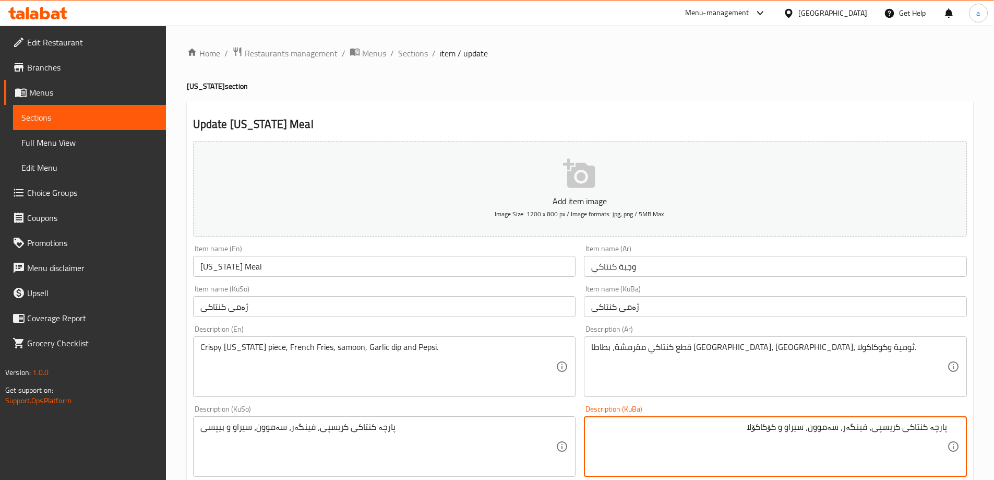
click at [804, 435] on textarea "پارچە کنتاکی کریسپی، فینگەر، سەموون، سیراو و کۆکاکۆلا" at bounding box center [769, 447] width 356 height 50
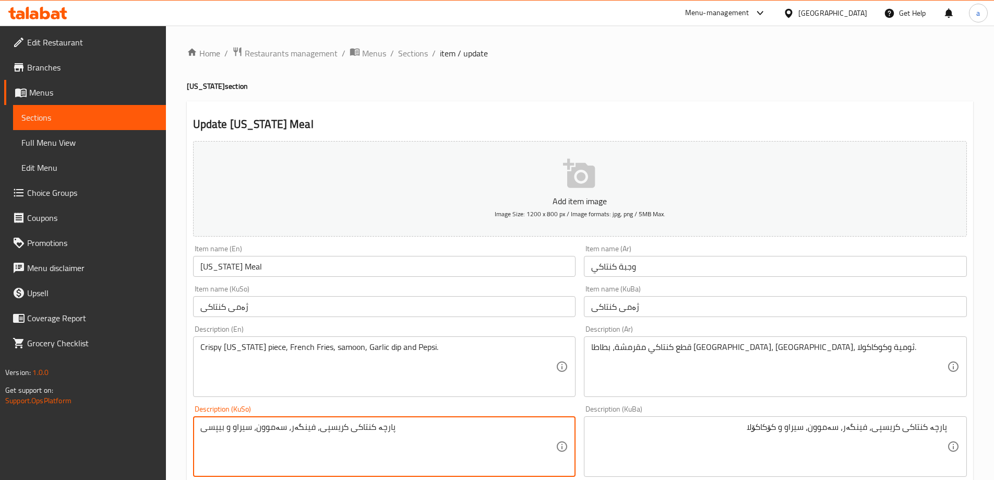
paste textarea "کۆکاکۆلا"
type textarea "پارچە کنتاکی کریسپی، فینگەر، سەموون، سیراو و کۆکاکۆلا"
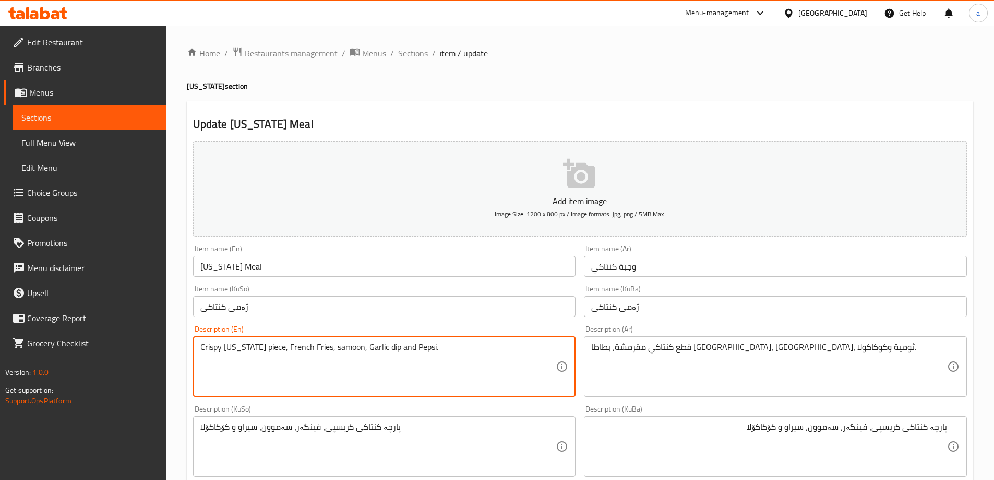
click at [419, 348] on textarea "Crispy [US_STATE] piece, French Fries, samoon, Garlic dip and Pepsi." at bounding box center [378, 367] width 356 height 50
drag, startPoint x: 442, startPoint y: 345, endPoint x: 407, endPoint y: 366, distance: 41.2
click at [407, 366] on textarea "Crispy [US_STATE] piece, French Fries, samoon, Garlic dip and Pepsi." at bounding box center [378, 367] width 356 height 50
paste textarea "Coca-Cola"
drag, startPoint x: 454, startPoint y: 355, endPoint x: 103, endPoint y: 376, distance: 351.8
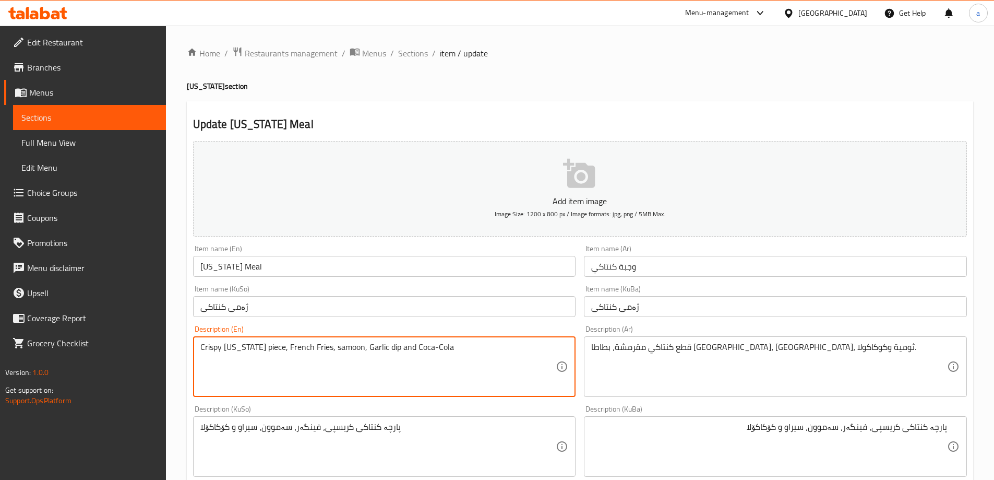
click at [222, 345] on textarea "Crispy [US_STATE] piece, French Fries, samoon, Garlic dip and Coca-Cola" at bounding box center [378, 367] width 356 height 50
click at [228, 347] on textarea "Crispy [US_STATE] piece, French Fries, samoon, Garlic dip and Coca-Cola" at bounding box center [378, 367] width 356 height 50
click at [308, 344] on textarea "Crispy [US_STATE] piece, French Fries, samoon, Garlic dip and Coca-Cola" at bounding box center [378, 367] width 356 height 50
click at [360, 346] on textarea "Crispy [US_STATE] piece, French fries, samoon, Garlic dip and Coca-Cola" at bounding box center [378, 367] width 356 height 50
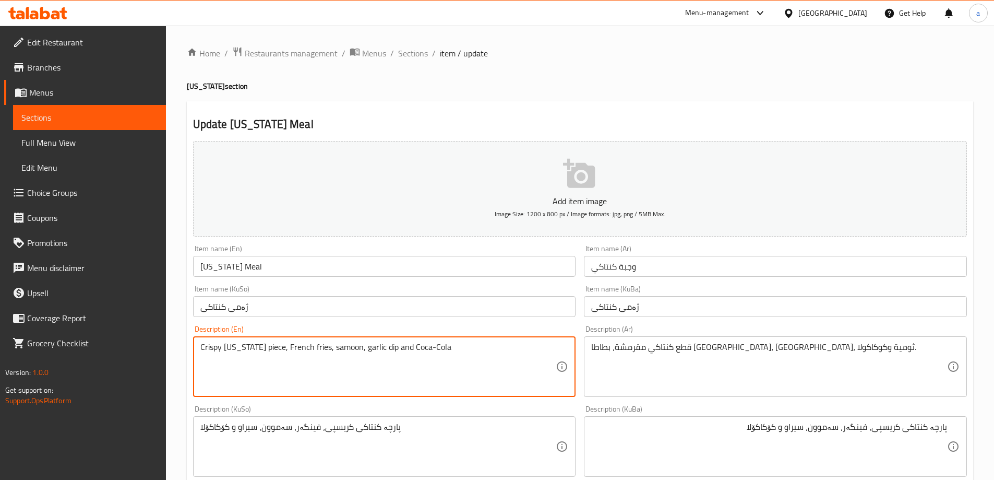
type textarea "Crispy [US_STATE] piece, French fries, samoon, garlic dip and Coca-Cola"
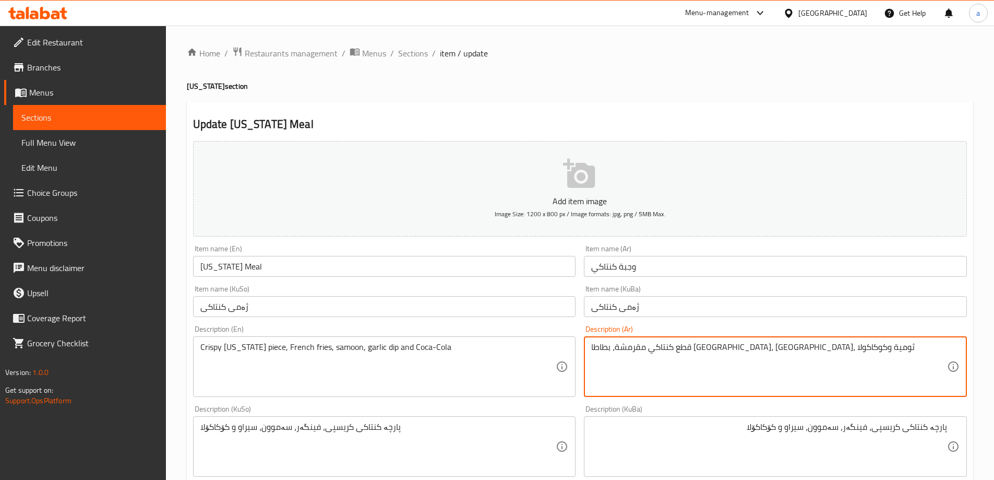
type textarea "قطع كنتاكي مقرمشة، بطاطا [GEOGRAPHIC_DATA]، [GEOGRAPHIC_DATA]، ثومية وكوكاكولا"
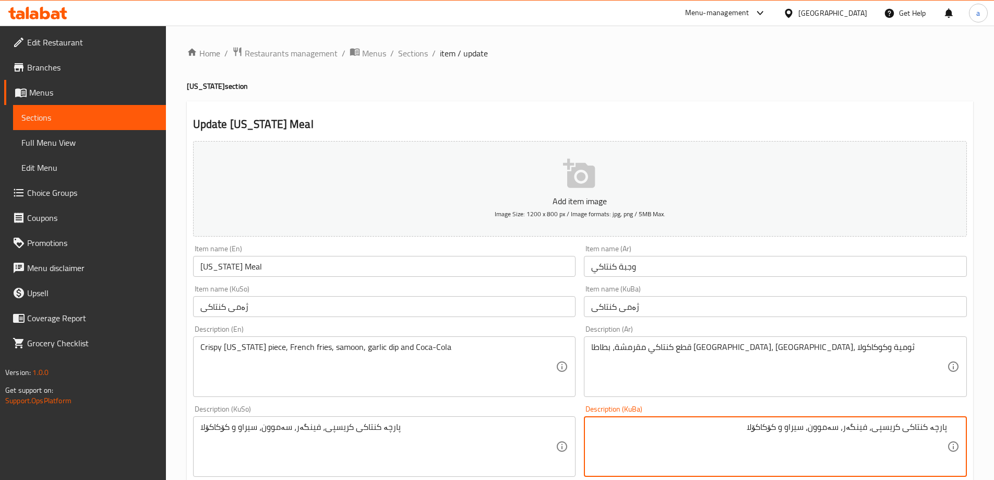
drag, startPoint x: 712, startPoint y: 436, endPoint x: 1001, endPoint y: 431, distance: 289.2
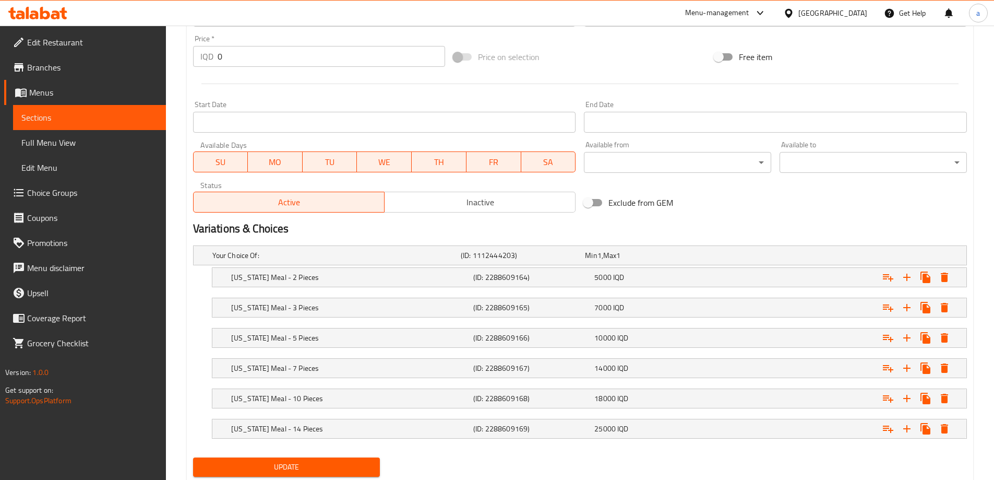
scroll to position [522, 0]
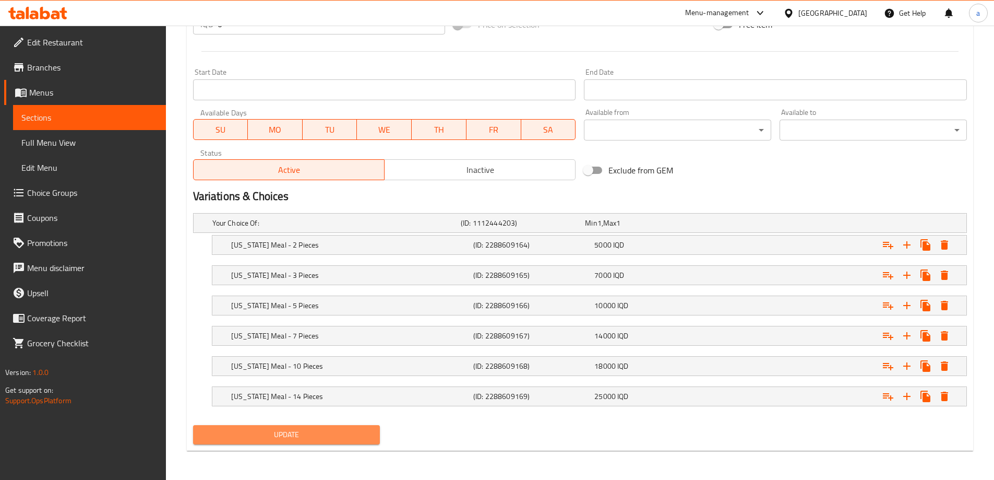
click at [260, 428] on span "Update" at bounding box center [286, 434] width 171 height 13
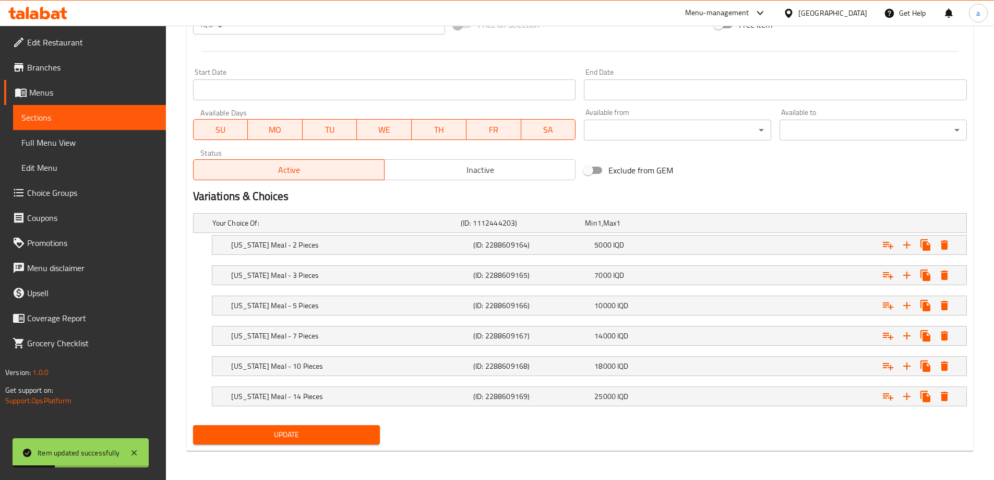
click at [51, 117] on span "Sections" at bounding box center [89, 117] width 136 height 13
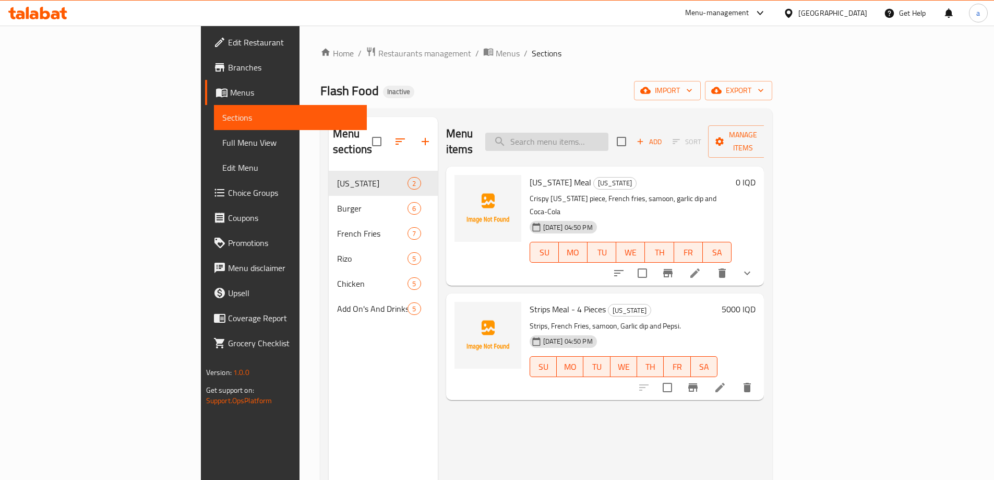
click at [608, 133] on input "search" at bounding box center [546, 142] width 123 height 18
paste input "Strips Meal - 4 Pieces"
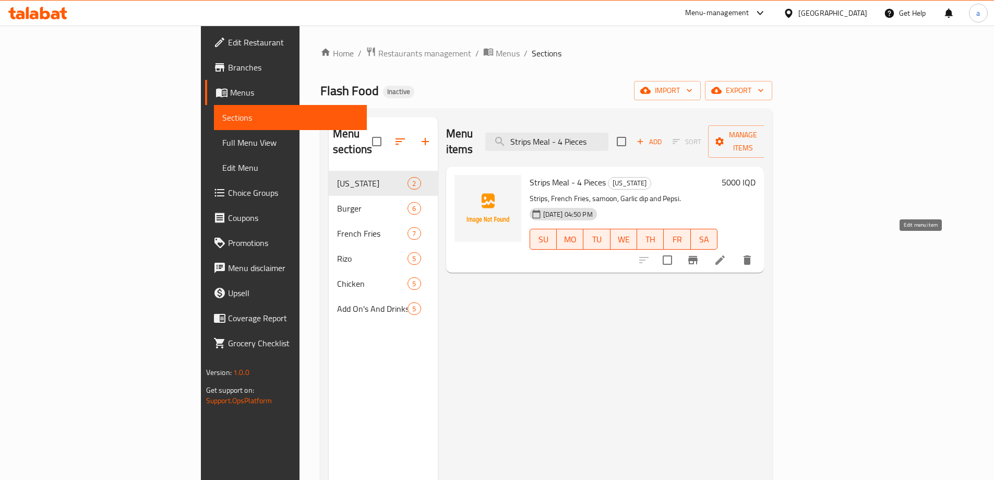
type input "Strips Meal - 4 Pieces"
click at [726, 254] on icon at bounding box center [720, 260] width 13 height 13
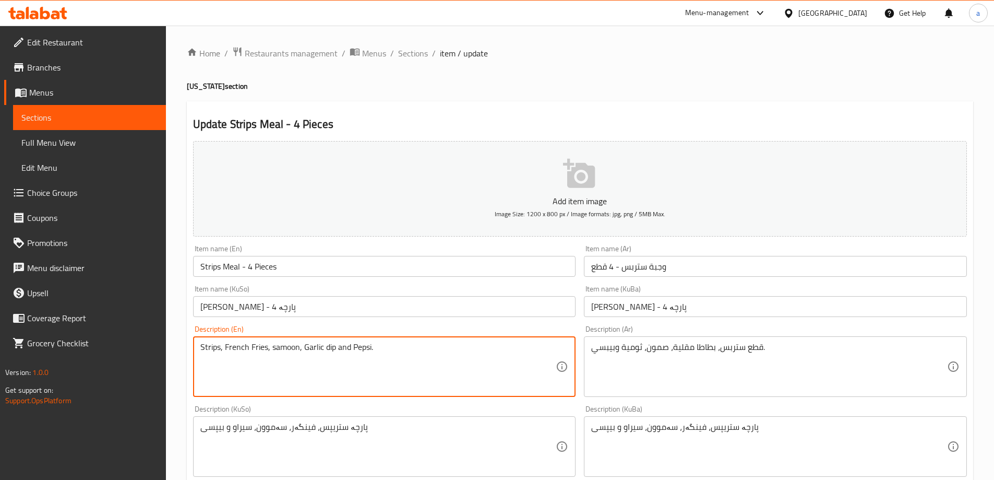
drag, startPoint x: 352, startPoint y: 349, endPoint x: 386, endPoint y: 350, distance: 33.9
paste textarea "Coca-Cola"
type textarea "Strips, French Fries, samoon, Garlic dip and Coca-Cola"
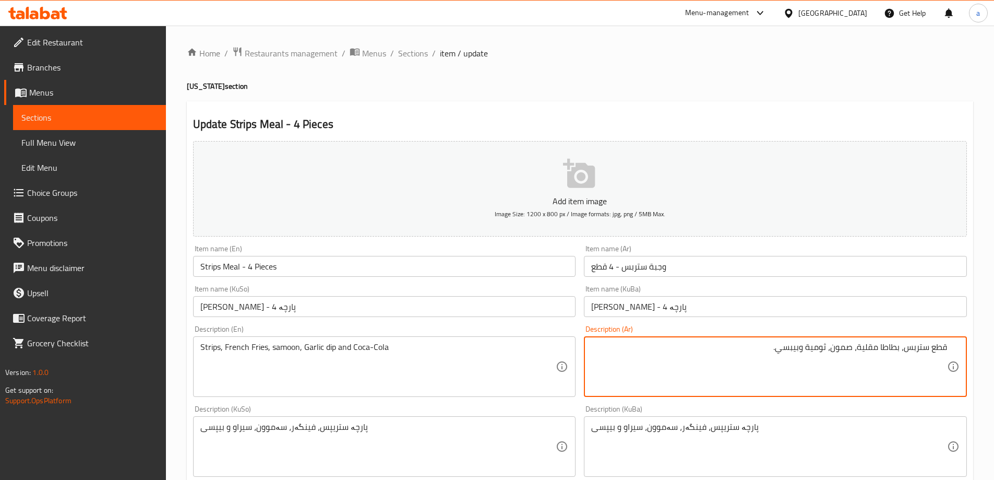
drag, startPoint x: 729, startPoint y: 353, endPoint x: 805, endPoint y: 373, distance: 78.2
click at [805, 373] on textarea "قطع ستربس، بطاطا مقلية، صمون، ثومية وبيبسي." at bounding box center [769, 367] width 356 height 50
paste textarea "كوكاكولا"
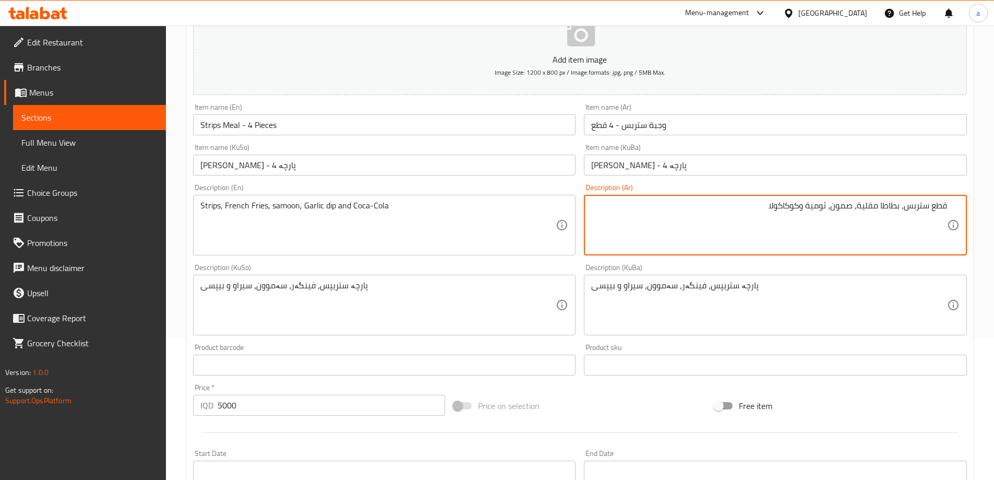
scroll to position [157, 0]
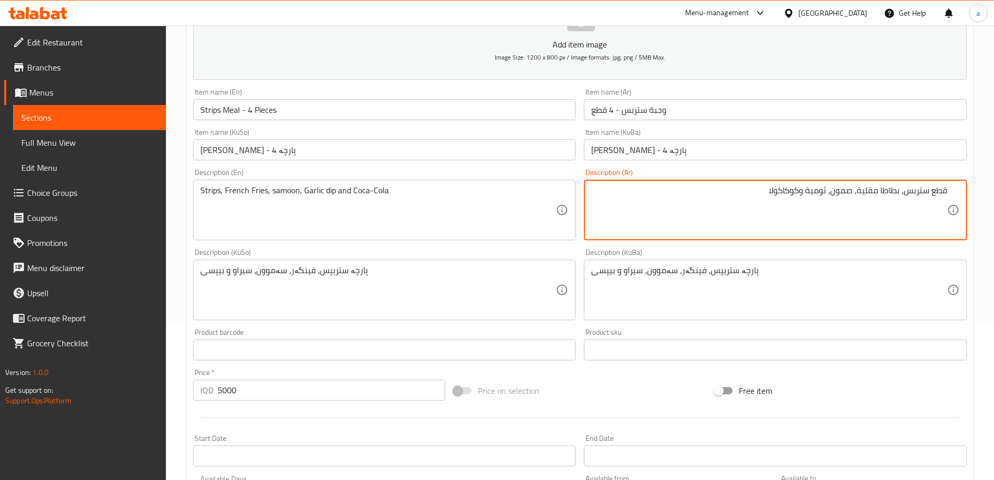
type textarea "قطع ستربس، بطاطا مقلية، صمون، ثومية وكوكاكولا"
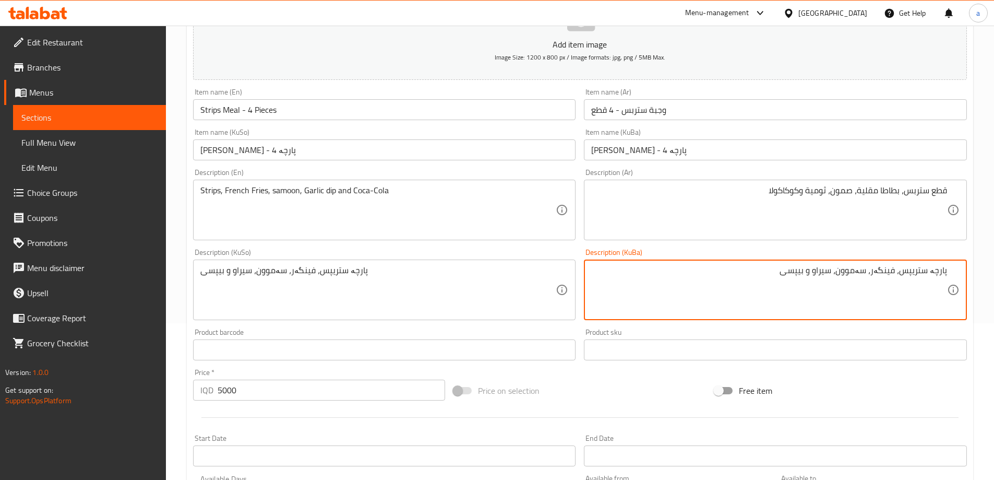
click at [796, 272] on textarea "پارچە ستریپس، فینگەر، سەموون، سیراو و بیپسی" at bounding box center [769, 290] width 356 height 50
paste textarea "کۆکاکۆلا"
drag, startPoint x: 756, startPoint y: 276, endPoint x: 986, endPoint y: 288, distance: 229.9
click at [986, 288] on div "Home / Restaurants management / Menus / Sections / item / update Kentucky secti…" at bounding box center [580, 285] width 828 height 832
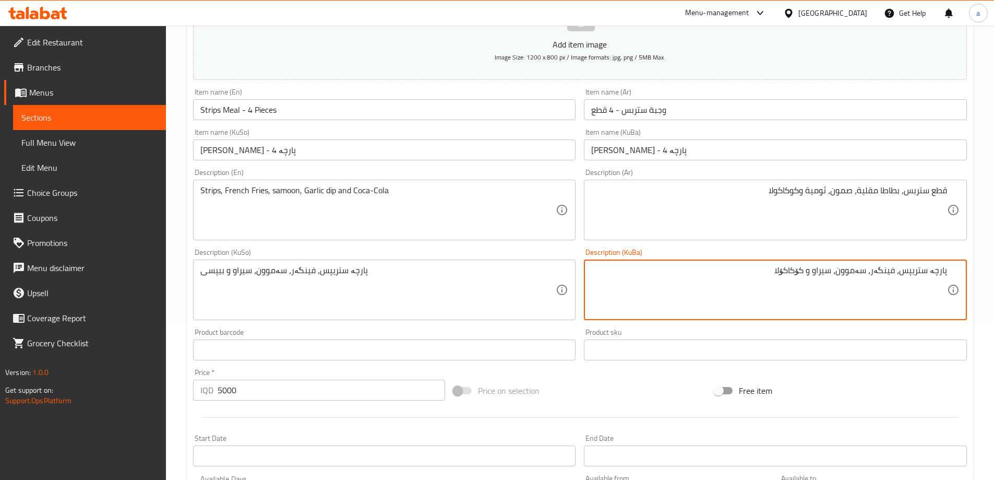
type textarea "پارچە ستریپس، فینگەر، سەموون، سیراو و کۆکاکۆلا"
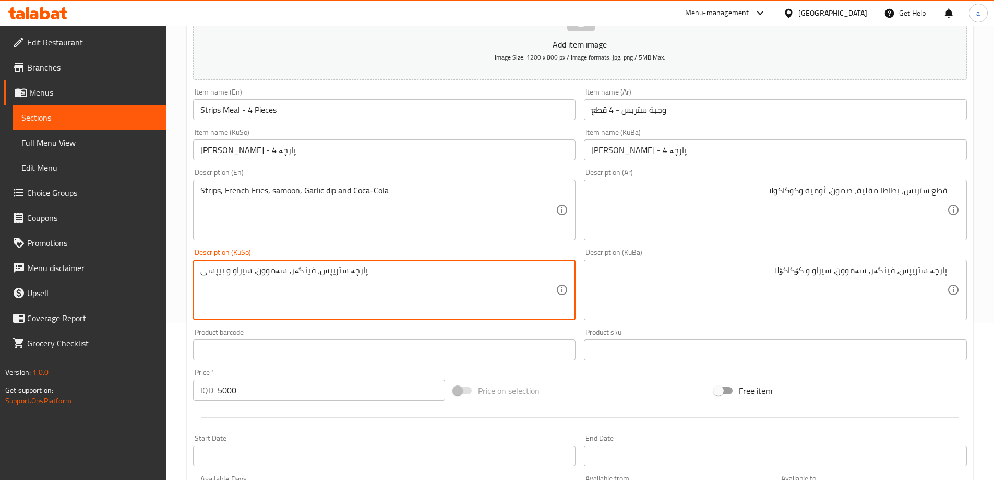
drag, startPoint x: 408, startPoint y: 292, endPoint x: 172, endPoint y: 247, distance: 240.7
paste textarea "کۆکاکۆلا"
type textarea "پارچە ستریپس، فینگەر، سەموون، سیراو و کۆکاکۆلا"
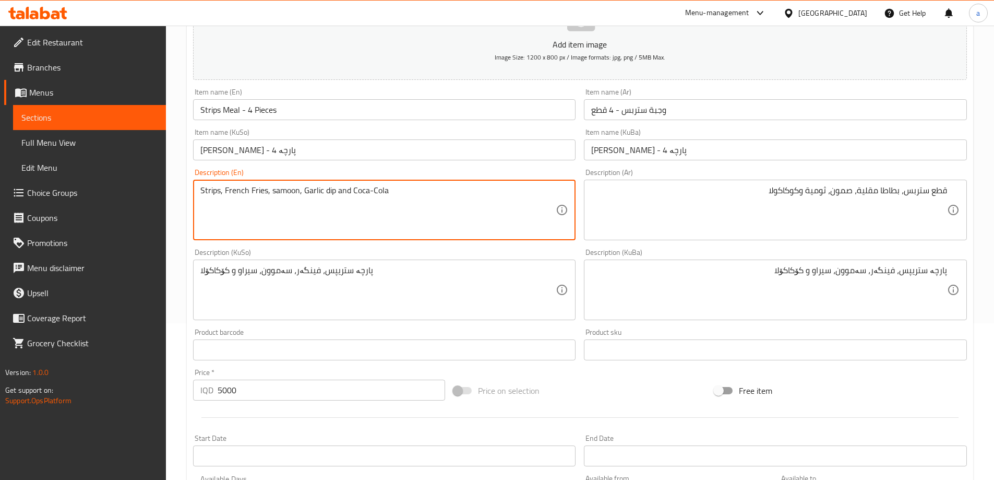
click at [251, 187] on textarea "Strips, French Fries, samoon, Garlic dip and Coca-Cola" at bounding box center [378, 210] width 356 height 50
click at [302, 190] on textarea "Strips, French fries, samoon, Garlic dip and Coca-Cola" at bounding box center [378, 210] width 356 height 50
click at [330, 215] on textarea "Strips, French fries, samoon, farlic dip and Coca-Cola" at bounding box center [378, 210] width 356 height 50
click at [304, 189] on textarea "Strips, French fries, samoon, farlic dip and Coca-Cola" at bounding box center [378, 210] width 356 height 50
type textarea "Strips, French fries, samoon, garlic dip and Coca-Cola"
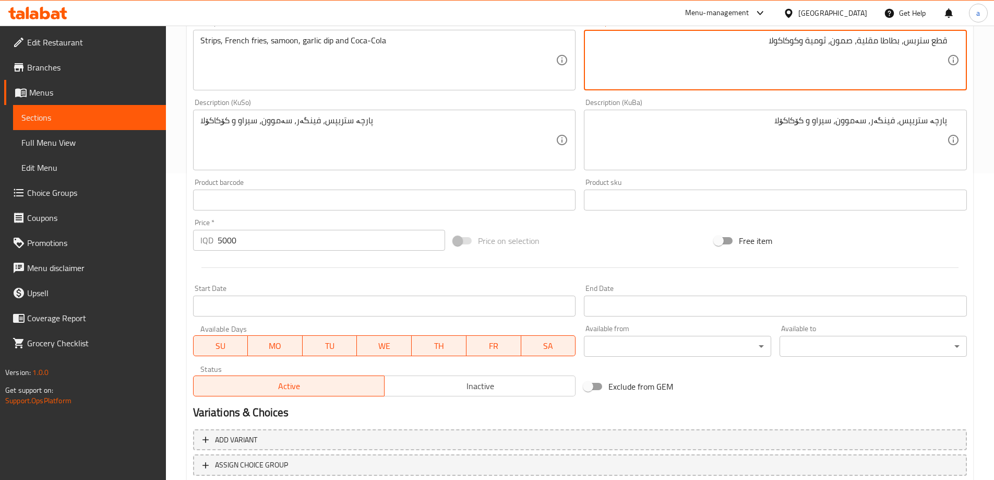
scroll to position [378, 0]
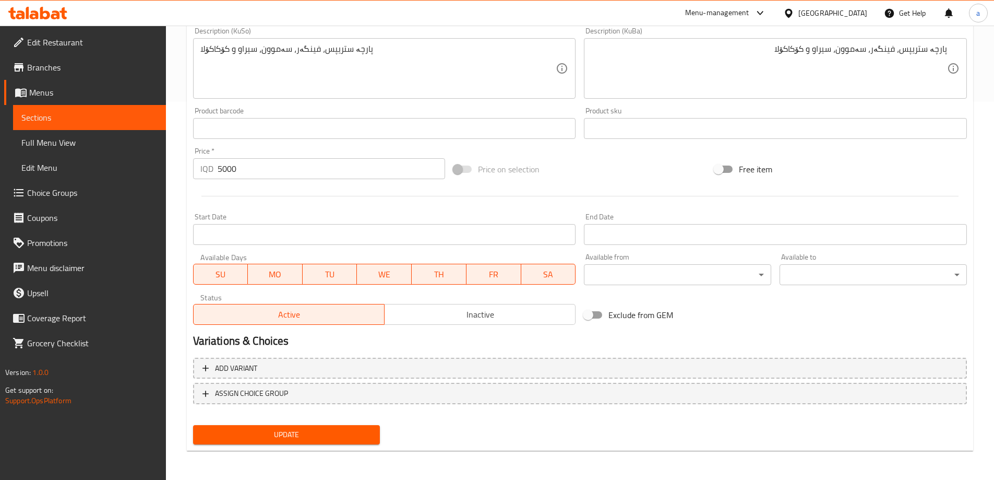
click at [311, 426] on button "Update" at bounding box center [286, 434] width 187 height 19
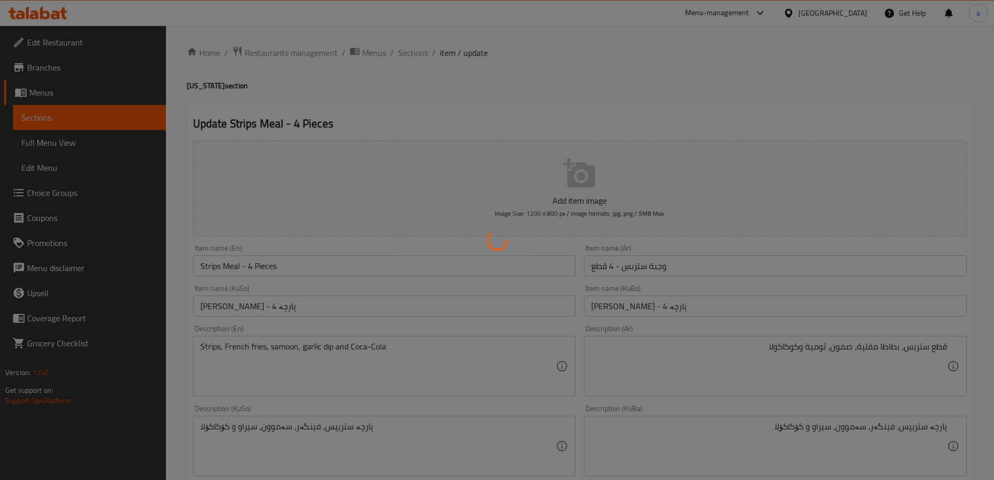
scroll to position [0, 0]
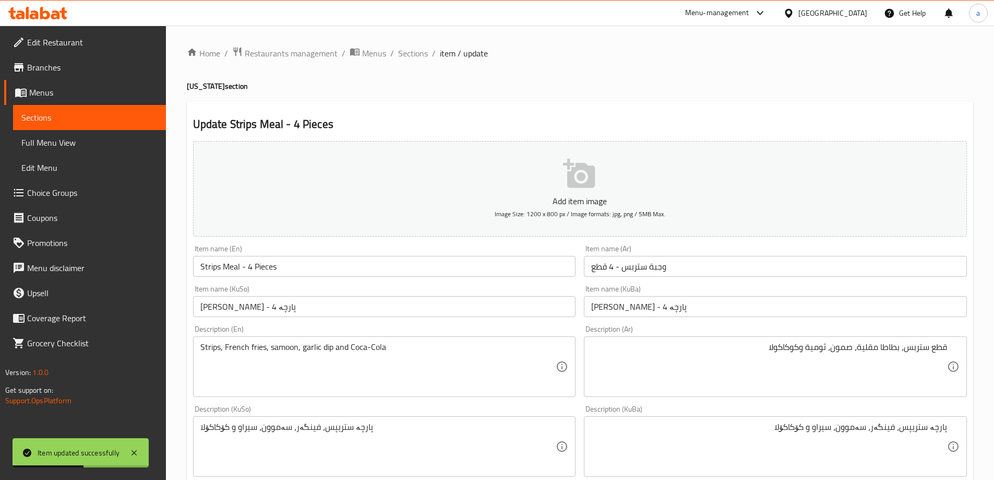
click at [63, 119] on span "Sections" at bounding box center [89, 117] width 136 height 13
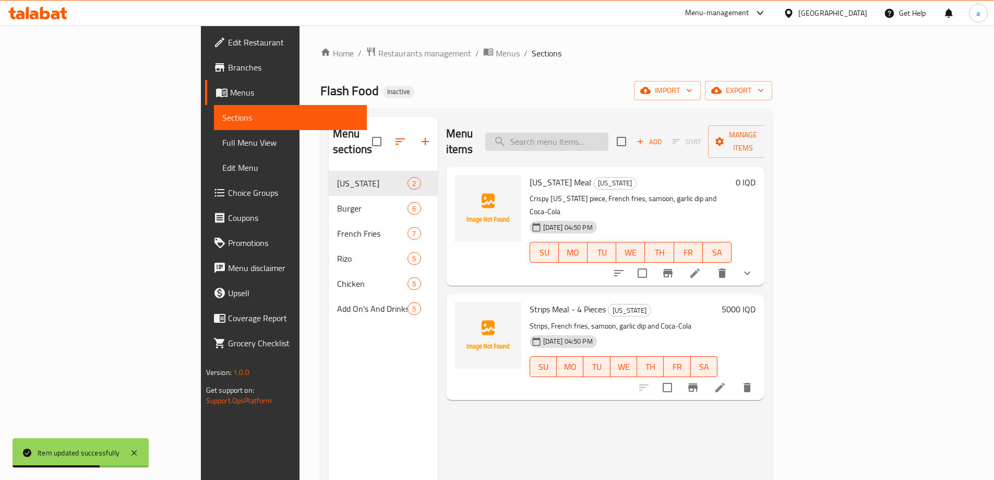
click at [608, 134] on input "search" at bounding box center [546, 142] width 123 height 18
paste input "Matafi"
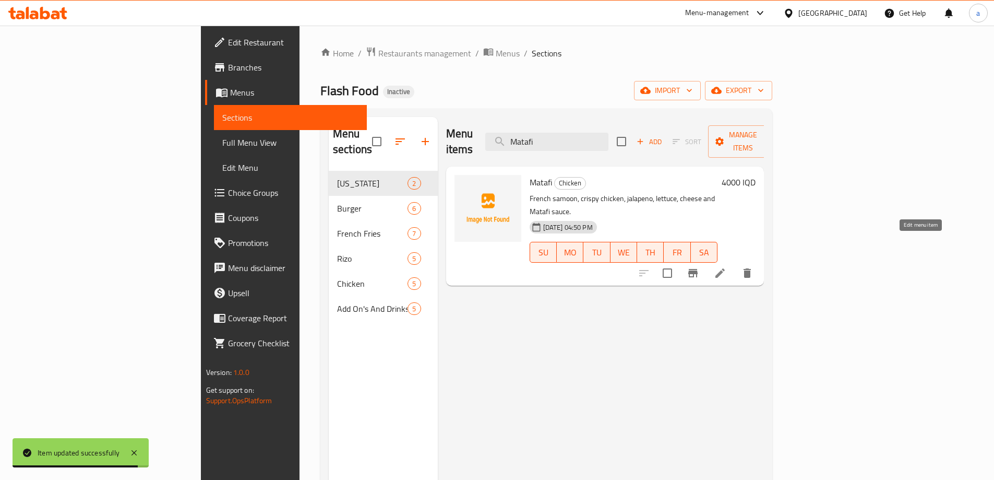
type input "Matafi"
click at [725, 268] on icon at bounding box center [719, 272] width 9 height 9
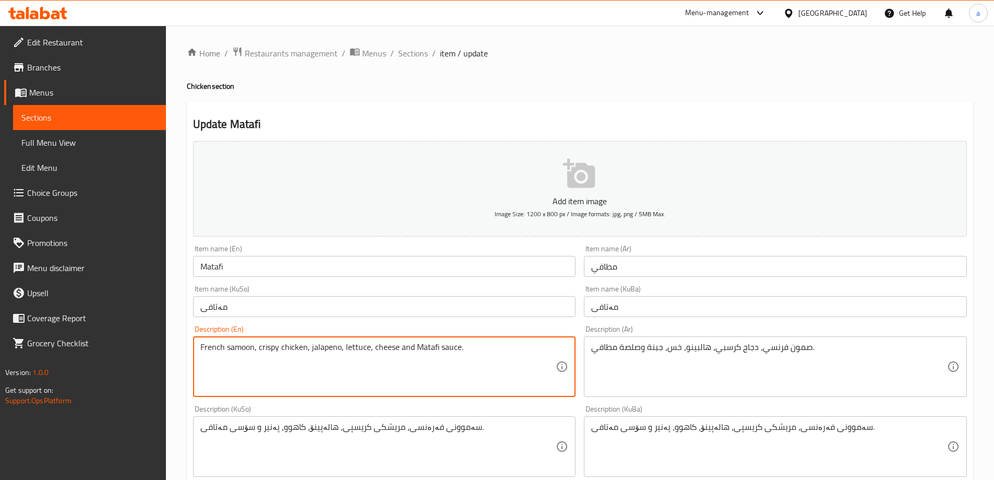
drag, startPoint x: 254, startPoint y: 350, endPoint x: 188, endPoint y: 360, distance: 66.6
paste textarea "Burger S"
type textarea "Burger Samoon, crispy chicken, jalapeno, lettuce, cheese and Matafi sauce."
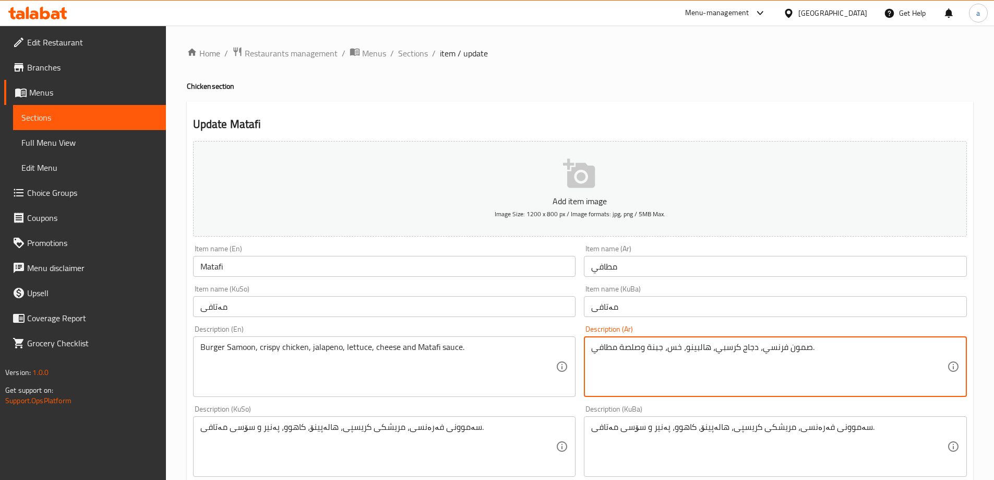
drag, startPoint x: 760, startPoint y: 349, endPoint x: 810, endPoint y: 350, distance: 49.6
paste textarea "صمون برجر"
paste textarea "برجر"
click at [843, 354] on textarea "صمون برجر، دجاج كرسبي، هالبينو، خس، جبنة وصلصة مطافي." at bounding box center [769, 367] width 356 height 50
type textarea "صمون برجر، دجاج كرسبي، [GEOGRAPHIC_DATA]، خس، جبنة وصلصة مطافي"
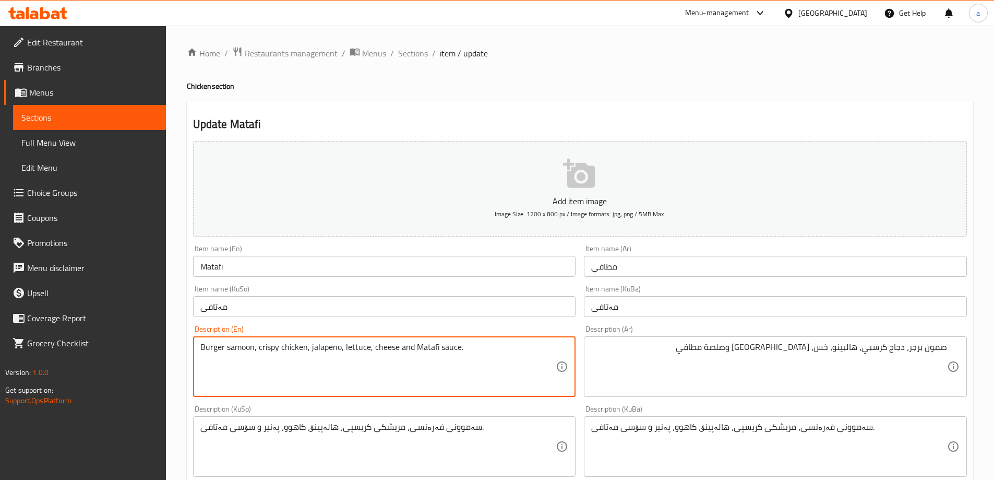
type textarea "Burger samoon, crispy chicken, jalapeno, lettuce, cheese and Matafi sauce."
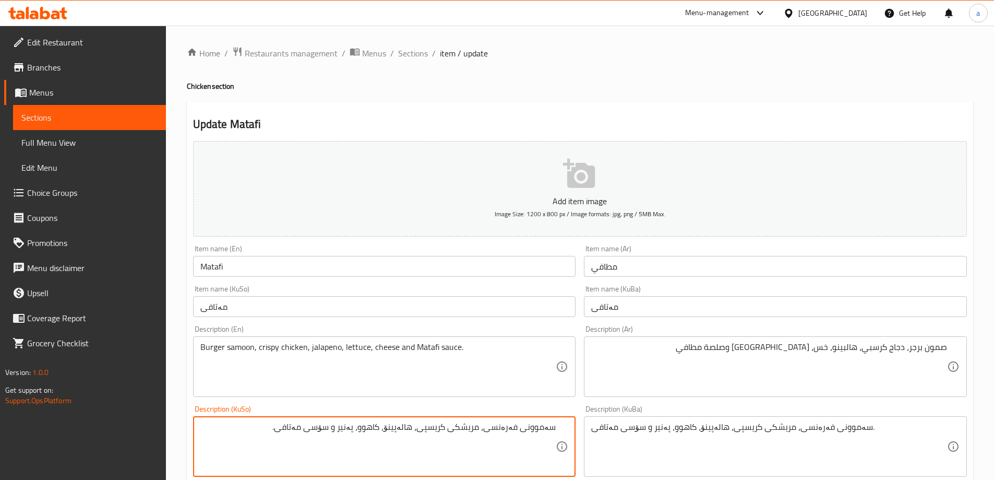
drag, startPoint x: 490, startPoint y: 429, endPoint x: 571, endPoint y: 436, distance: 81.7
click at [571, 436] on div "سەموونی فەرەنسی، مریشکی کریسپی، هالەپینۆ، کاهوو، پەنیر و سۆسی مەتافی. Descripti…" at bounding box center [384, 446] width 383 height 61
paste textarea "بەرگر"
type textarea "سەموونی بەرگر، مریشکی کریسپی، هالەپینۆ، کاهوو، پەنیر و سۆسی مەتافی."
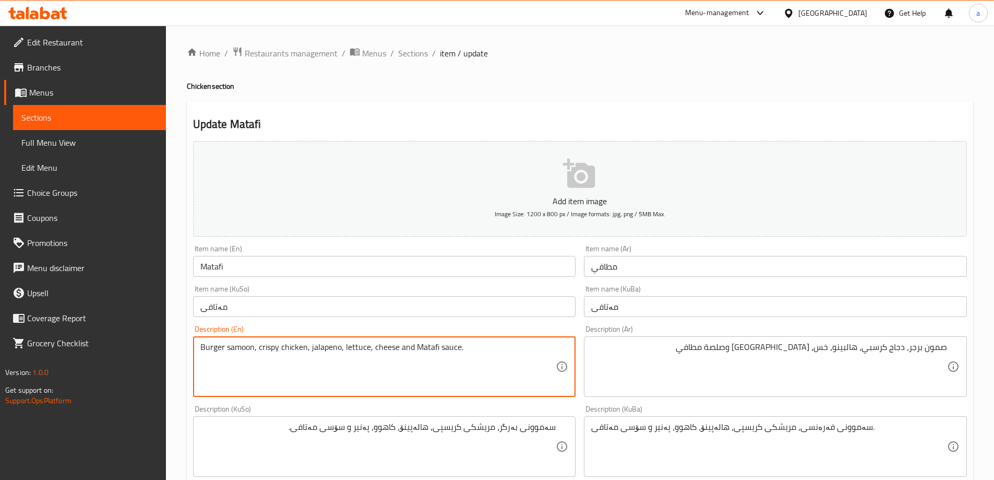
drag, startPoint x: 253, startPoint y: 348, endPoint x: 197, endPoint y: 348, distance: 56.4
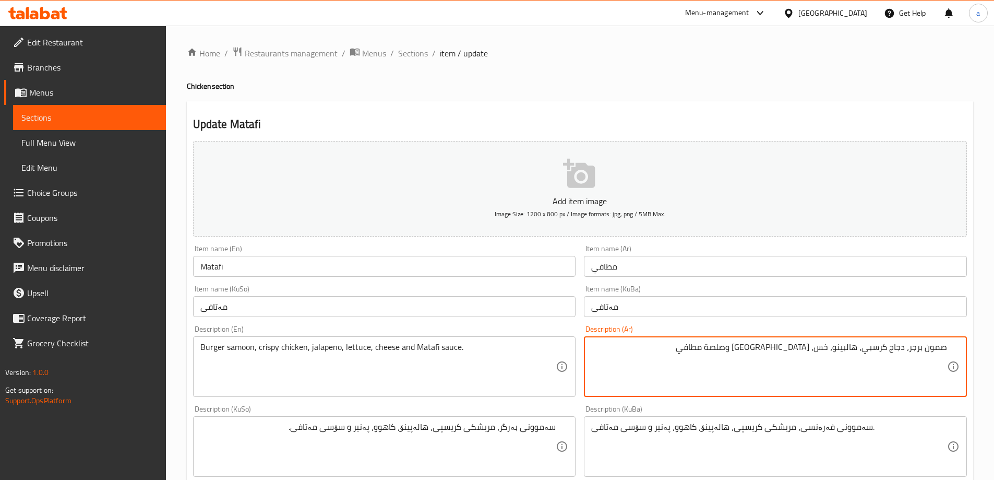
drag, startPoint x: 910, startPoint y: 348, endPoint x: 962, endPoint y: 350, distance: 52.2
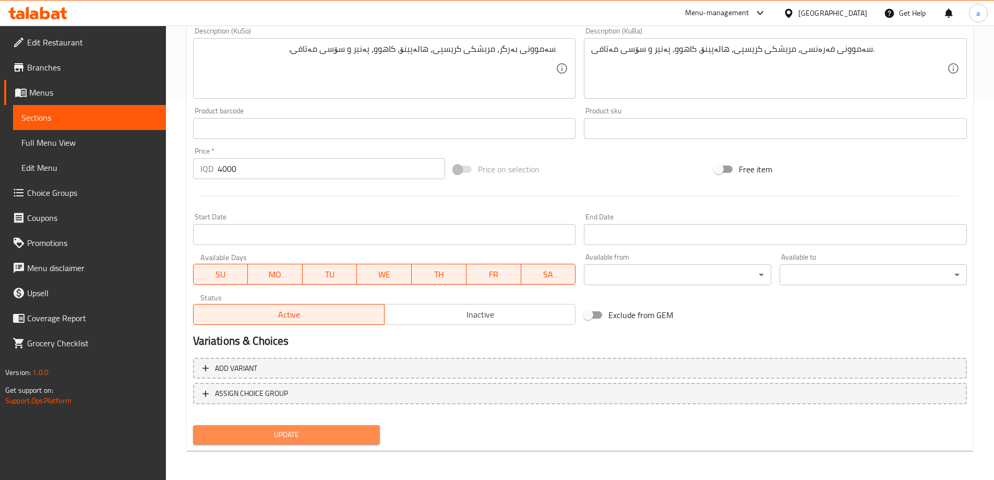
click at [333, 433] on span "Update" at bounding box center [286, 434] width 171 height 13
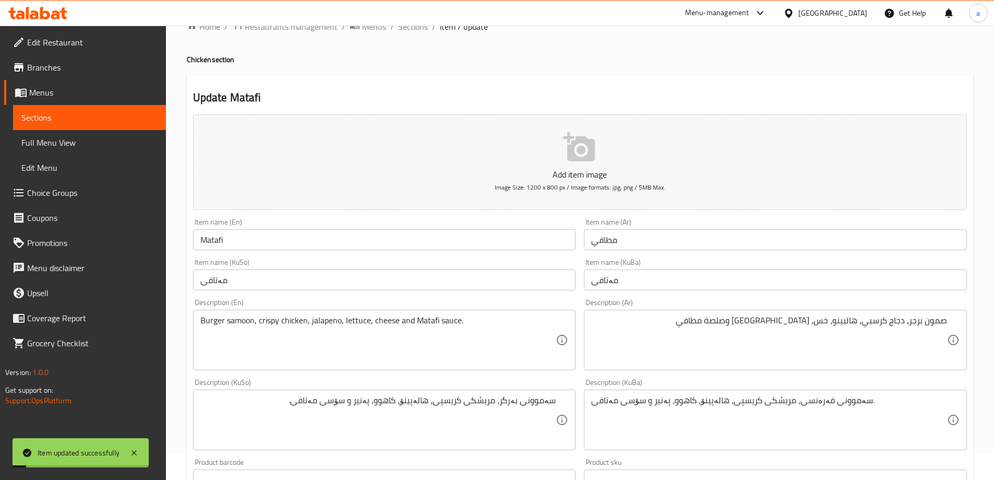
scroll to position [0, 0]
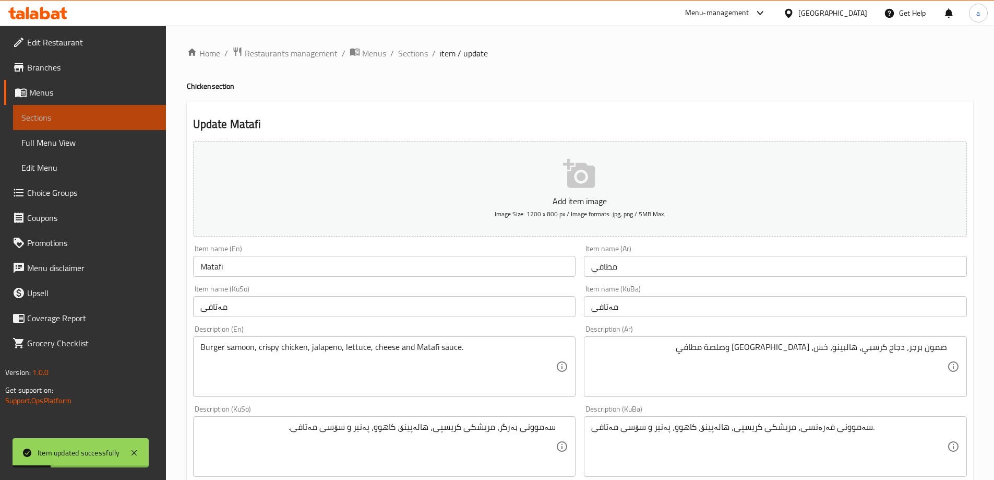
click at [85, 109] on link "Sections" at bounding box center [89, 117] width 153 height 25
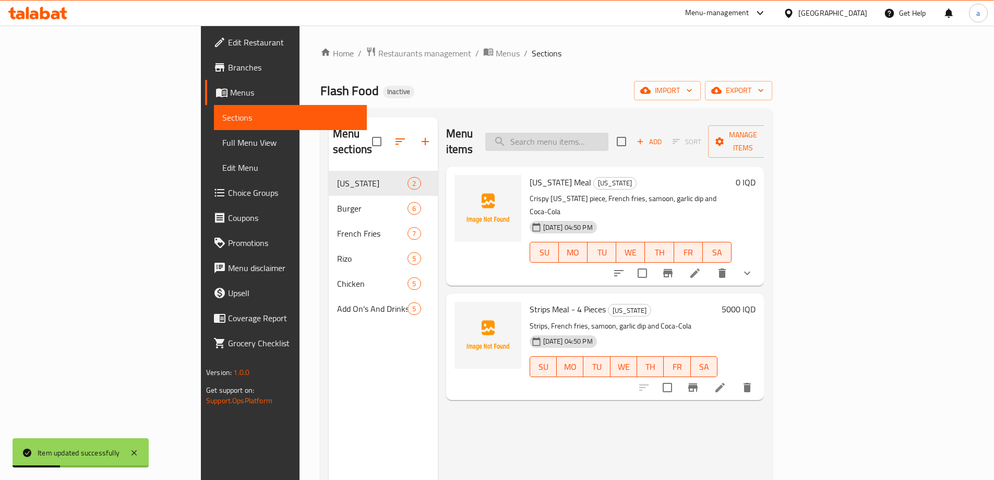
click at [600, 135] on input "search" at bounding box center [546, 142] width 123 height 18
paste input "Filler"
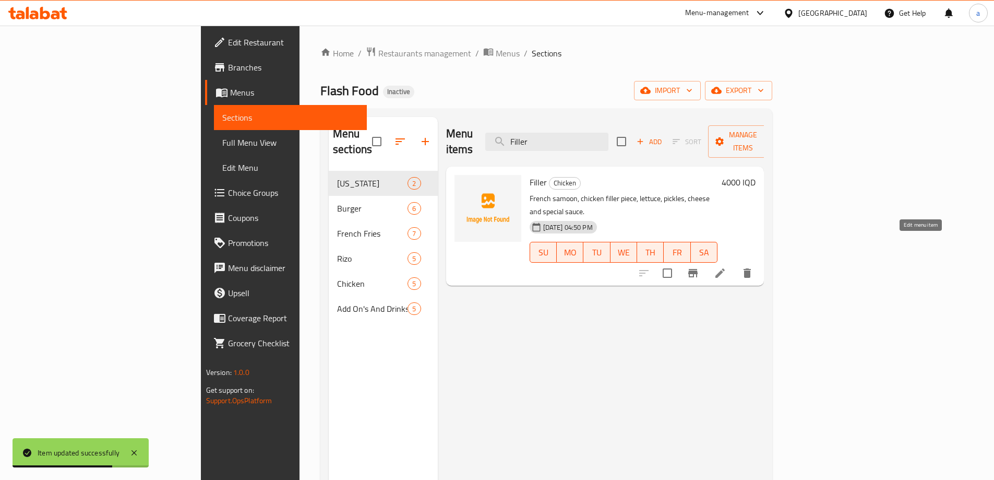
type input "Filler"
click at [726, 267] on icon at bounding box center [720, 273] width 13 height 13
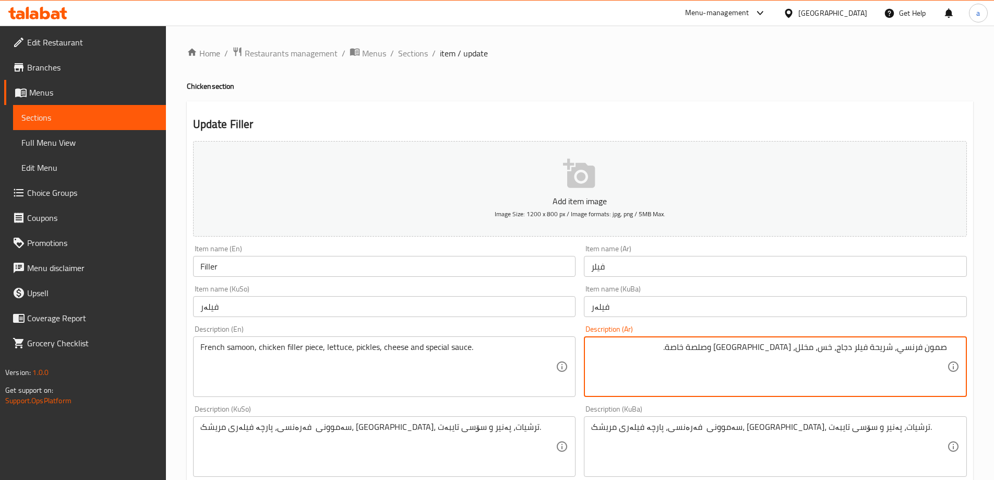
drag, startPoint x: 899, startPoint y: 348, endPoint x: 984, endPoint y: 357, distance: 85.6
click at [984, 357] on div "Home / Restaurants management / Menus / Sections / item / update Chicken sectio…" at bounding box center [580, 442] width 828 height 832
paste textarea "برجر"
type textarea "صمون برجر، شريحة فيلر دجاج، خس، مخلل، جبنة وصلصة خاصة."
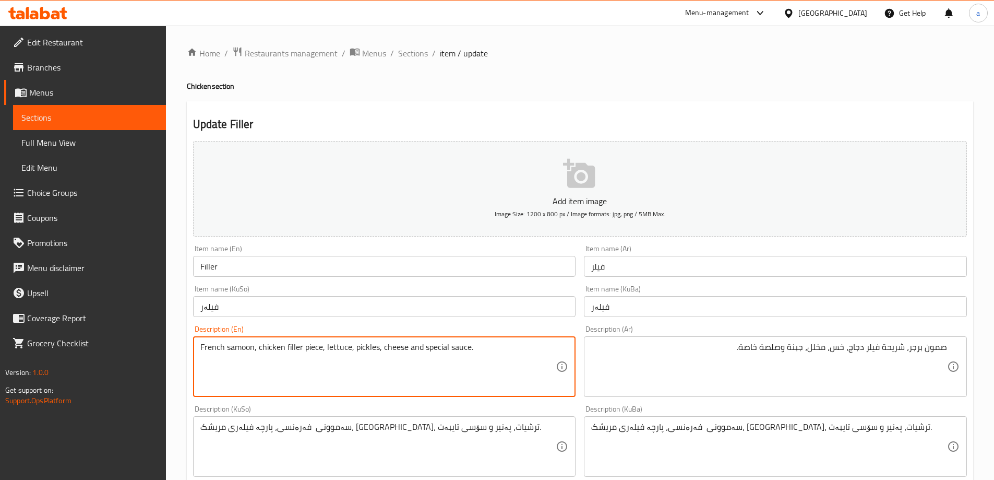
drag, startPoint x: 256, startPoint y: 346, endPoint x: 144, endPoint y: 364, distance: 113.2
click at [258, 342] on textarea "French samoon, chicken filler piece, lettuce, pickles, cheese and special sauce." at bounding box center [378, 367] width 356 height 50
drag, startPoint x: 253, startPoint y: 344, endPoint x: 152, endPoint y: 355, distance: 100.9
click at [152, 355] on div "Edit Restaurant Branches Menus Sections Full Menu View Edit Menu Choice Groups …" at bounding box center [497, 442] width 994 height 832
paste textarea "Burger"
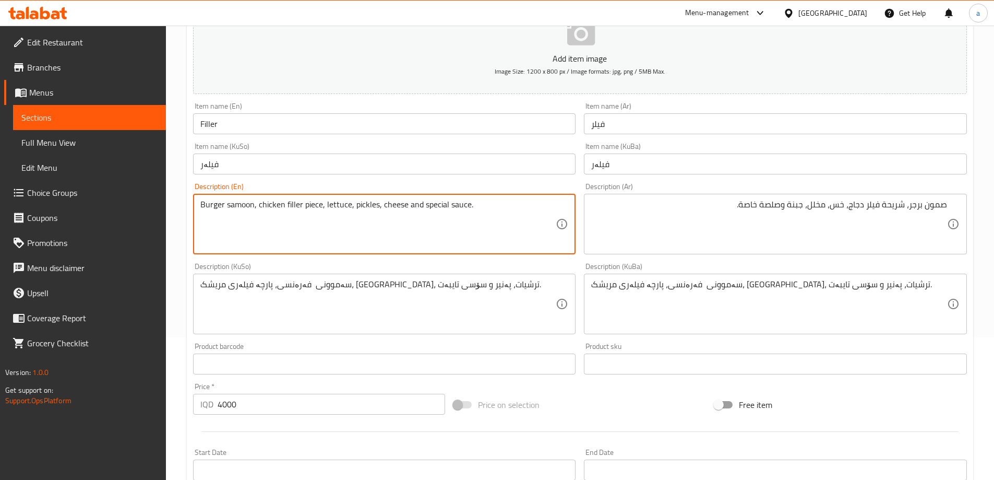
scroll to position [157, 0]
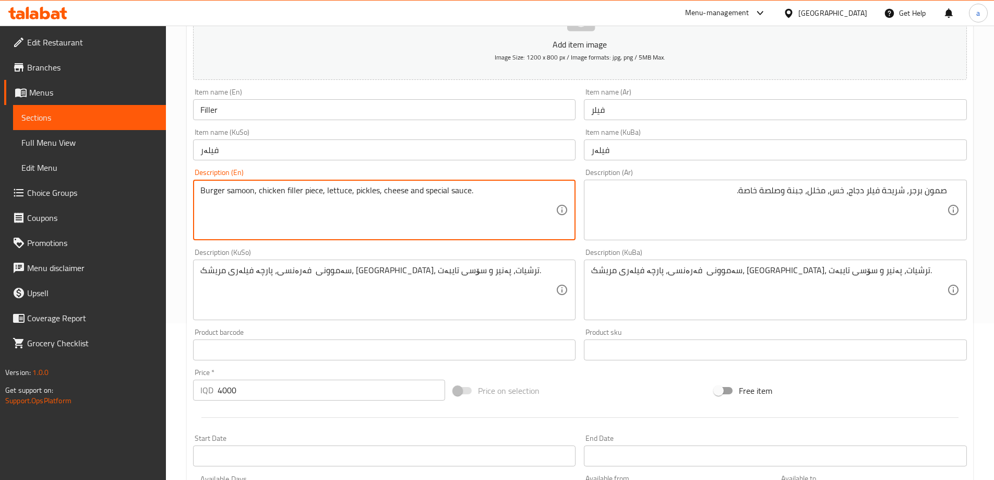
type textarea "Burger samoon, chicken filler piece, lettuce, pickles, cheese and special sauce."
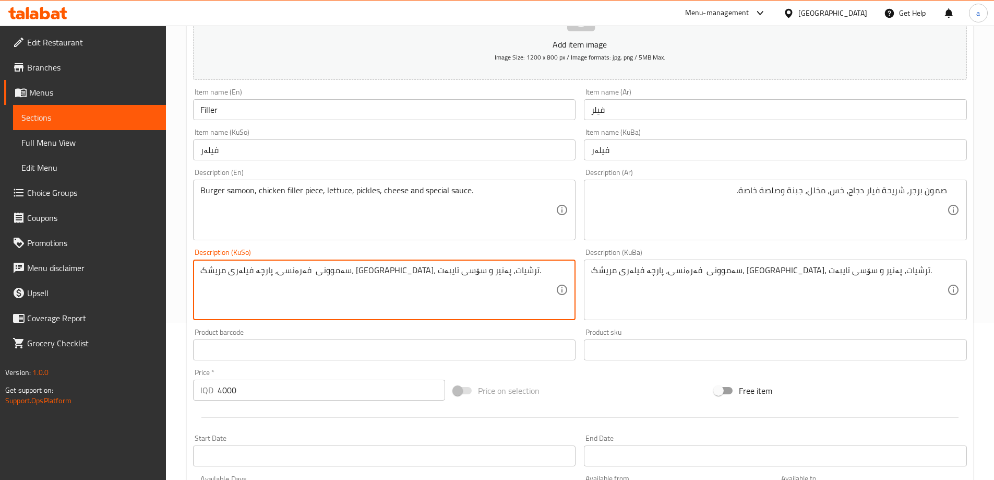
drag, startPoint x: 399, startPoint y: 271, endPoint x: 468, endPoint y: 264, distance: 69.7
paste textarea "Burger samoon"
paste textarea "بەرگر"
drag, startPoint x: 480, startPoint y: 269, endPoint x: 104, endPoint y: 284, distance: 376.0
click at [104, 284] on div "Edit Restaurant Branches Menus Sections Full Menu View Edit Menu Choice Groups …" at bounding box center [497, 285] width 994 height 832
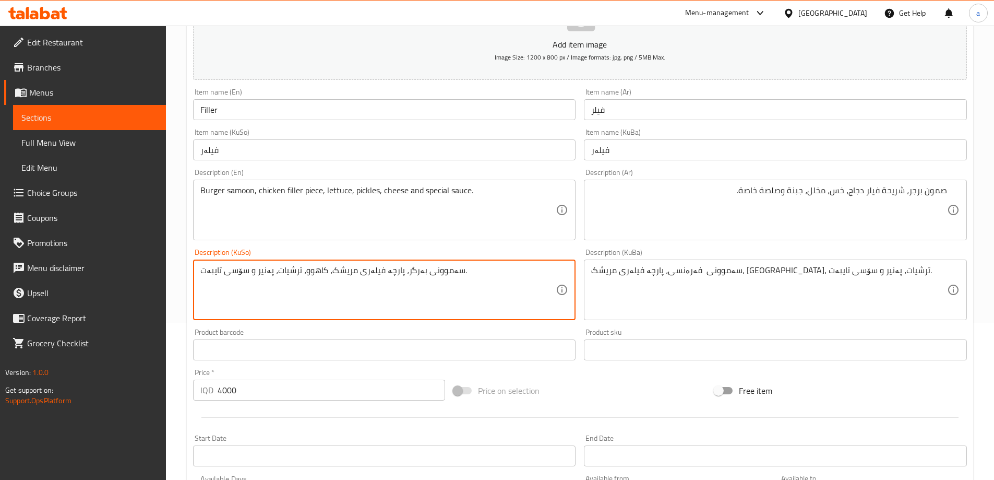
type textarea "سەموونی بەرگر، پارچە فیلەری مریشک، کاهوو، ترشیات، پەنیر و سۆسی تایبەت."
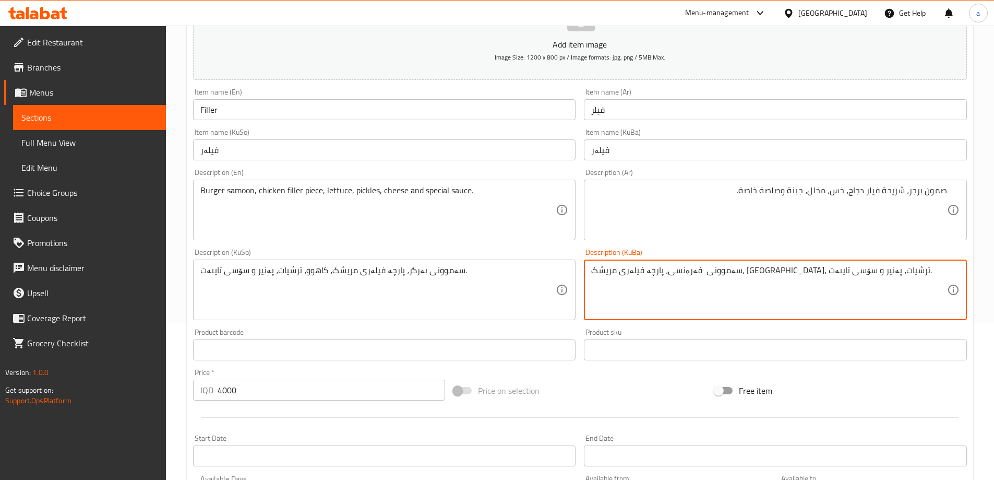
paste textarea "بەرگر"
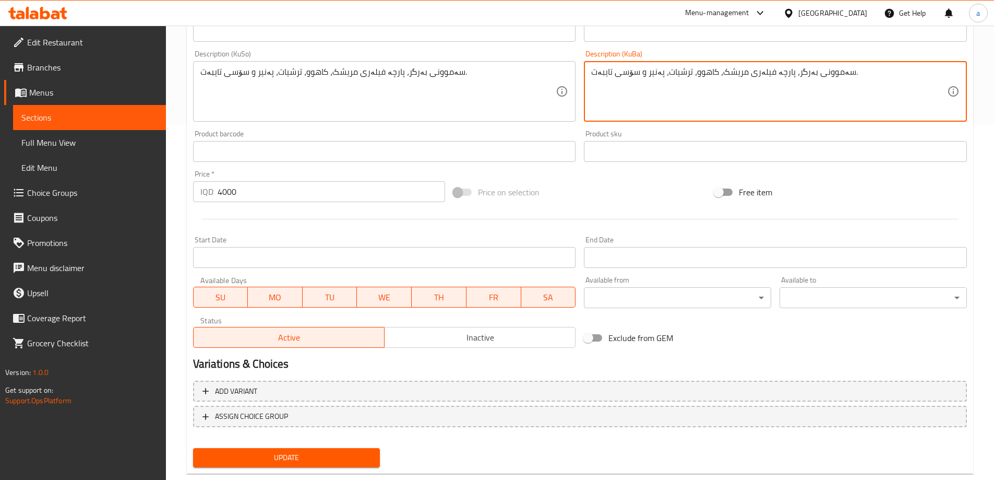
scroll to position [378, 0]
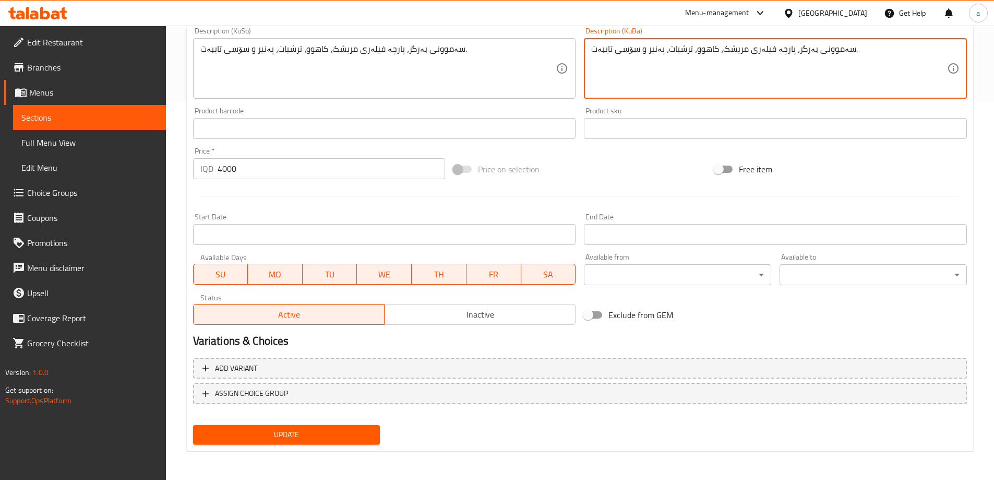
type textarea "سەموونی بەرگر، پارچە فیلەری مریشک، کاهوو، ترشیات، پەنیر و سۆسی تایبەت."
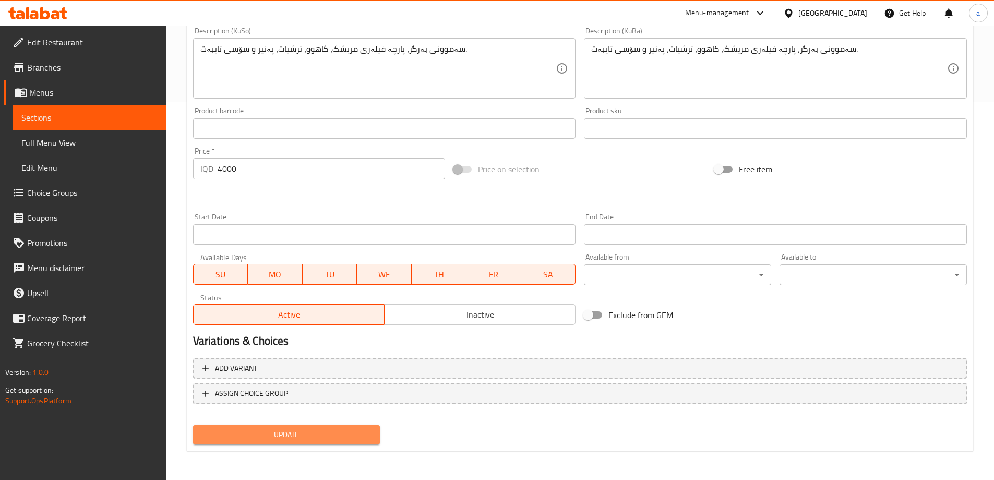
click at [276, 425] on button "Update" at bounding box center [286, 434] width 187 height 19
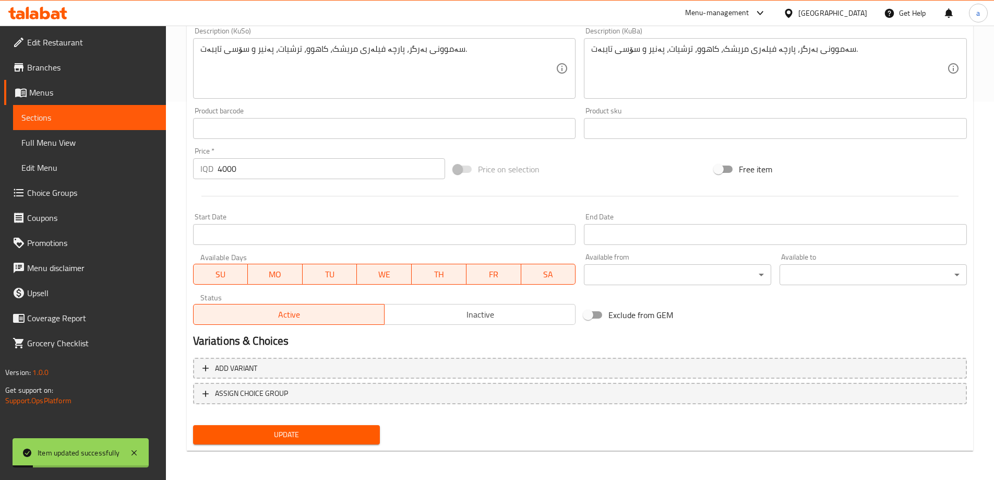
click at [40, 116] on span "Sections" at bounding box center [89, 117] width 136 height 13
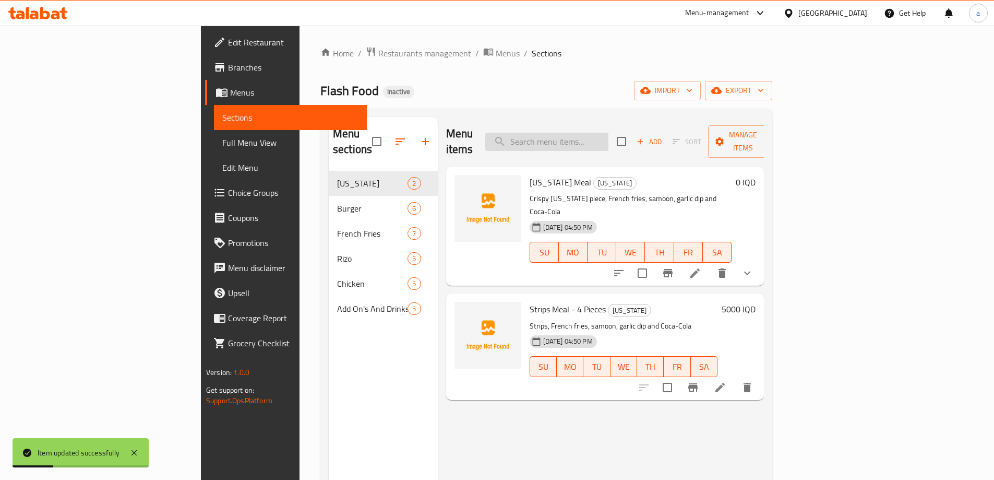
click at [600, 137] on input "search" at bounding box center [546, 142] width 123 height 18
paste input "Zinger"
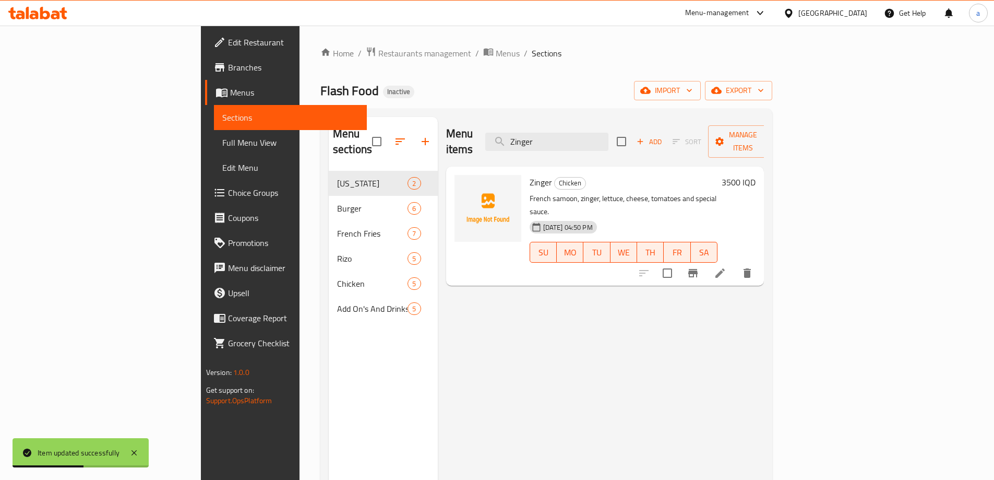
type input "Zinger"
click at [735, 264] on li at bounding box center [720, 273] width 29 height 19
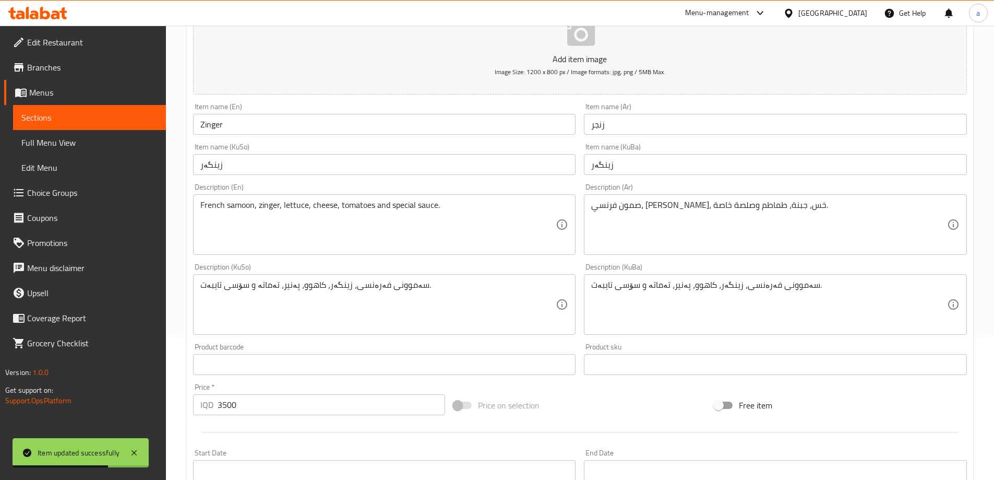
scroll to position [157, 0]
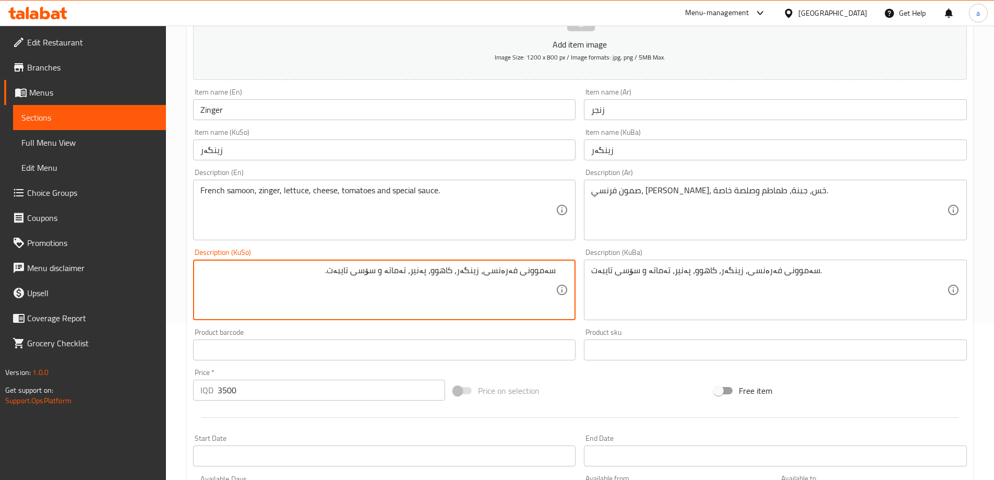
drag, startPoint x: 489, startPoint y: 271, endPoint x: 562, endPoint y: 275, distance: 72.6
click at [562, 275] on div "سەموونی فەرەنسی، زینگەر، کاهوو، پەنیر، تەماتە و سۆسی تایبەت. Description (KuSo)" at bounding box center [384, 289] width 383 height 61
paste textarea "بەرگر"
drag, startPoint x: 342, startPoint y: 275, endPoint x: 592, endPoint y: 282, distance: 250.6
click at [592, 282] on div "Add item image Image Size: 1200 x 800 px / Image formats: jpg, png / 5MB Max. I…" at bounding box center [580, 265] width 782 height 570
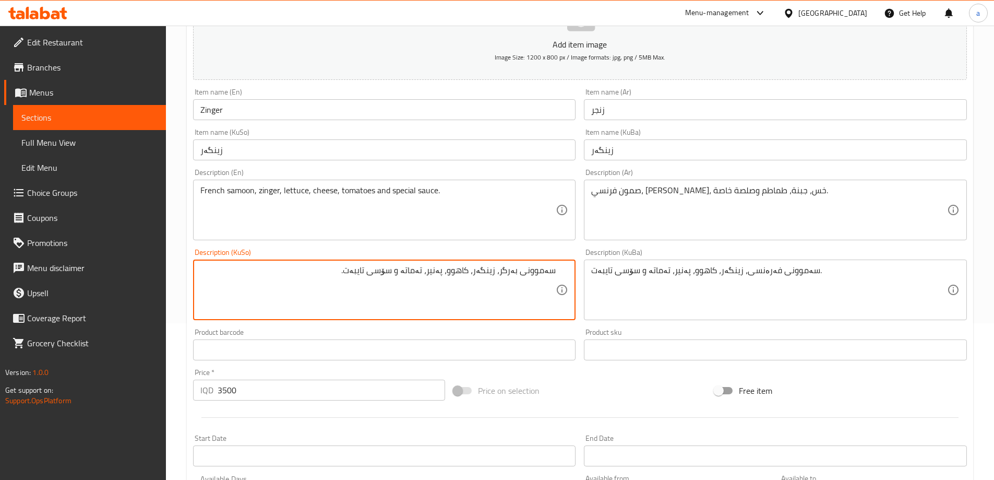
type textarea "سەموونی بەرگر، زینگەر، کاهوو، پەنیر، تەماتە و سۆسی تایبەت."
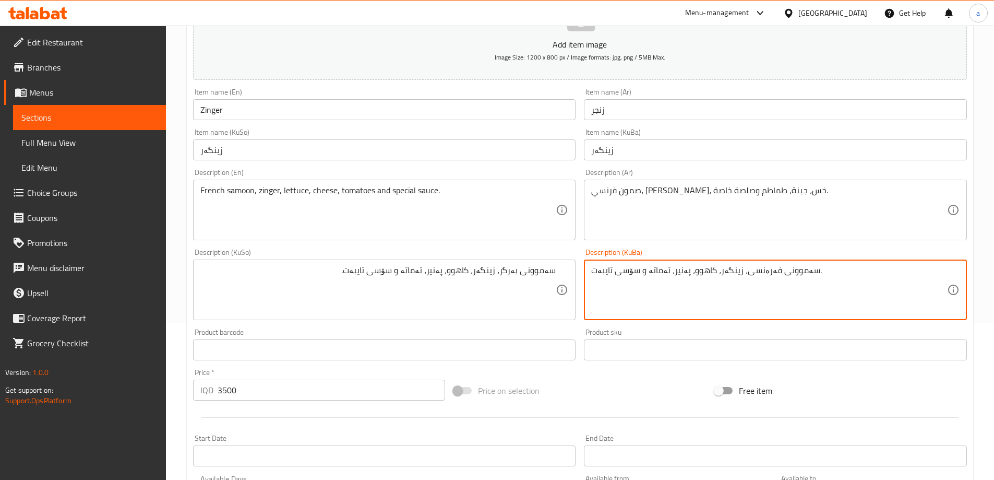
paste textarea "بەرگر"
type textarea "سەموونی بەرگر، زینگەر، کاهوو، پەنیر، تەماتە و سۆسی تایبەت."
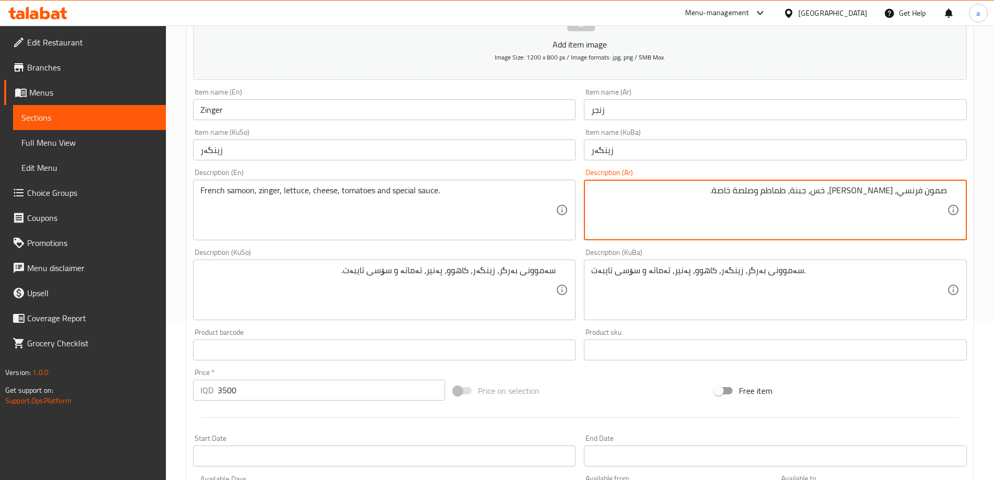
drag, startPoint x: 899, startPoint y: 193, endPoint x: 979, endPoint y: 193, distance: 80.4
click at [979, 193] on div "Home / Restaurants management / Menus / Sections / item / update Chicken sectio…" at bounding box center [580, 285] width 828 height 832
paste textarea "برجر"
type textarea "صمون برجر، زنجر، خس، جبنة، طماطم وصلصة خاصة."
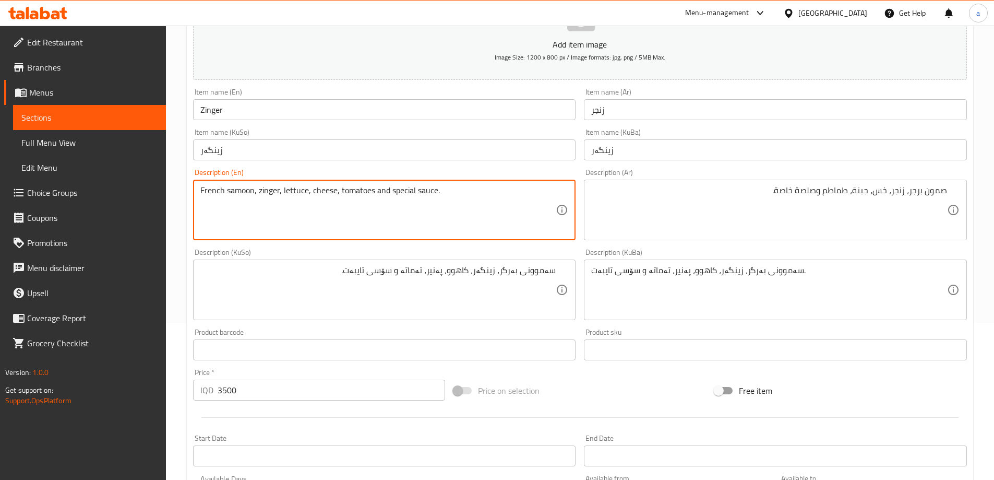
drag, startPoint x: 253, startPoint y: 192, endPoint x: 173, endPoint y: 202, distance: 81.0
click at [173, 202] on div "Home / Restaurants management / Menus / Sections / item / update Chicken sectio…" at bounding box center [580, 285] width 828 height 832
paste textarea "صمون برجر"
paste textarea "Burger"
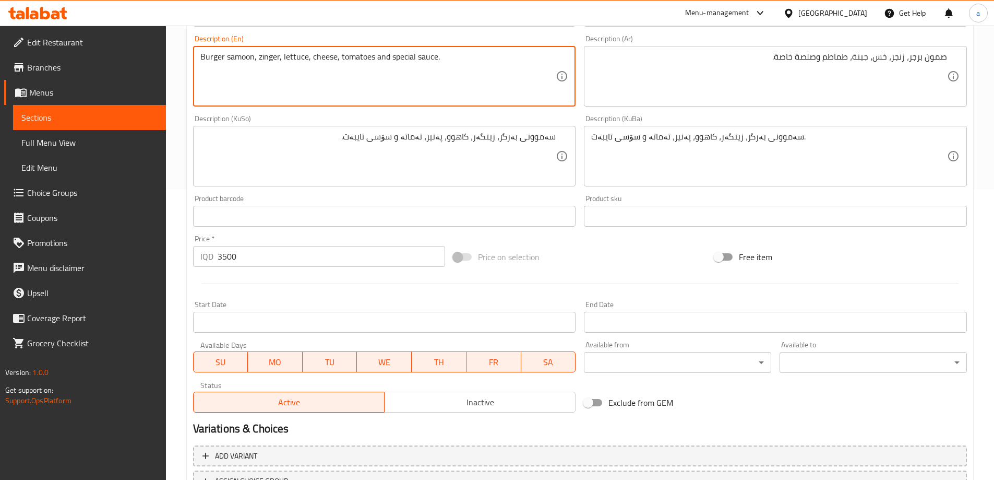
scroll to position [378, 0]
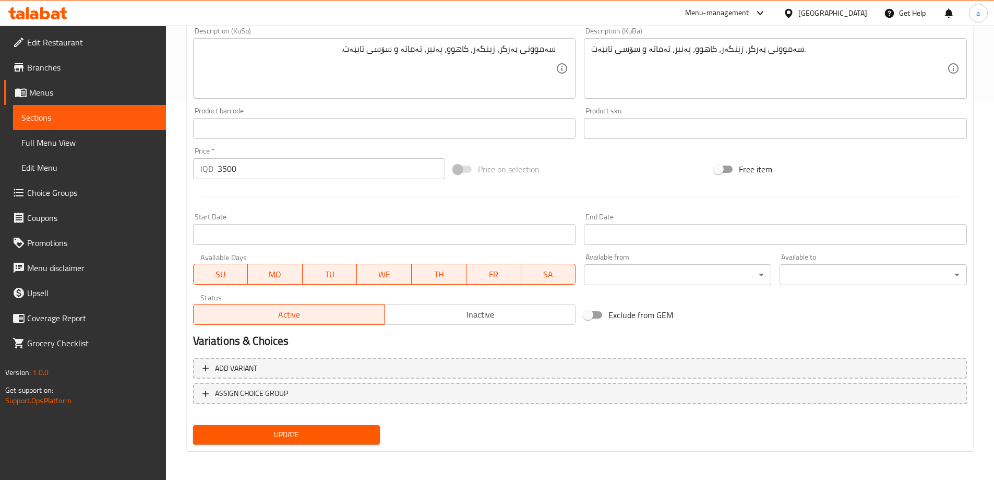
type textarea "Burger samoon, zinger, lettuce, cheese, tomatoes and special sauce."
click at [291, 431] on span "Update" at bounding box center [286, 434] width 171 height 13
click at [28, 121] on span "Sections" at bounding box center [89, 117] width 136 height 13
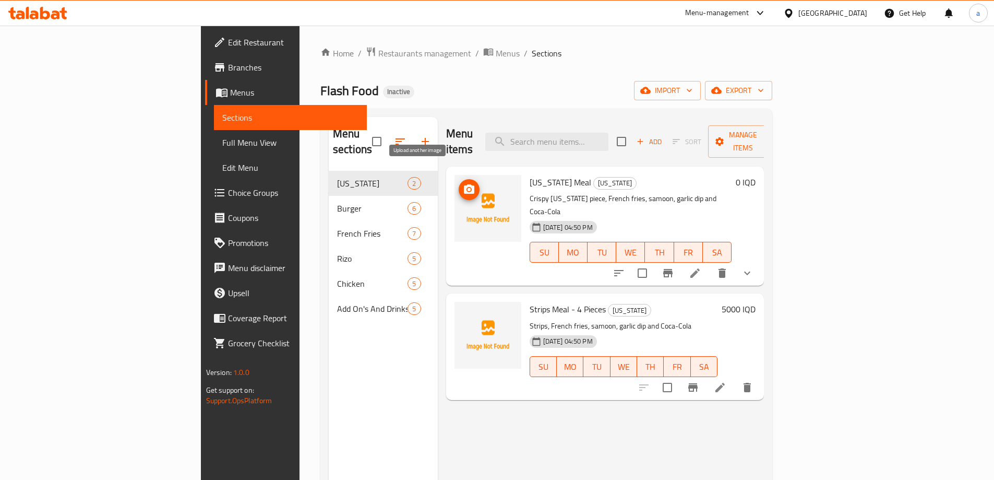
click at [463, 183] on icon "upload picture" at bounding box center [469, 189] width 13 height 13
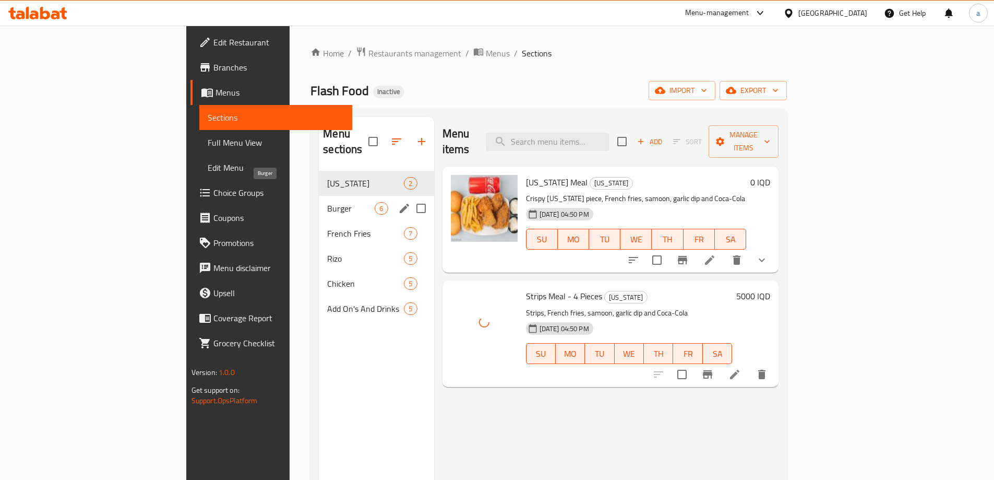
click at [327, 202] on span "Burger" at bounding box center [350, 208] width 47 height 13
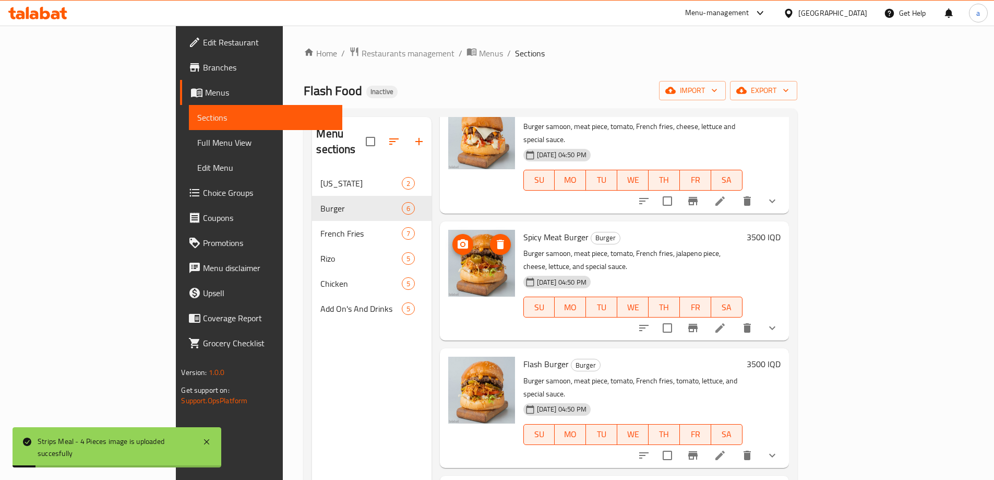
scroll to position [231, 0]
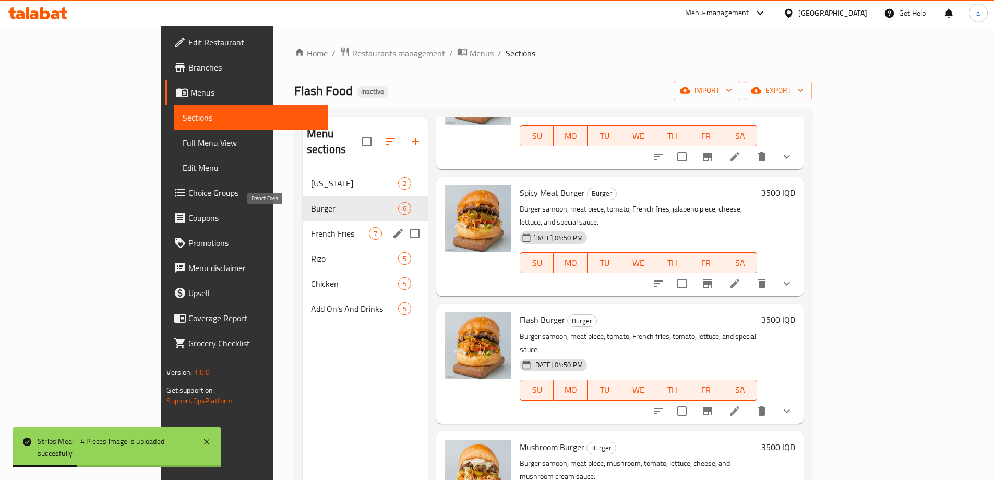
click at [311, 227] on span "French Fries" at bounding box center [340, 233] width 58 height 13
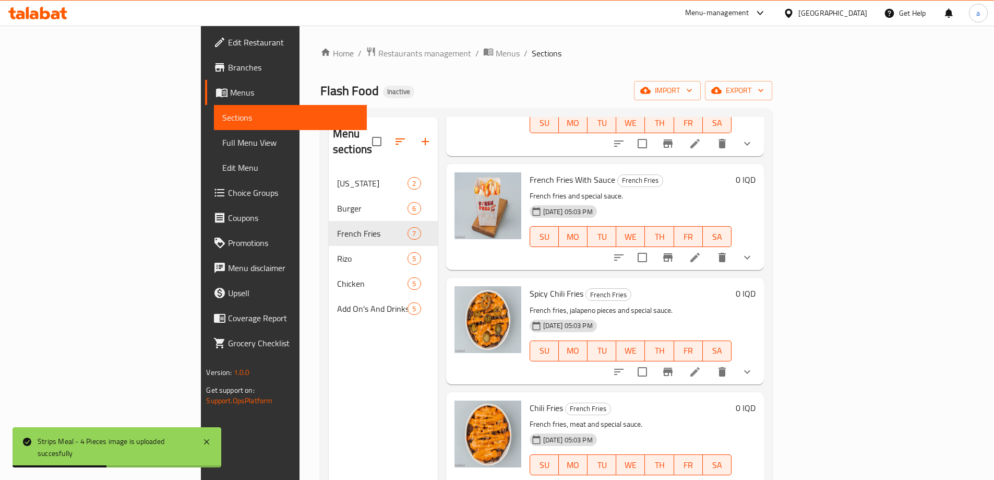
scroll to position [344, 0]
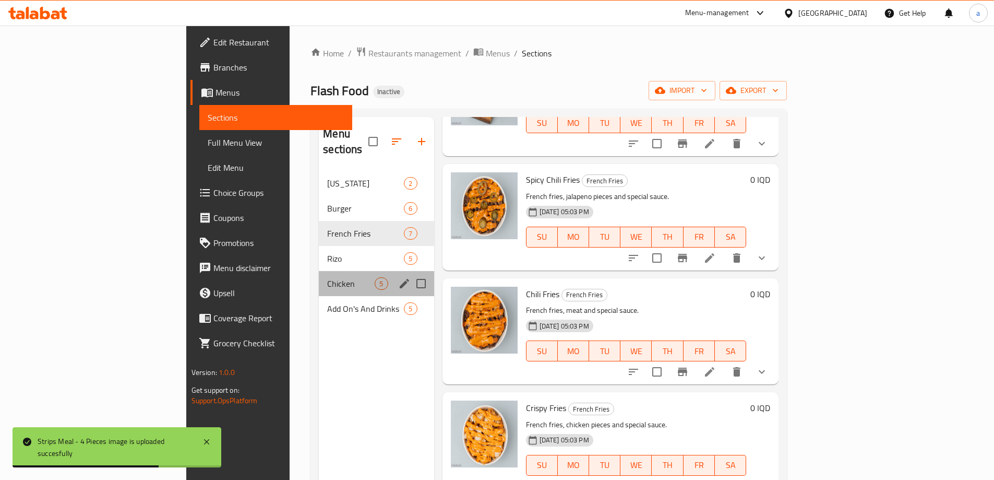
click at [319, 277] on div "Chicken 5" at bounding box center [376, 283] width 115 height 25
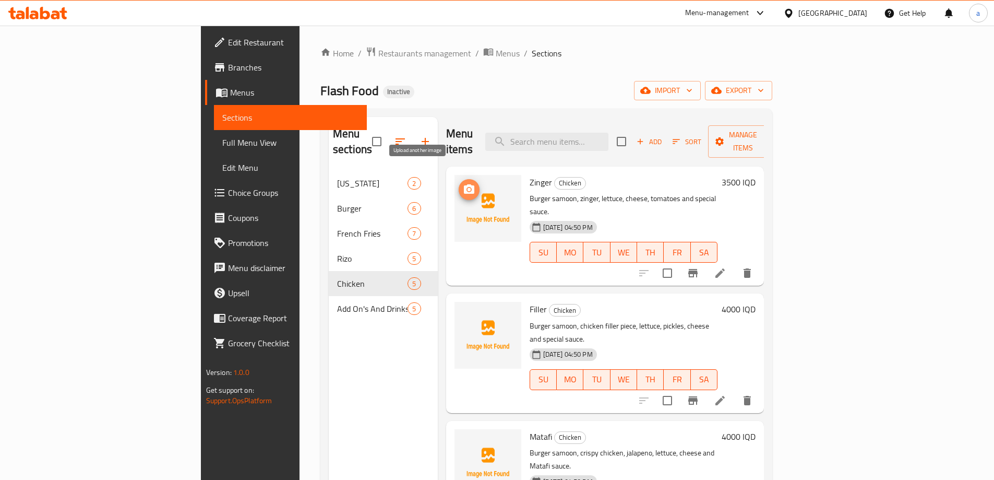
click at [464, 184] on icon "upload picture" at bounding box center [469, 188] width 10 height 9
click at [467, 188] on circle "upload picture" at bounding box center [468, 189] width 3 height 3
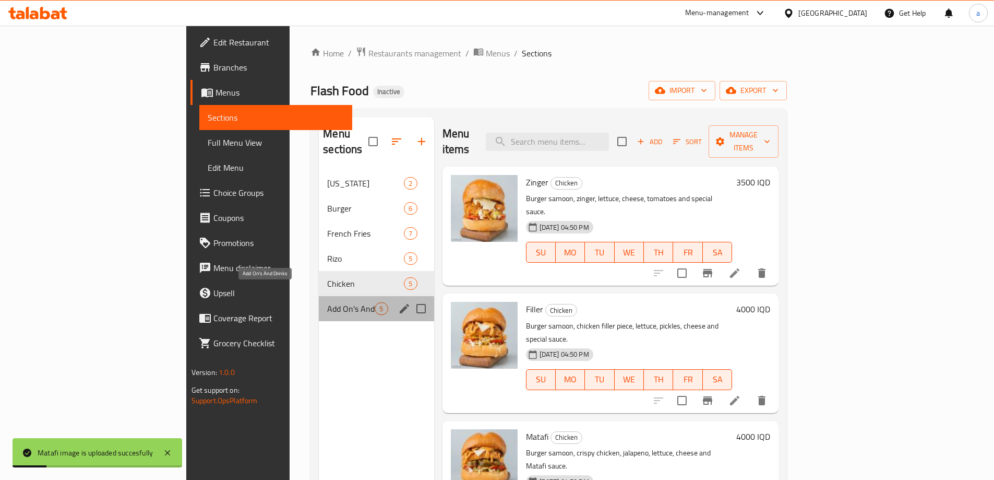
click at [327, 302] on span "Add On's And Drinks" at bounding box center [350, 308] width 47 height 13
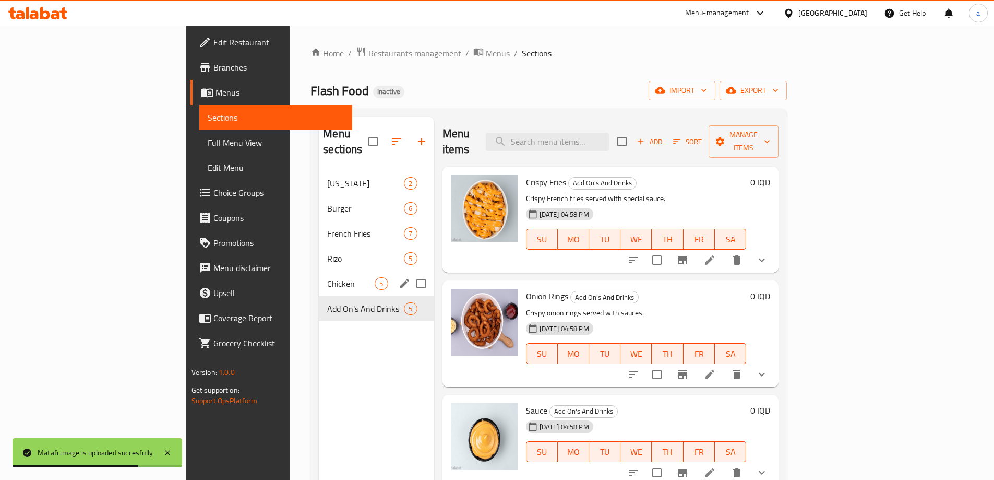
click at [319, 271] on div "Chicken 5" at bounding box center [376, 283] width 115 height 25
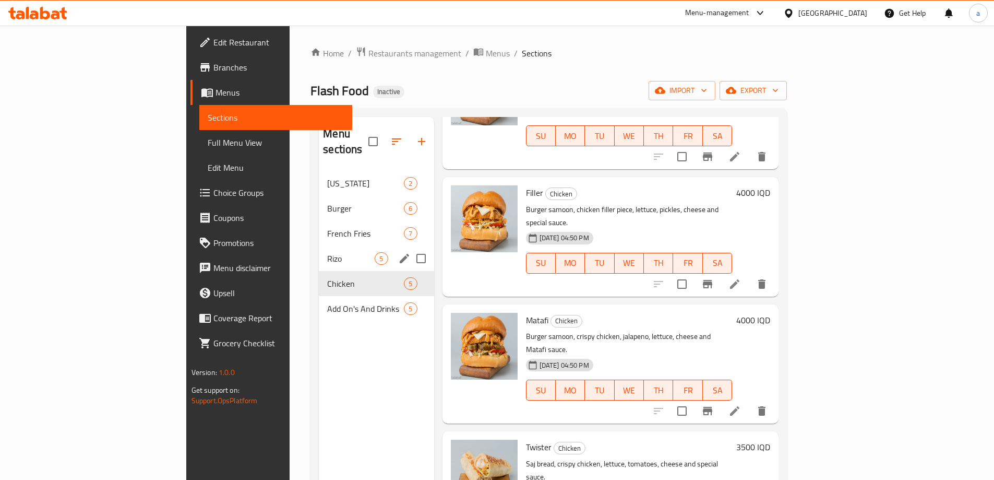
click at [319, 246] on div "Rizo 5" at bounding box center [376, 258] width 115 height 25
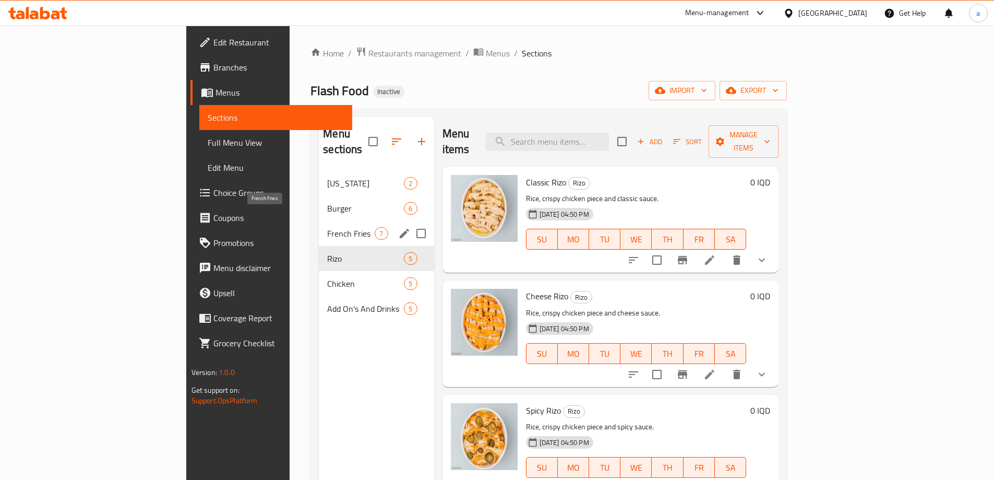
drag, startPoint x: 277, startPoint y: 218, endPoint x: 295, endPoint y: 219, distance: 18.3
click at [327, 227] on span "French Fries" at bounding box center [350, 233] width 47 height 13
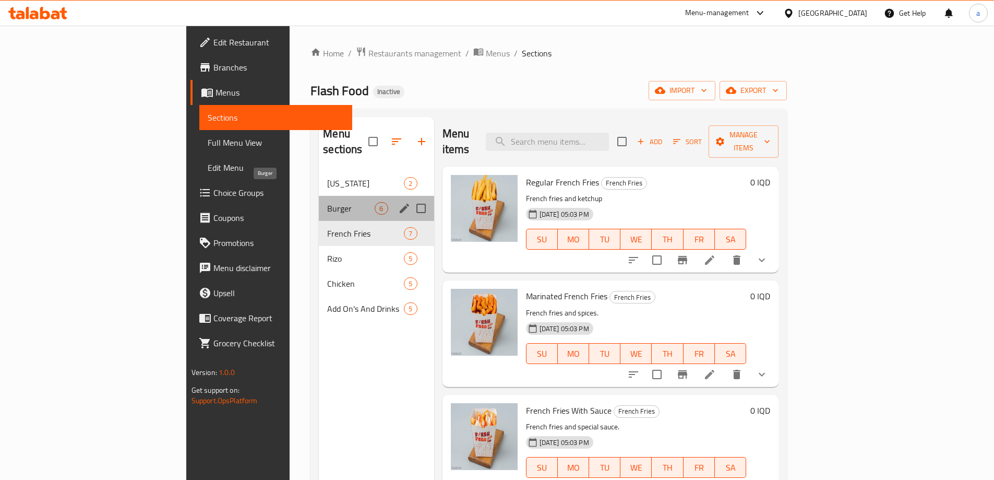
click at [327, 202] on span "Burger" at bounding box center [350, 208] width 47 height 13
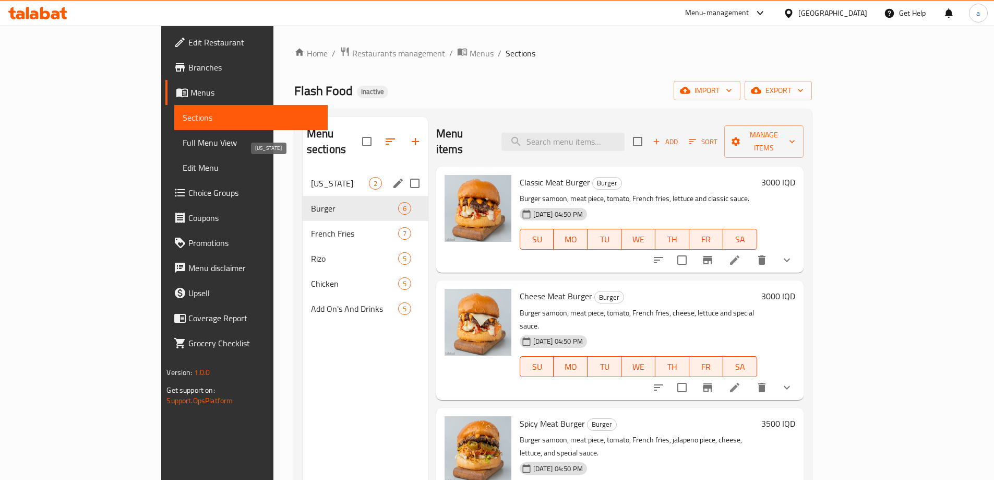
click at [311, 177] on span "[US_STATE]" at bounding box center [340, 183] width 58 height 13
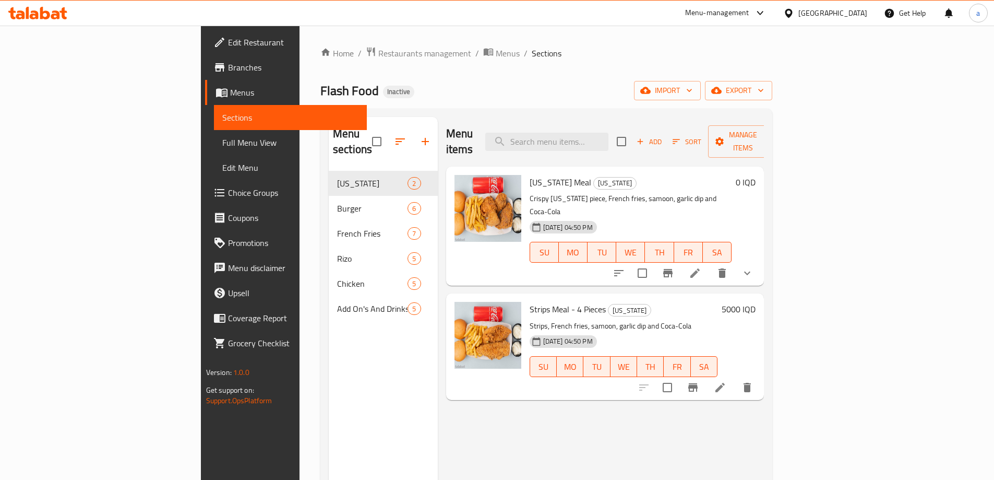
click at [214, 136] on link "Full Menu View" at bounding box center [290, 142] width 153 height 25
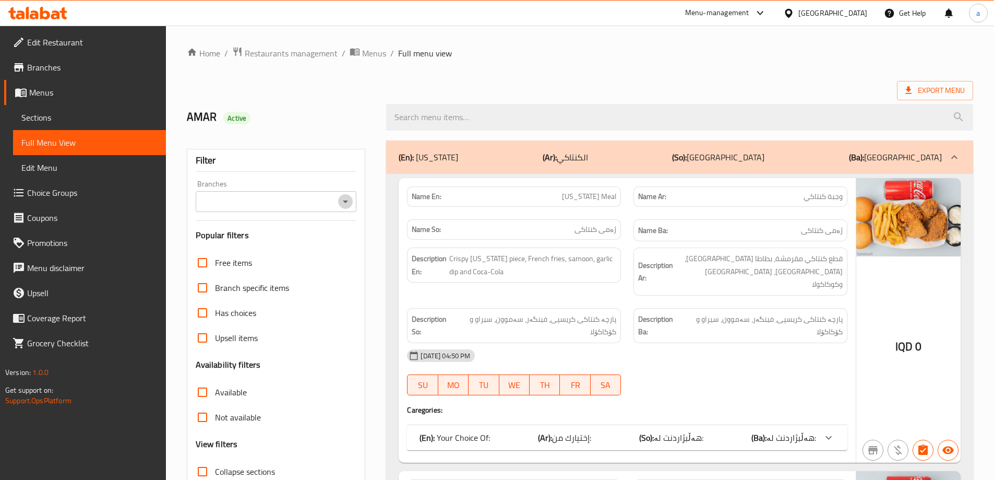
click at [342, 203] on icon "Open" at bounding box center [345, 201] width 13 height 13
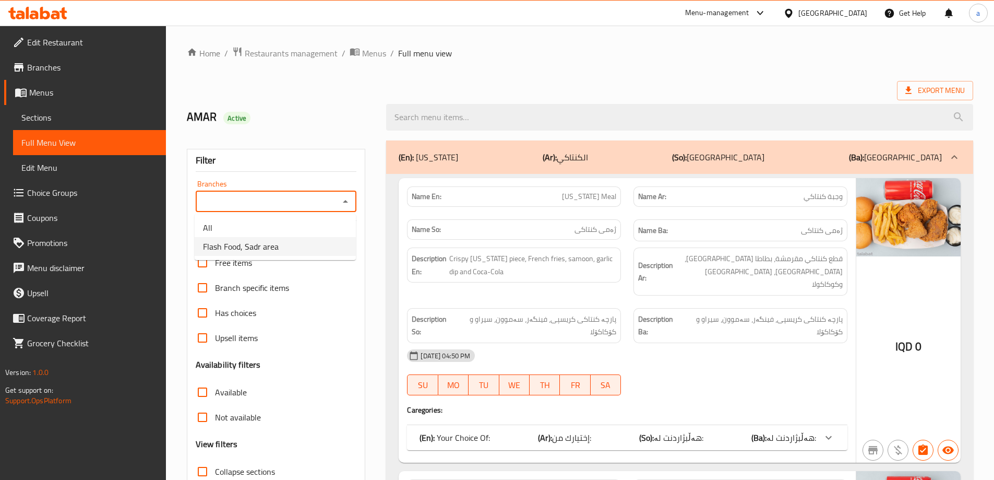
click at [309, 245] on li "Flash Food, Sadr area" at bounding box center [275, 246] width 161 height 19
type input "Flash Food, Sadr area"
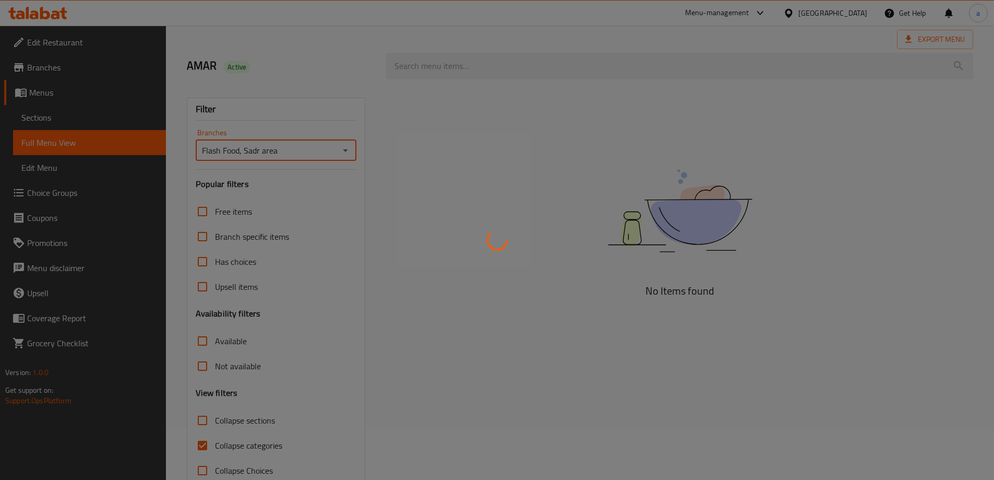
scroll to position [76, 0]
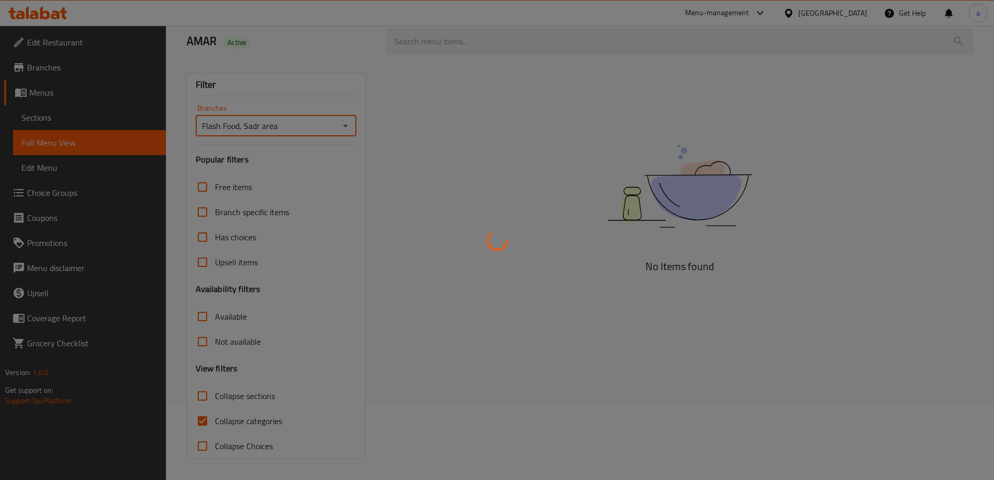
click at [198, 400] on div at bounding box center [497, 240] width 994 height 480
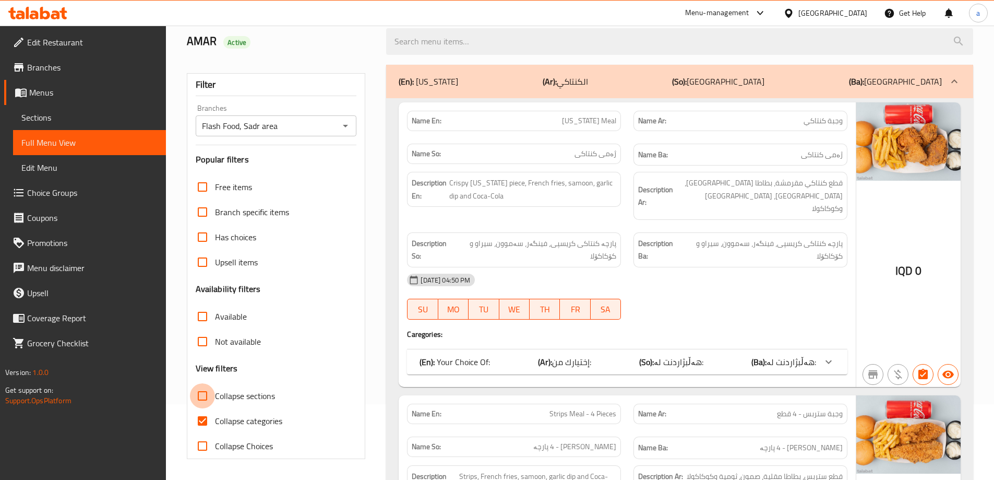
click at [209, 395] on input "Collapse sections" at bounding box center [202, 395] width 25 height 25
checkbox input "true"
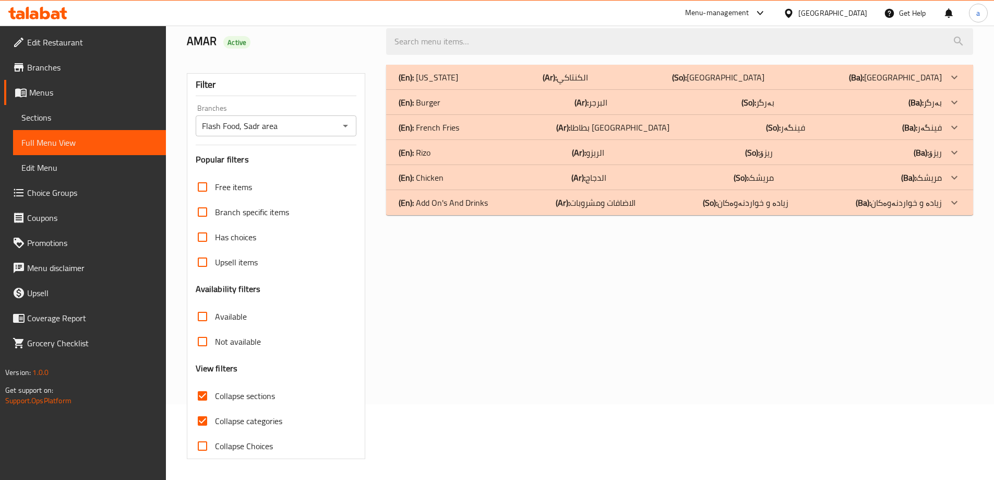
click at [780, 77] on div "(En): [US_STATE] (Ar): الكنتاكي (So): [GEOGRAPHIC_DATA] ([GEOGRAPHIC_DATA]): [G…" at bounding box center [670, 77] width 543 height 13
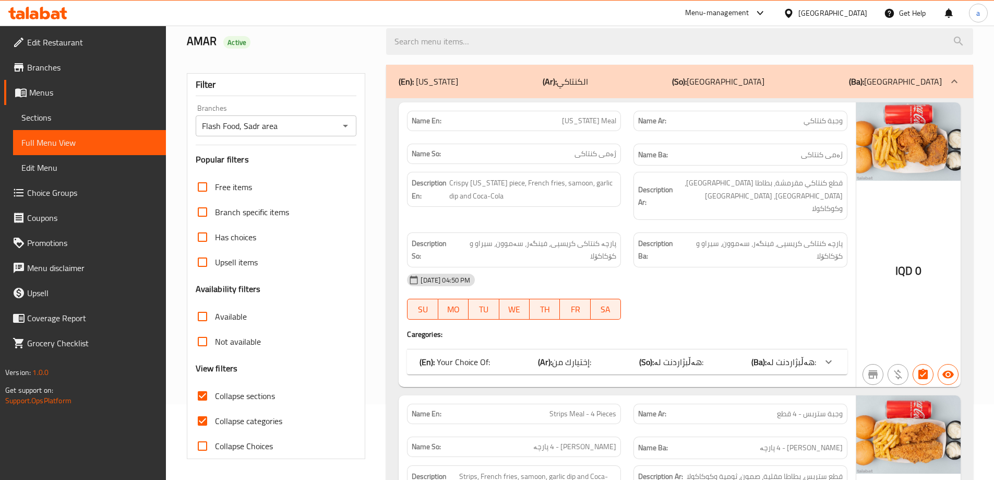
scroll to position [358, 0]
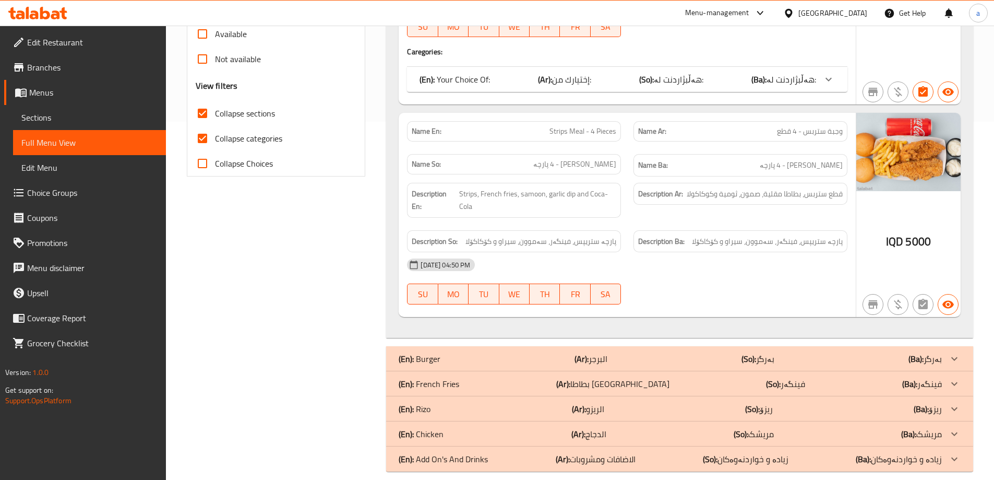
click at [585, 351] on b "(Ar):" at bounding box center [582, 359] width 14 height 16
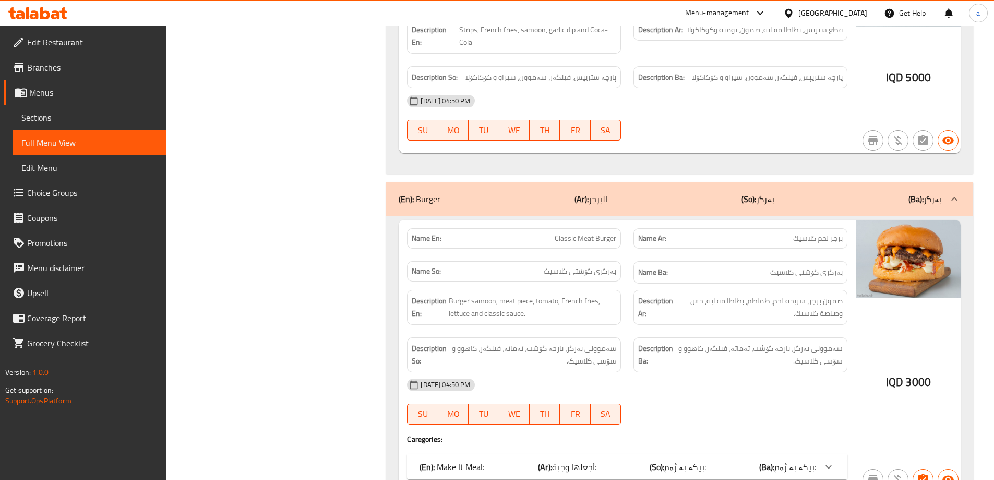
scroll to position [490, 0]
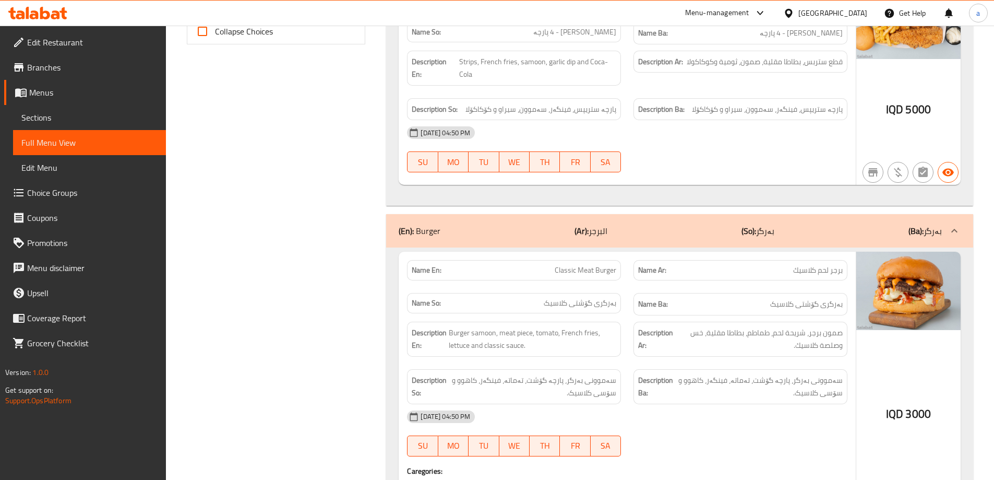
click at [870, 224] on div "(En): Burger (Ar): البرجر (So): بەرگر (Ba): بەرگر" at bounding box center [670, 230] width 543 height 13
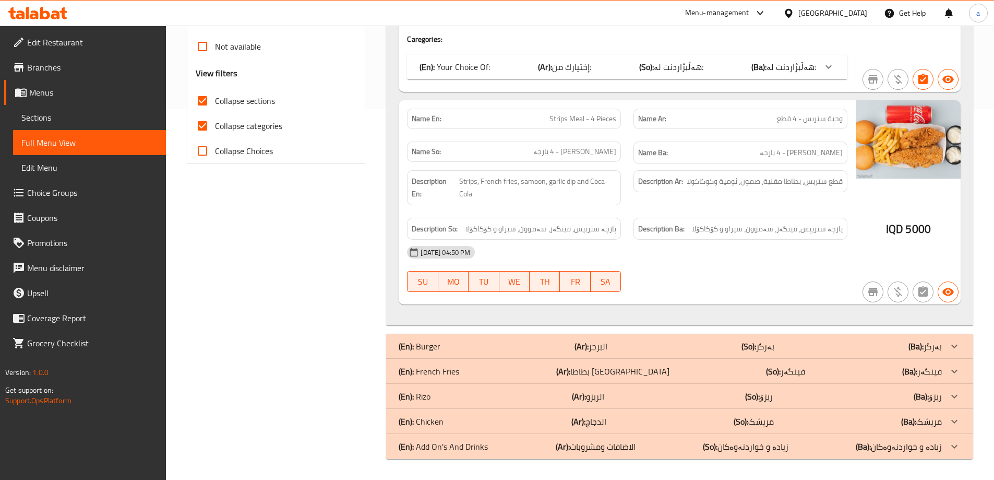
scroll to position [358, 0]
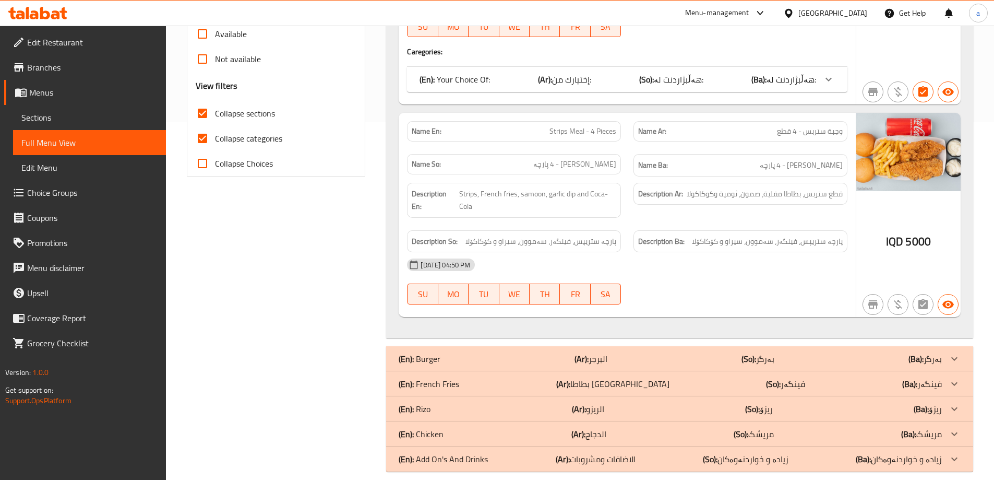
click at [619, 427] on div "(En): Chicken (Ar): الدجاج (So): مریشک (Ba): مریشک" at bounding box center [670, 433] width 543 height 13
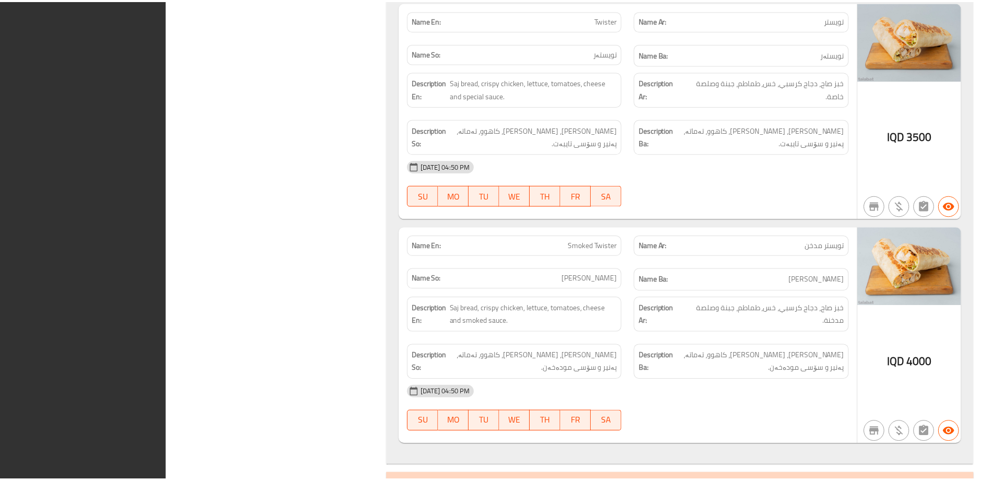
scroll to position [1525, 0]
